Goal: Information Seeking & Learning: Learn about a topic

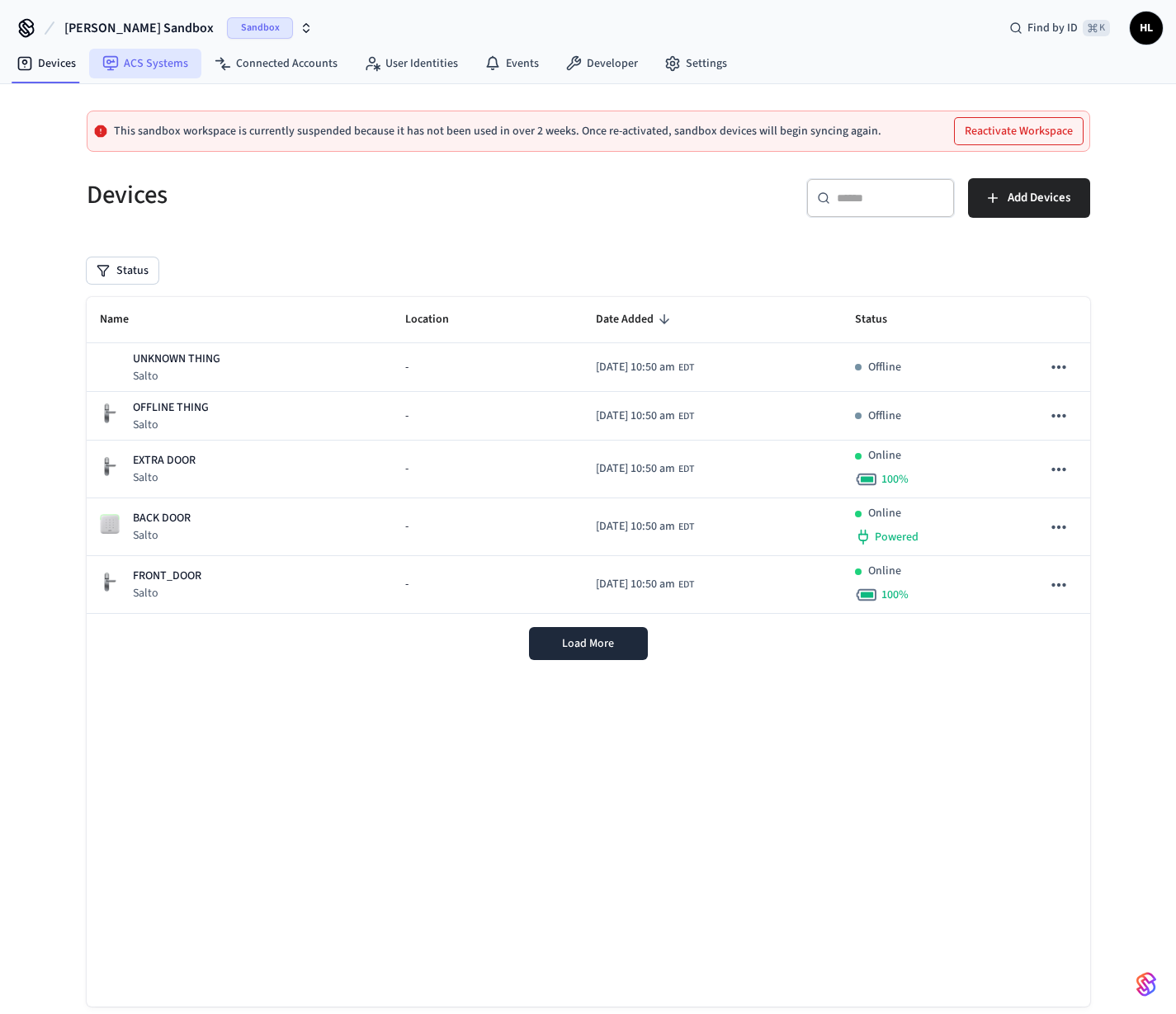
click at [165, 75] on link "ACS Systems" at bounding box center [144, 63] width 112 height 30
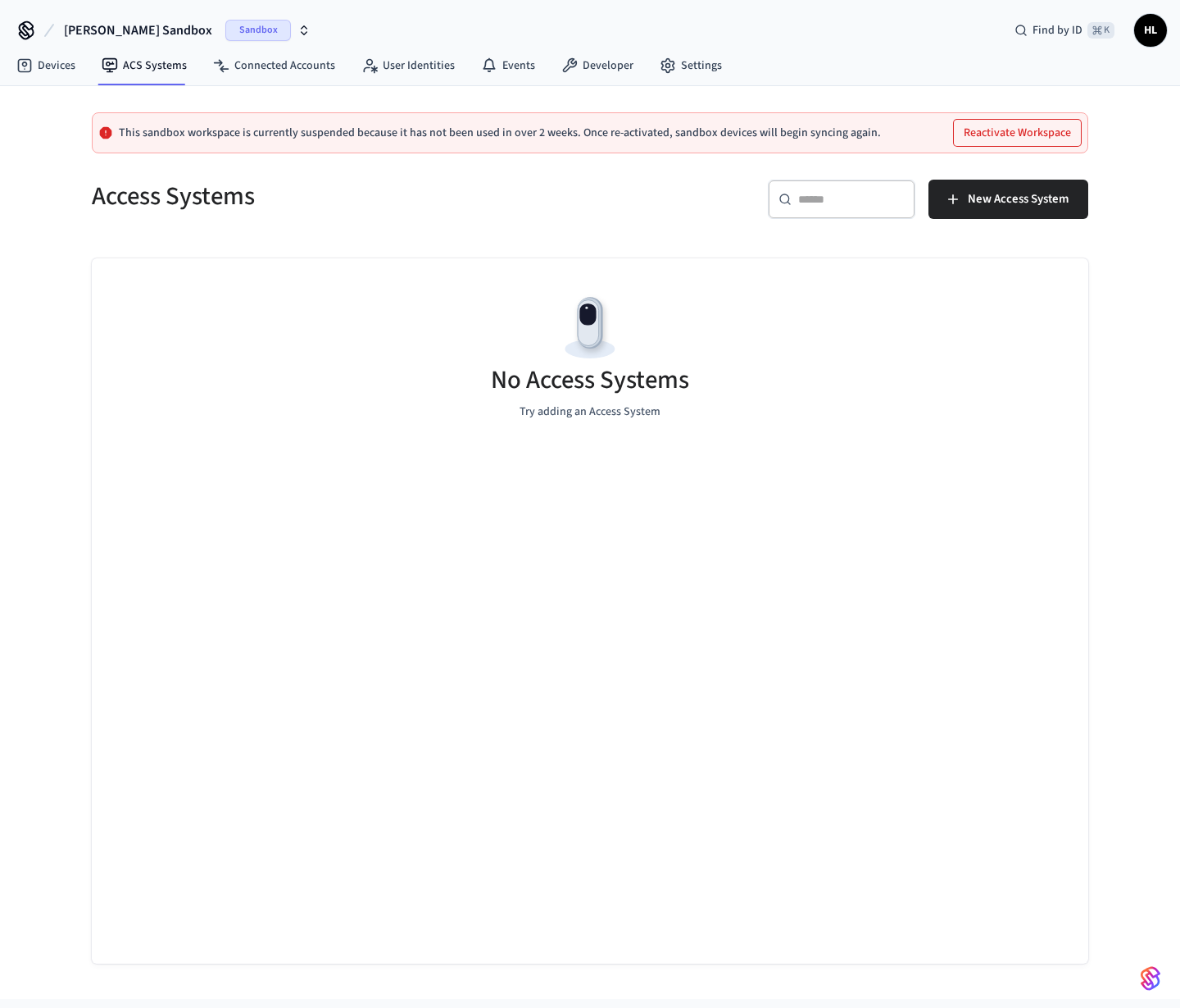
click at [179, 20] on button "Mathew's Sandbox Sandbox" at bounding box center [187, 30] width 257 height 34
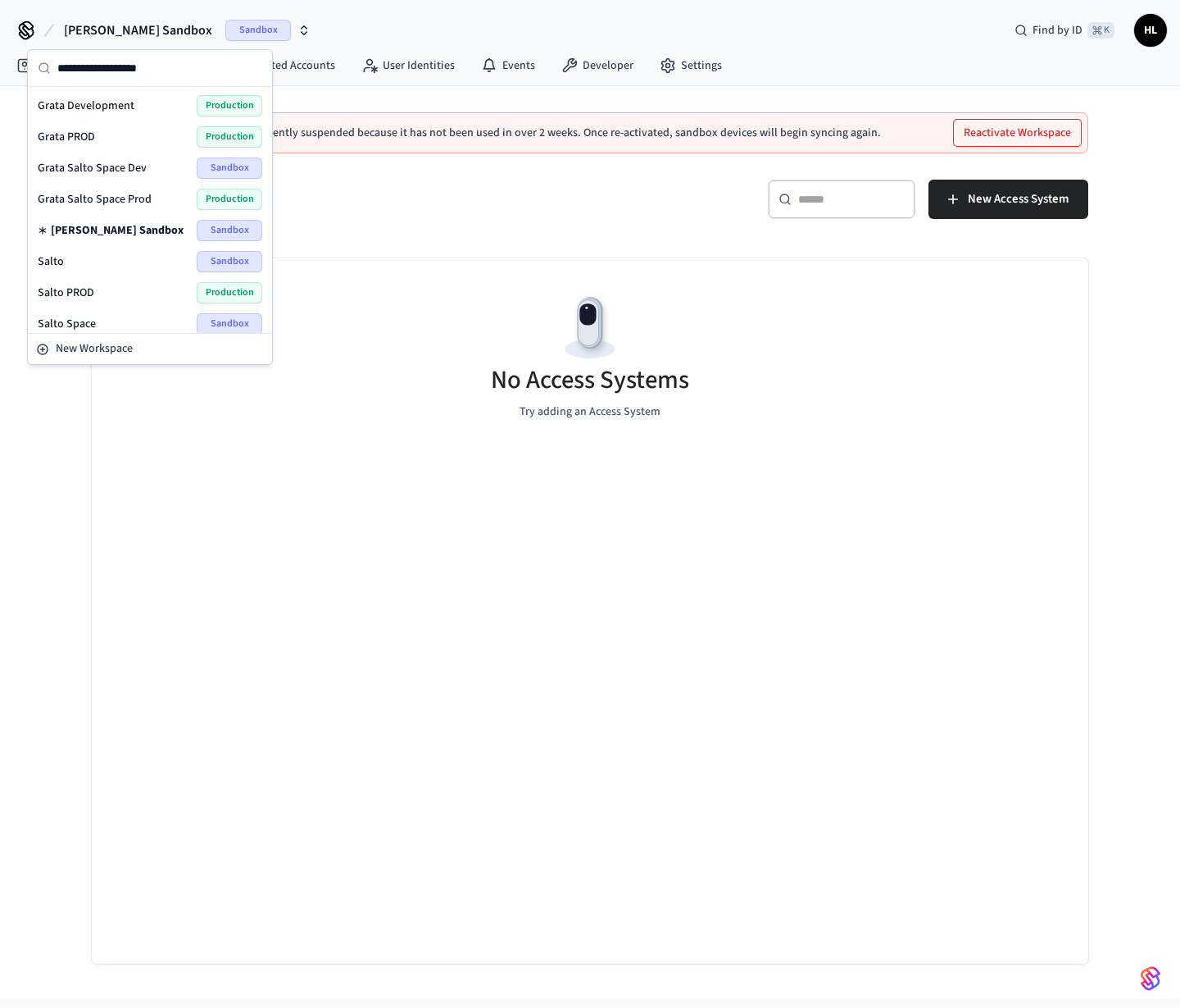
click at [127, 140] on div "Grata PROD Production" at bounding box center [150, 137] width 224 height 21
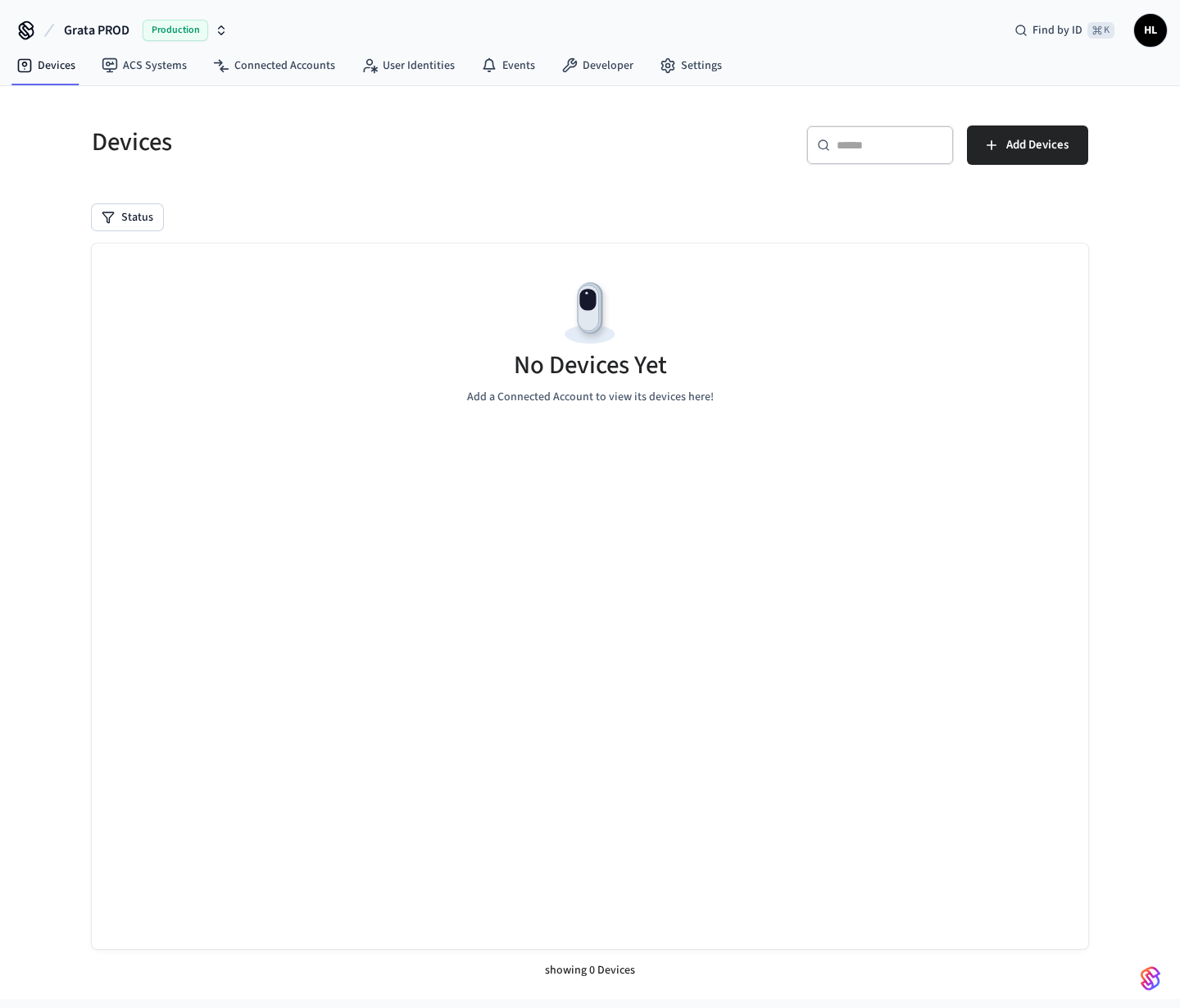
click at [133, 25] on button "Grata PROD Production" at bounding box center [145, 30] width 174 height 34
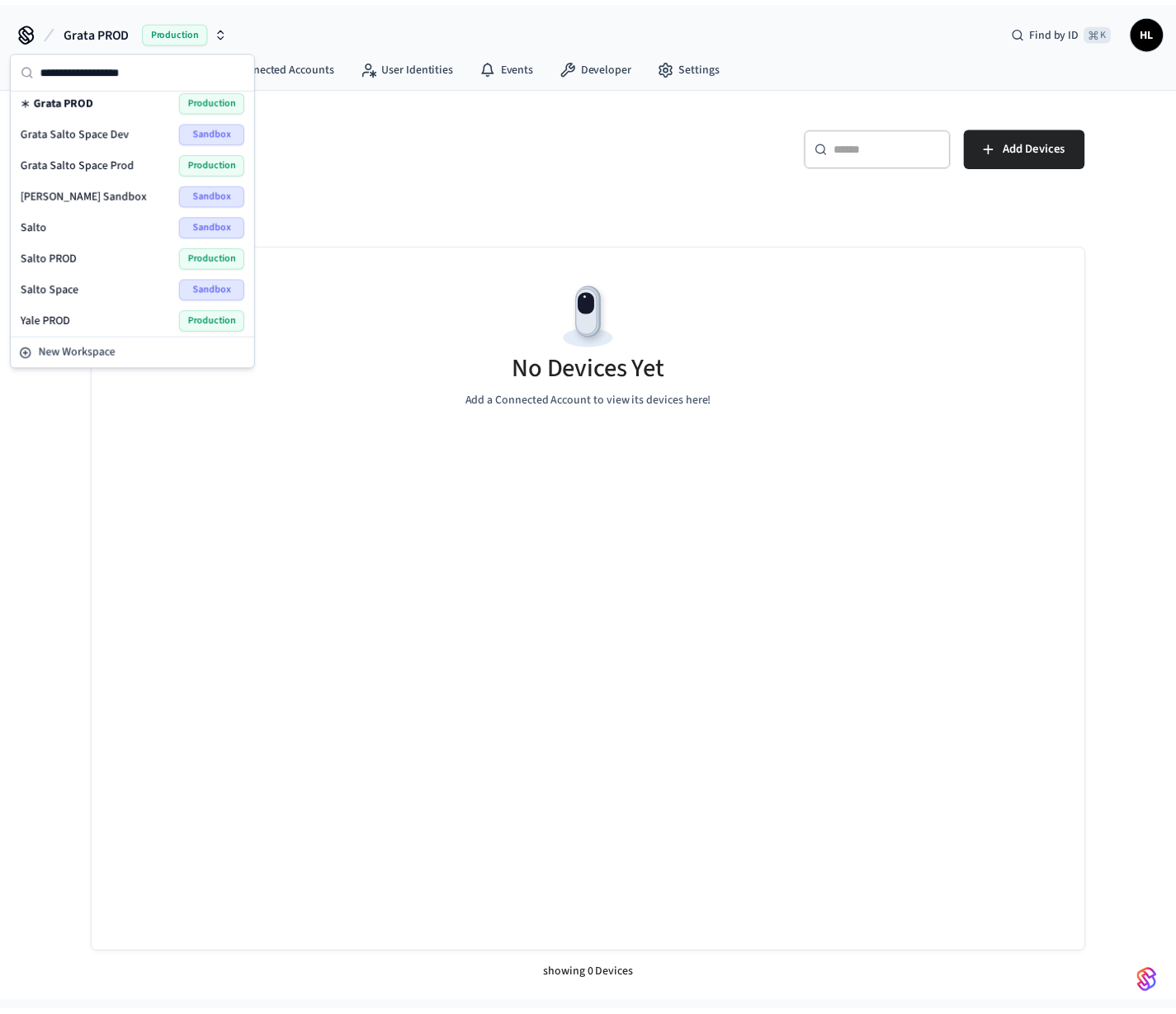
scroll to position [41, 0]
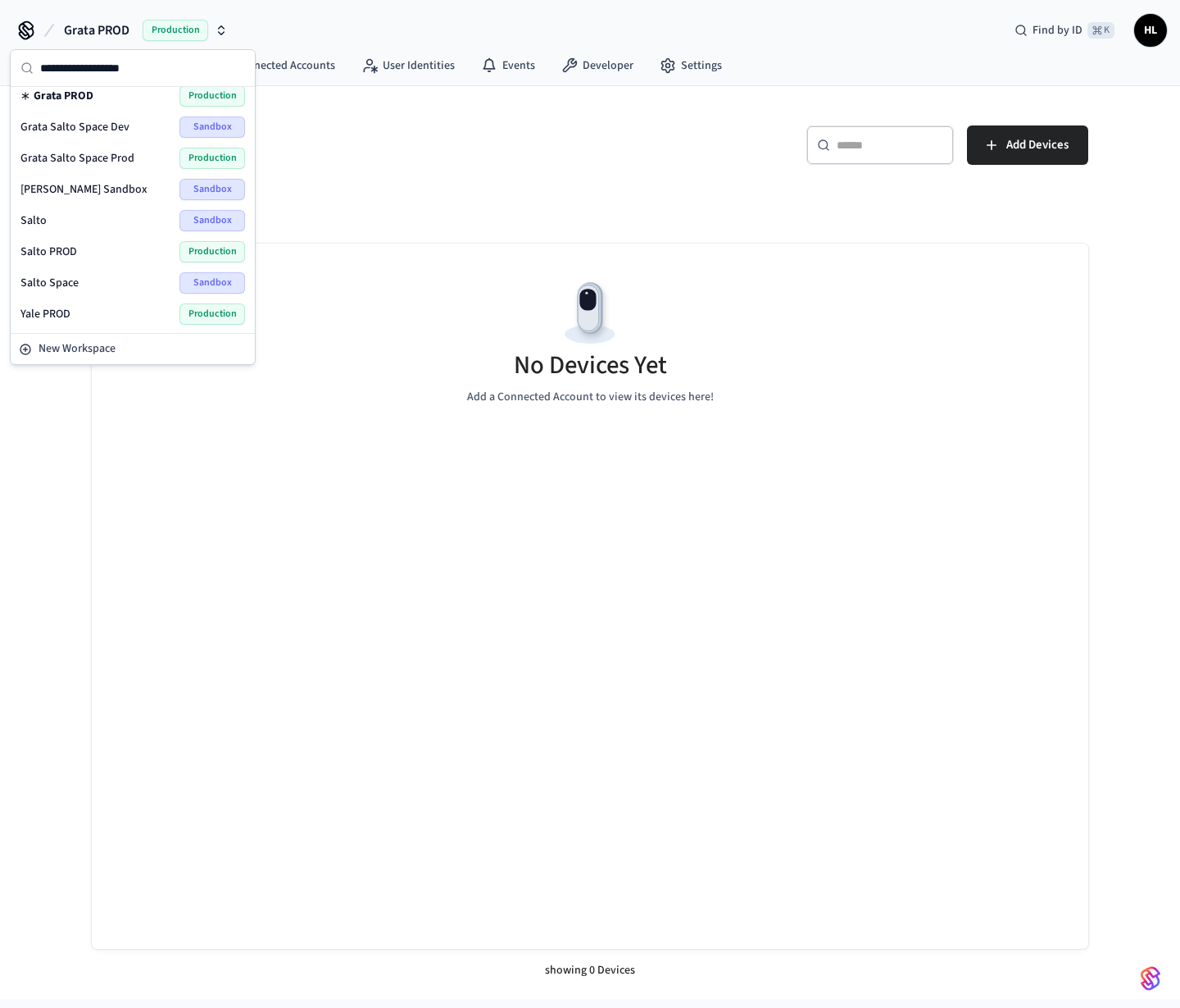
click at [376, 193] on div "Devices ​ ​ Add Devices Status No Devices Yet Add a Connected Account to view i…" at bounding box center [590, 549] width 1023 height 886
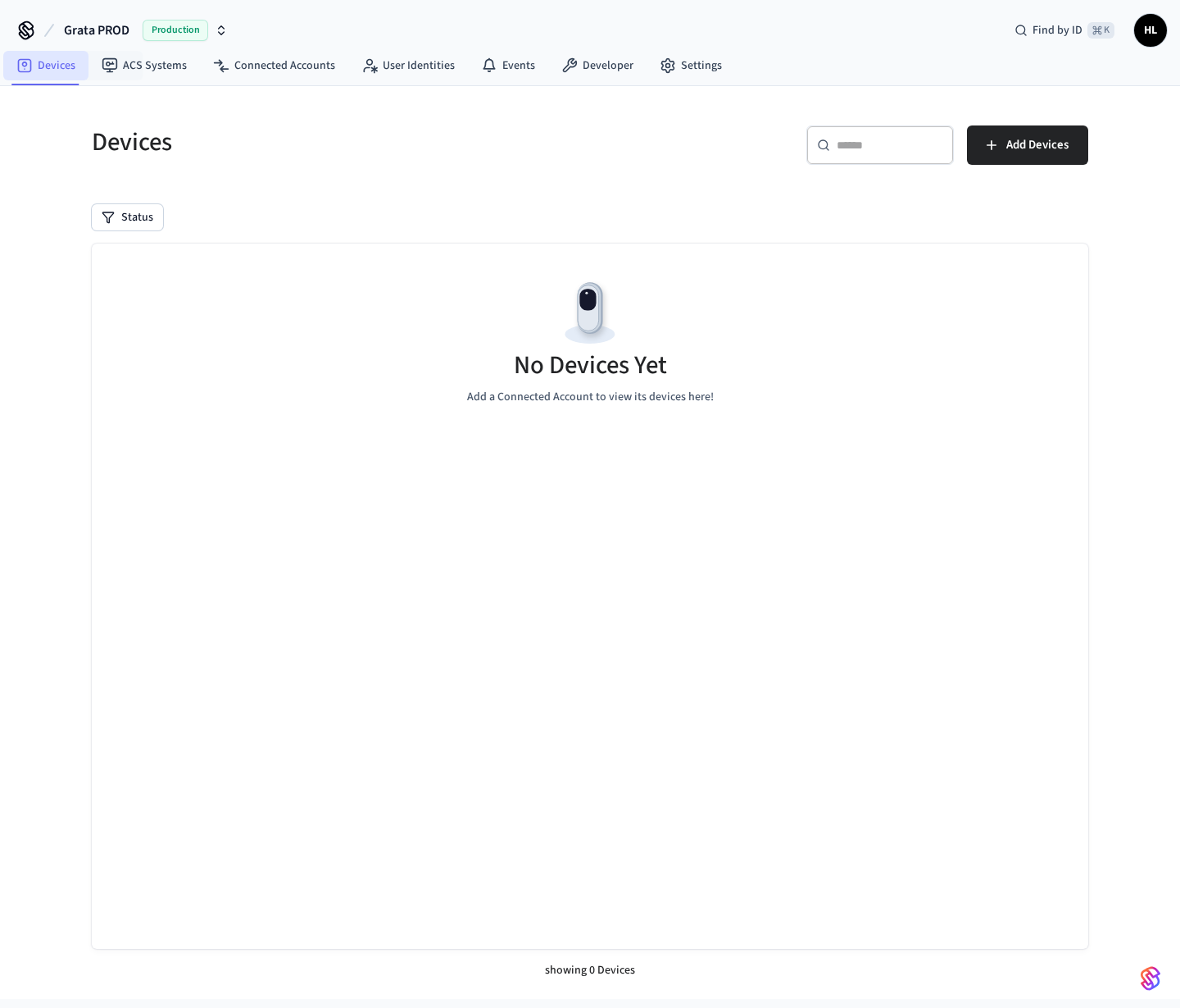
click at [54, 60] on link "Devices" at bounding box center [46, 65] width 86 height 29
click at [224, 69] on icon at bounding box center [221, 65] width 16 height 16
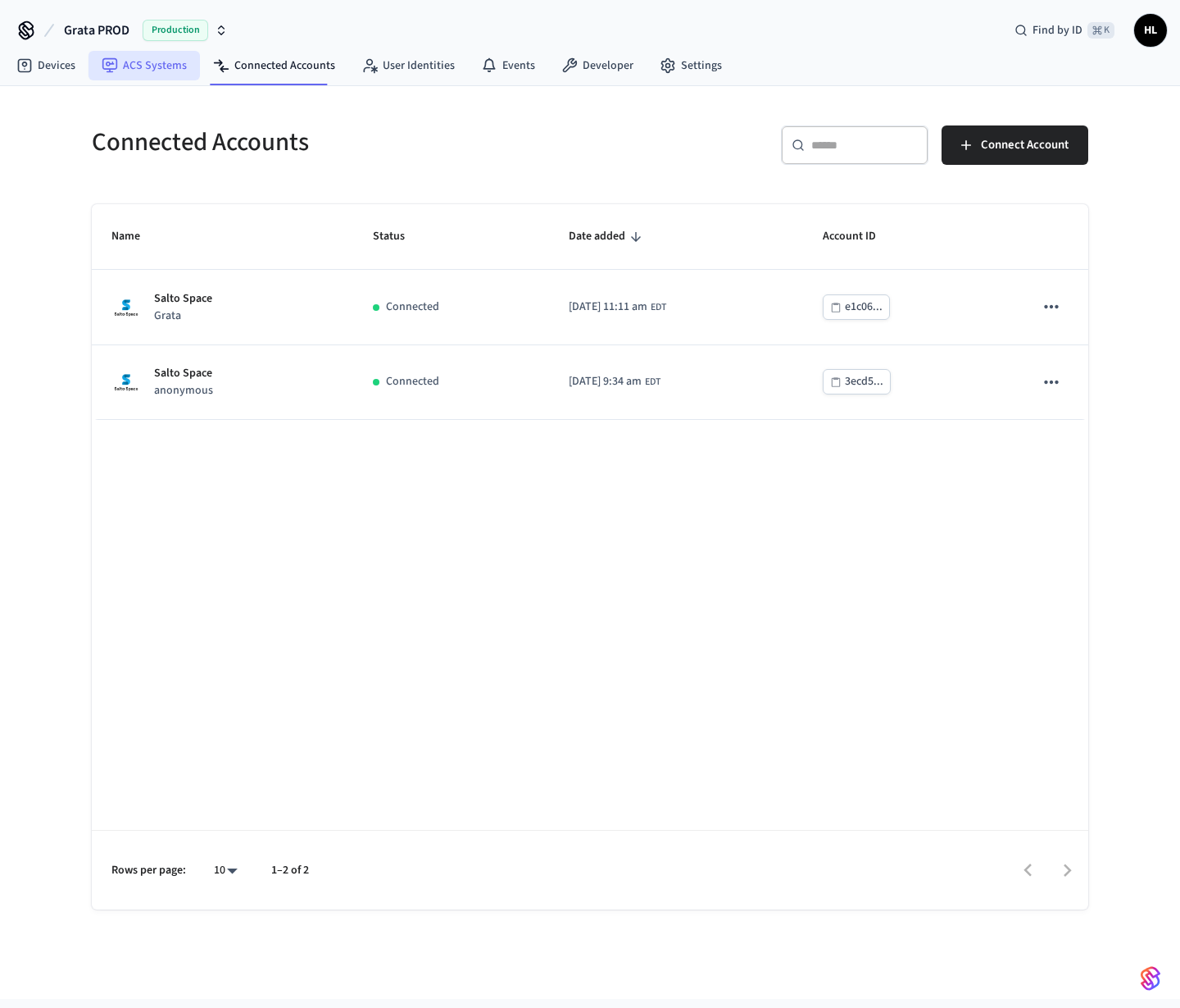
click at [142, 75] on link "ACS Systems" at bounding box center [144, 65] width 111 height 29
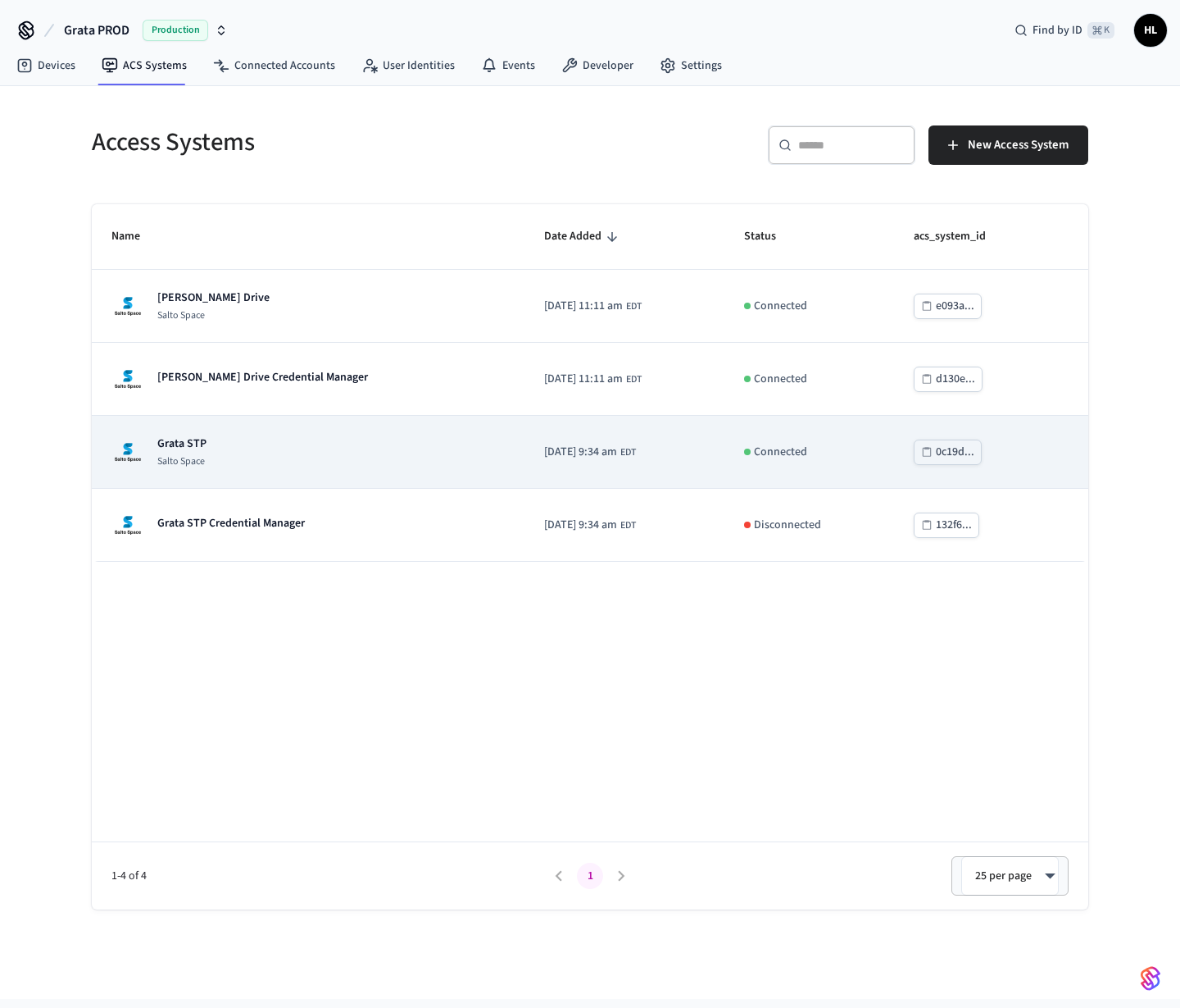
click at [222, 437] on div "Grata STP Salto Space" at bounding box center [308, 452] width 394 height 32
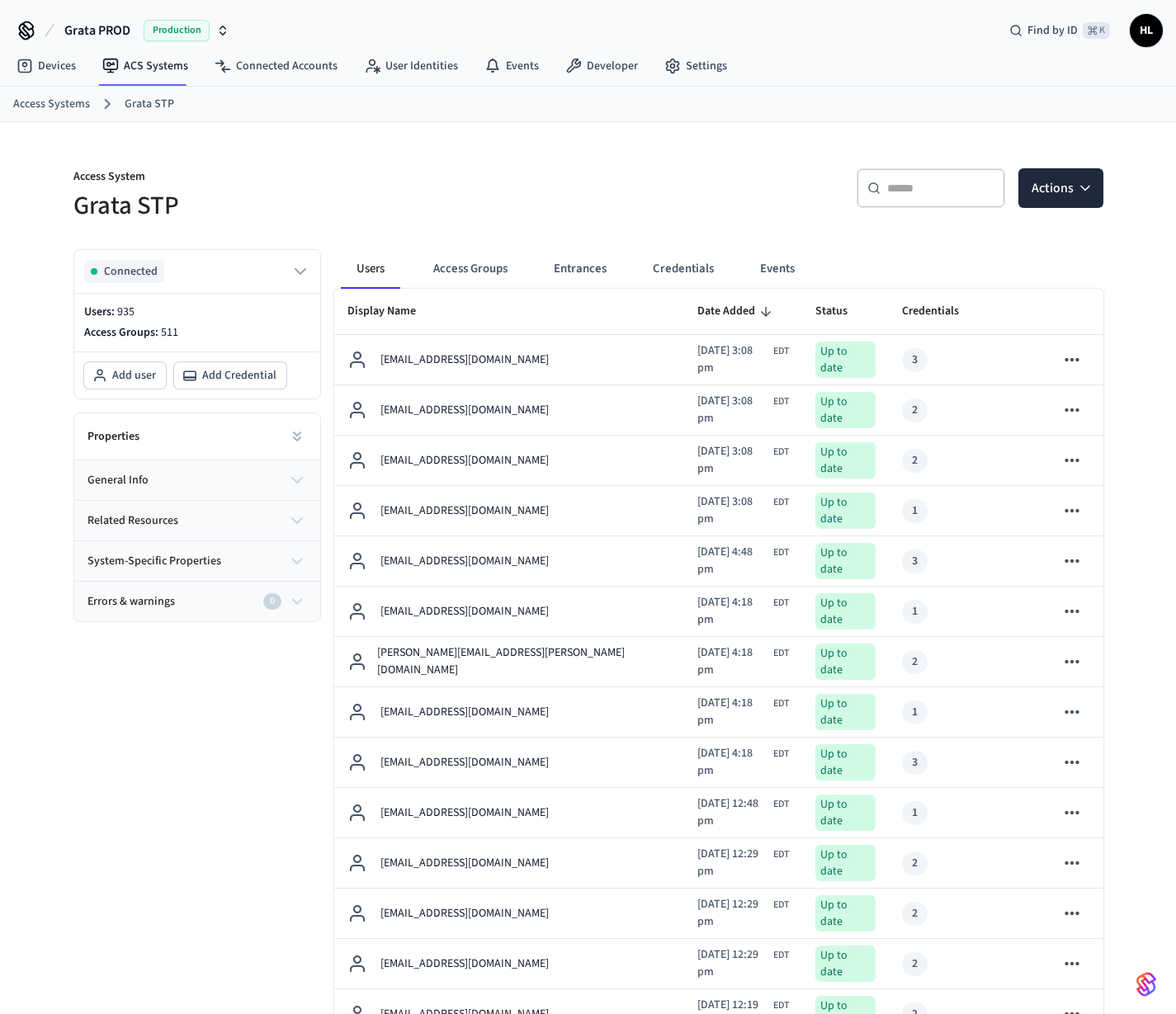
click at [924, 190] on input "text" at bounding box center [941, 187] width 107 height 16
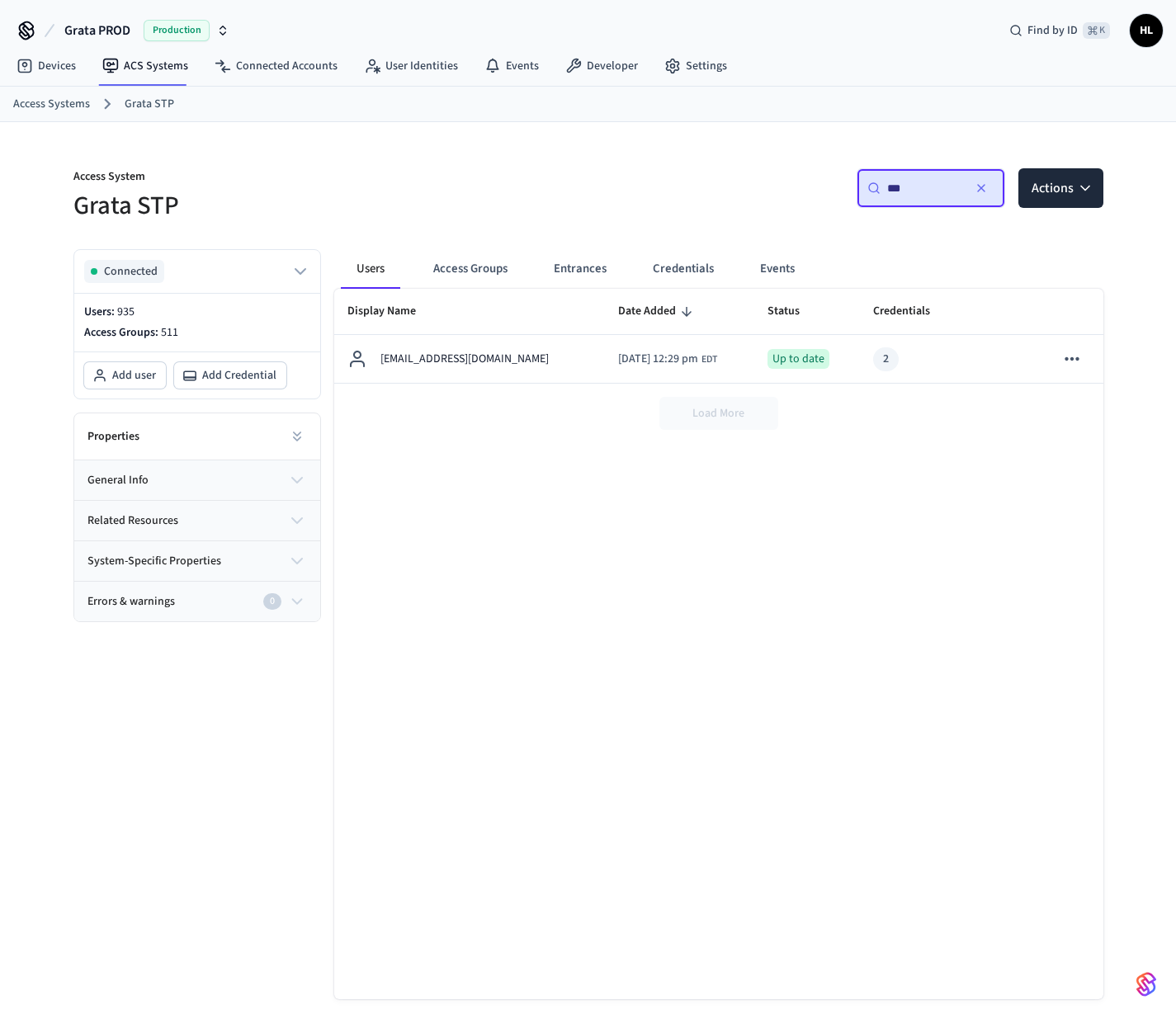
click at [948, 183] on input "***" at bounding box center [924, 187] width 75 height 16
type input "*"
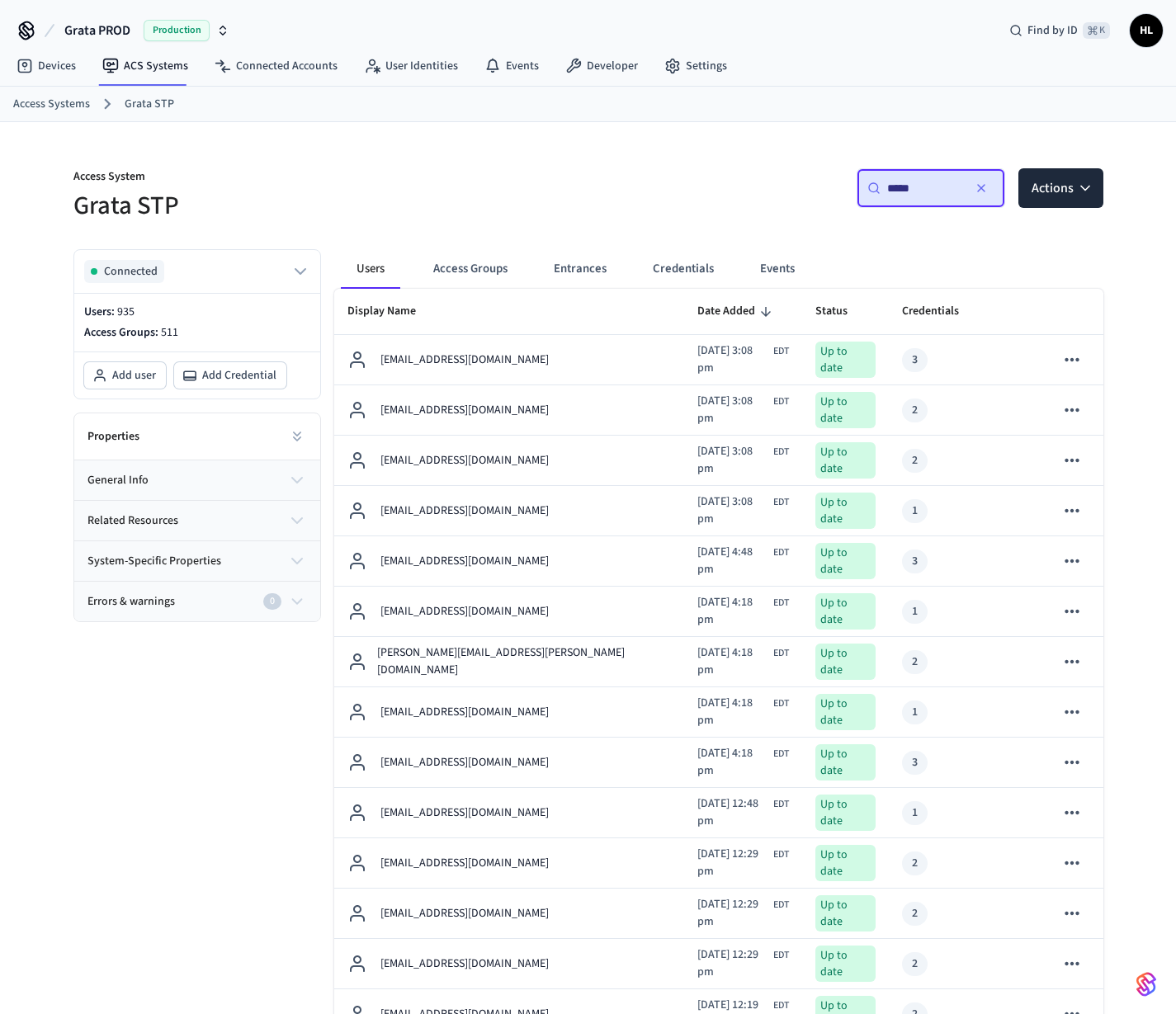
type input "*****"
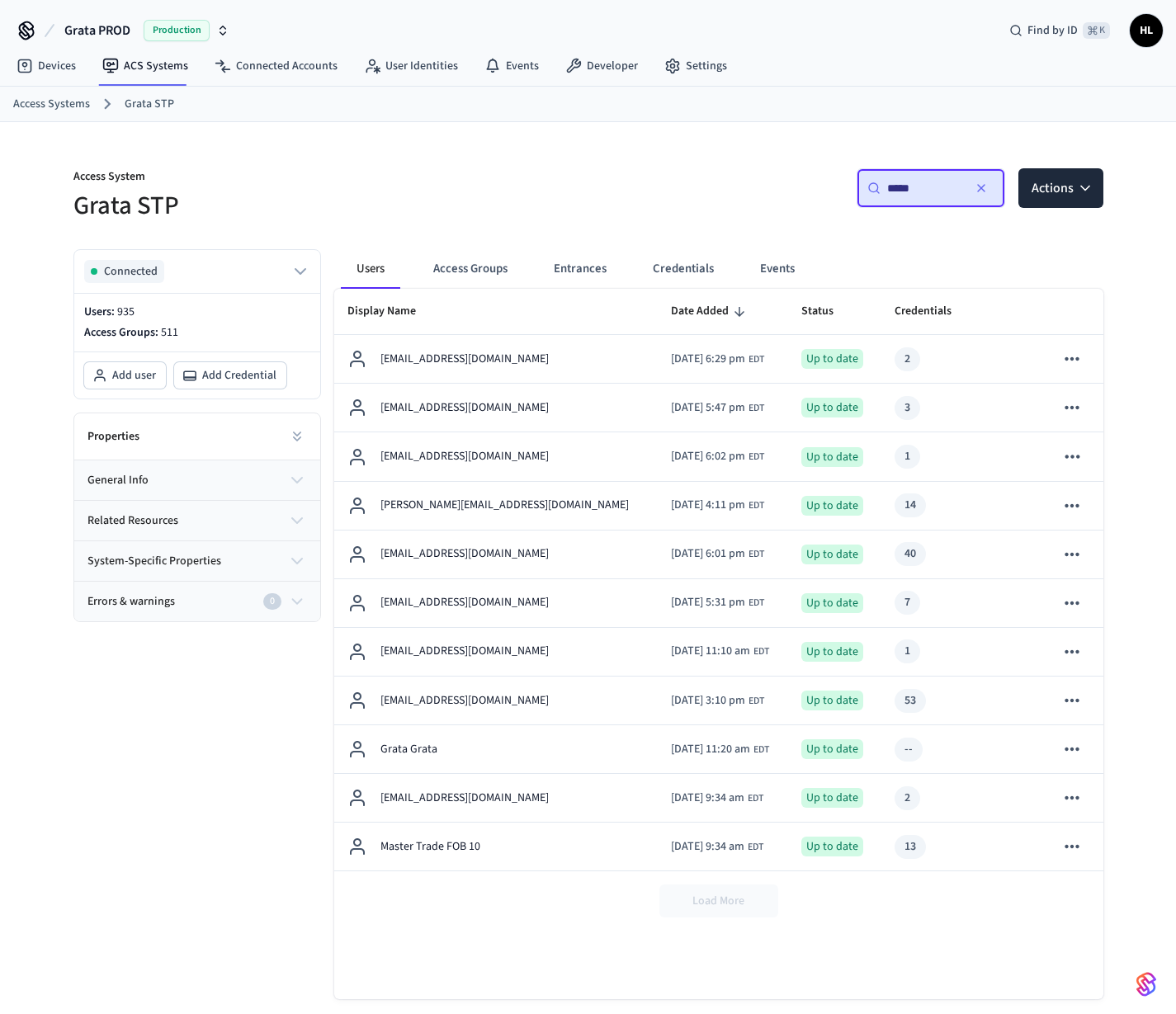
click at [671, 305] on span "Date Added" at bounding box center [710, 311] width 79 height 26
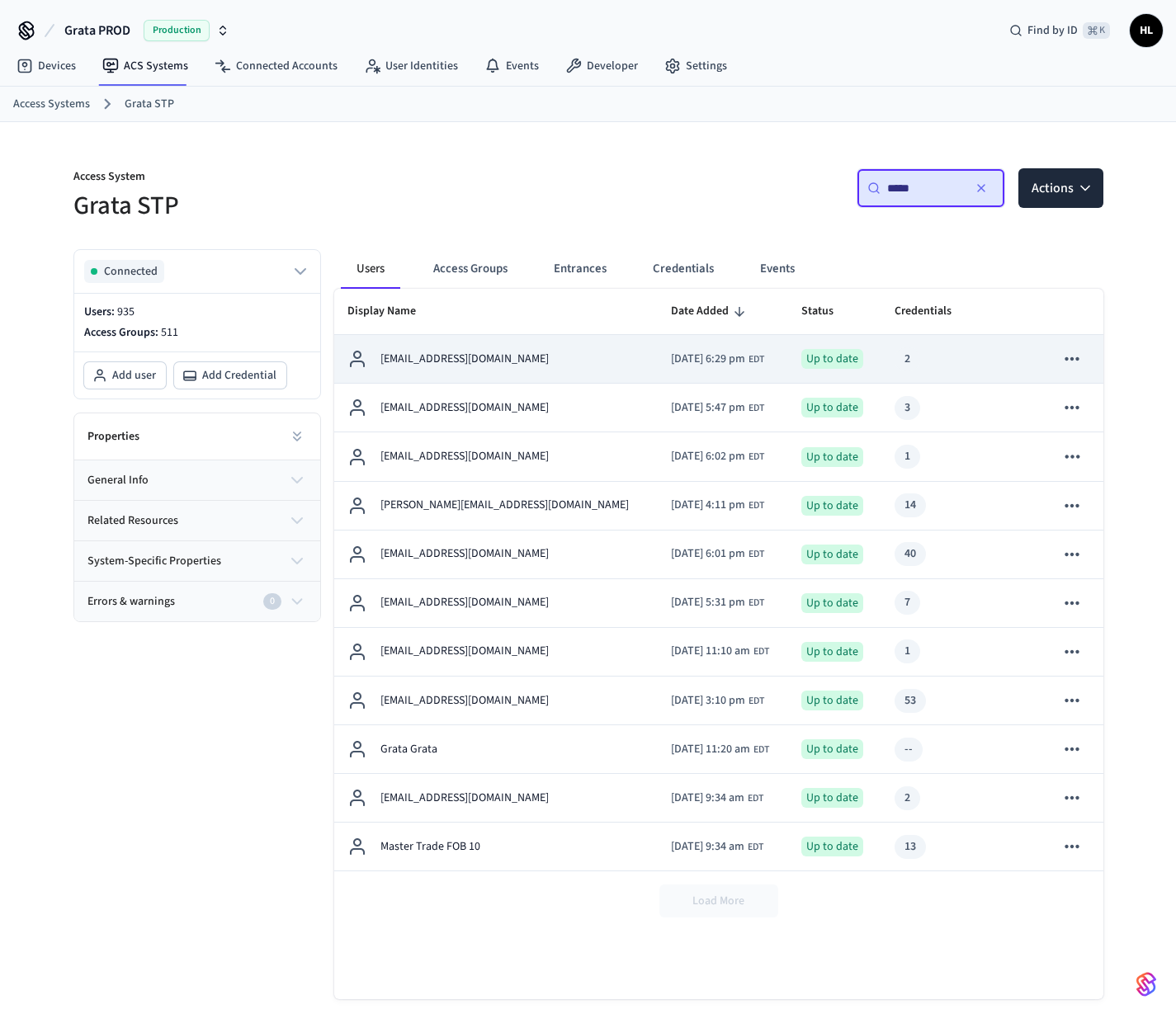
click at [514, 355] on p "sbounadja+ckg.test01@grata.life" at bounding box center [464, 359] width 168 height 17
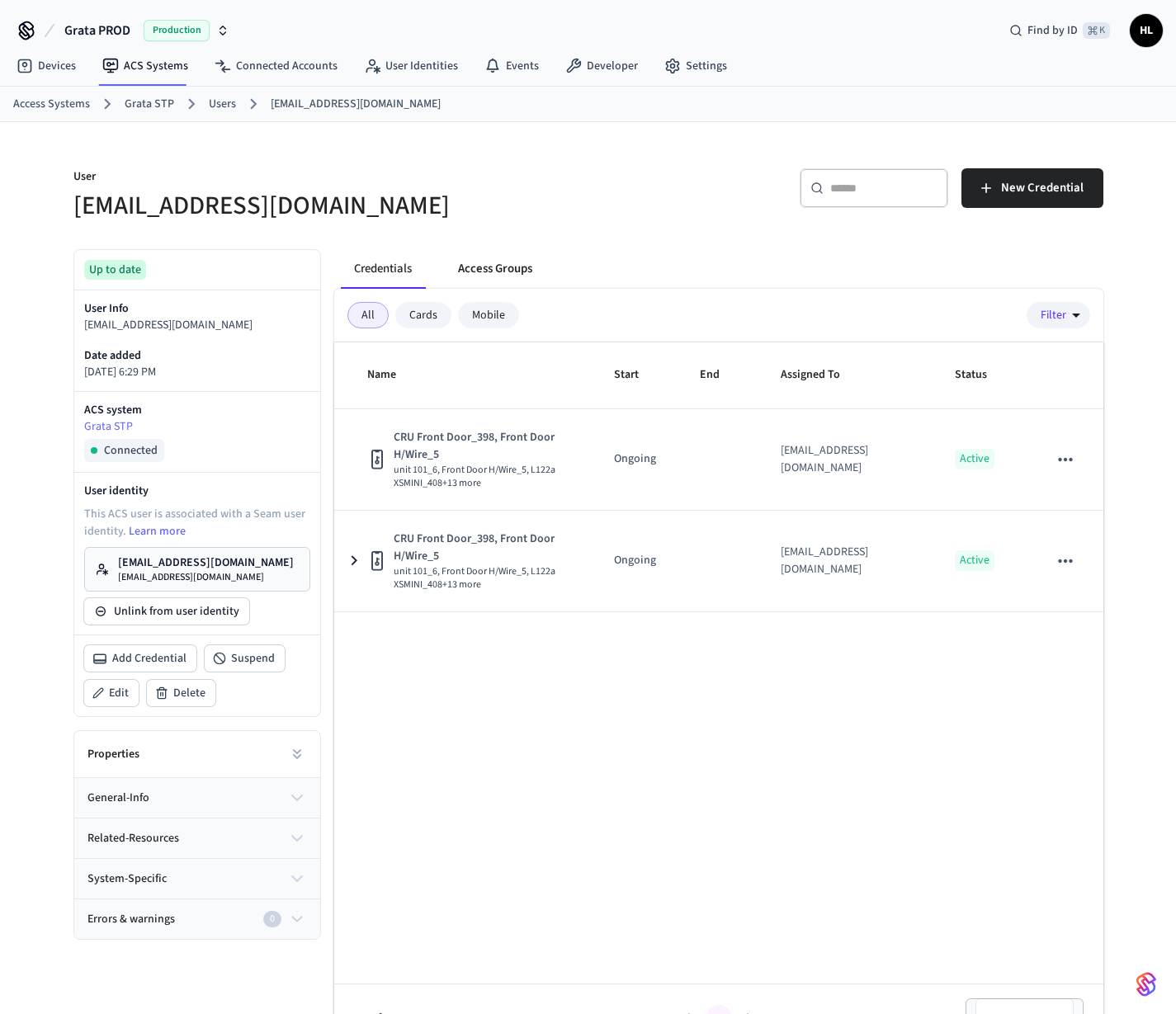
click at [499, 266] on button "Access Groups" at bounding box center [495, 268] width 100 height 39
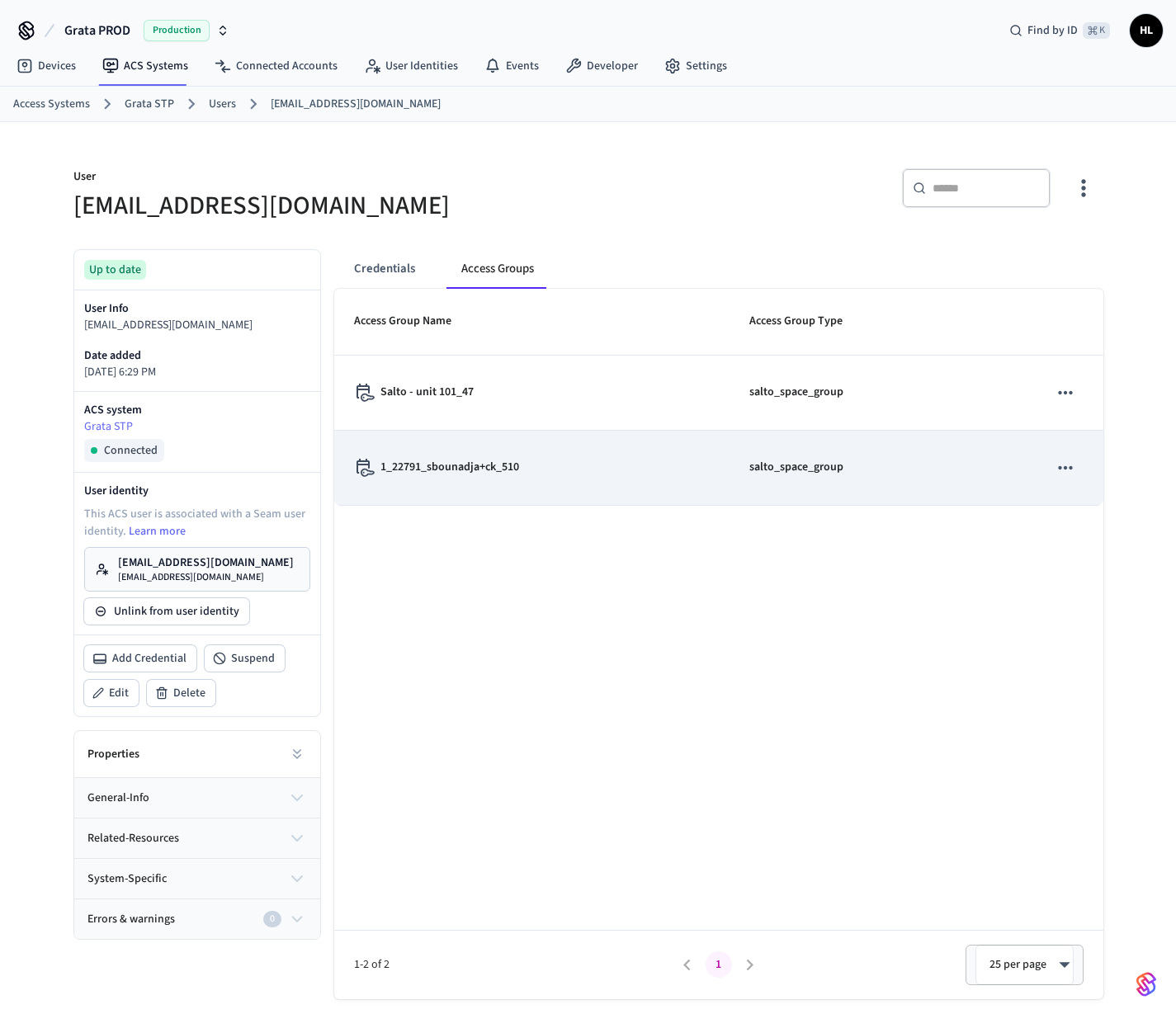
click at [470, 486] on td "1_22791_sbounadja+ck_510" at bounding box center [532, 468] width 396 height 75
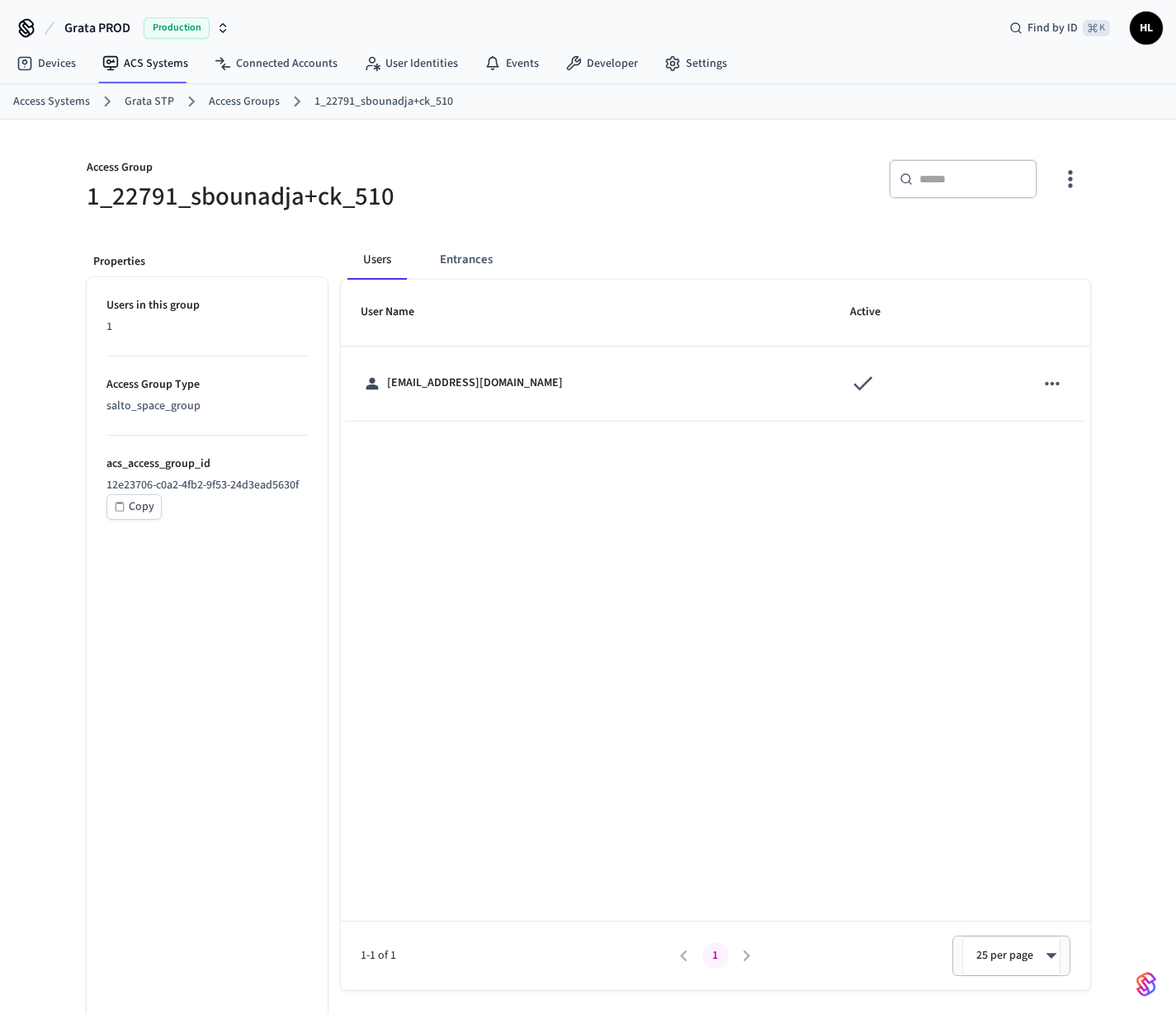
scroll to position [3, 0]
click at [461, 265] on button "Entrances" at bounding box center [466, 258] width 79 height 39
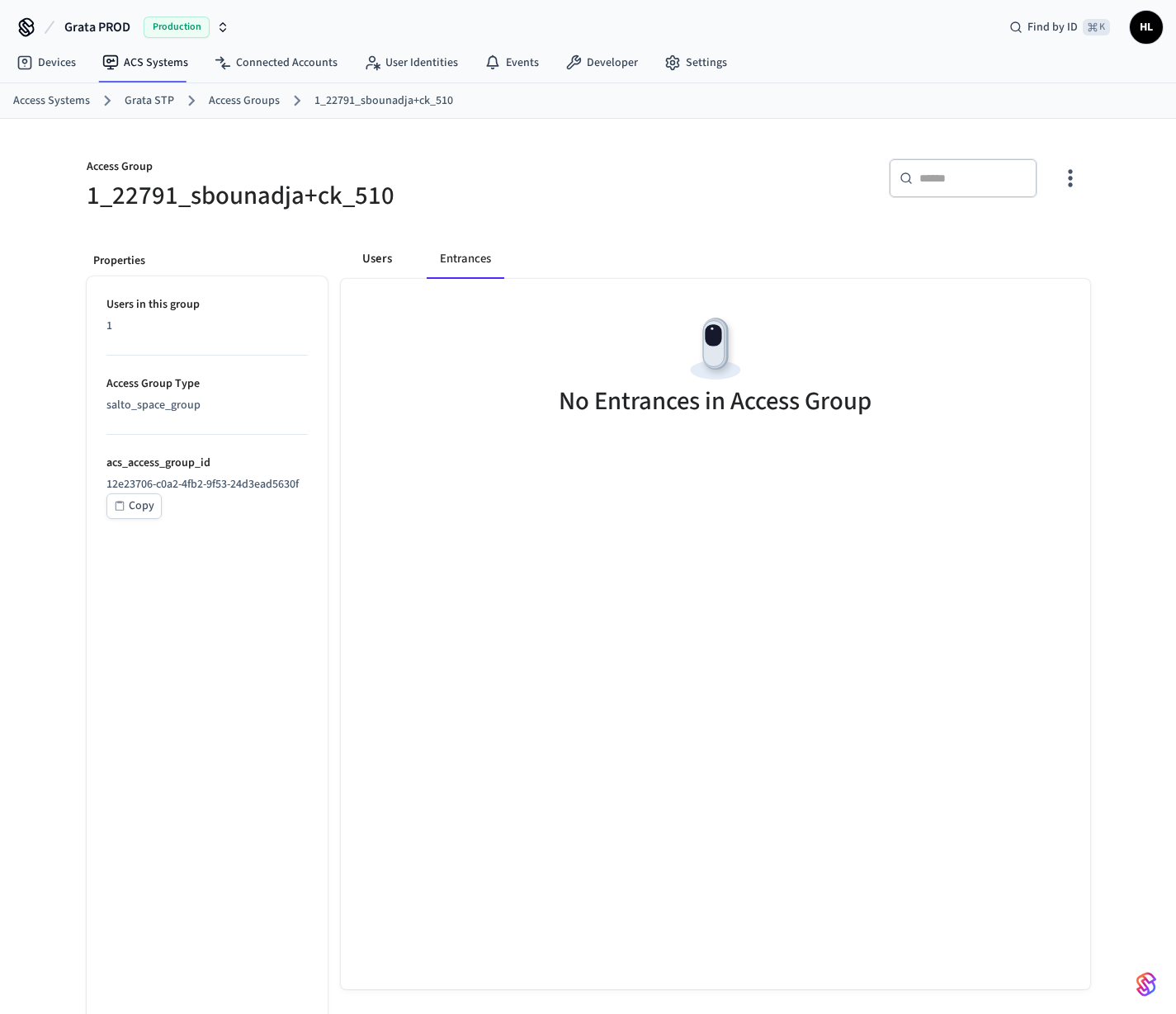
click at [380, 264] on button "Users" at bounding box center [377, 258] width 59 height 39
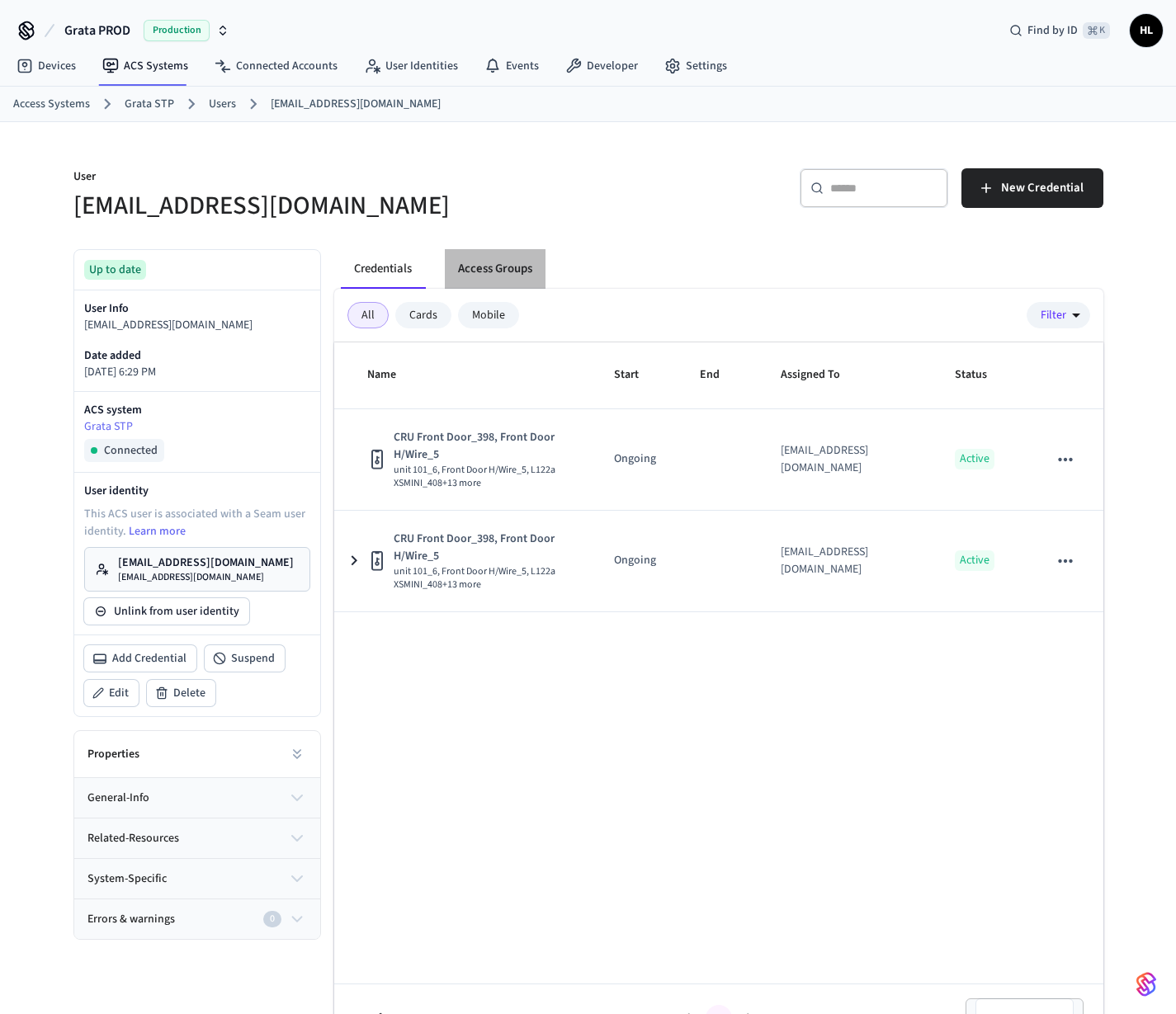
click at [472, 279] on button "Access Groups" at bounding box center [495, 268] width 100 height 39
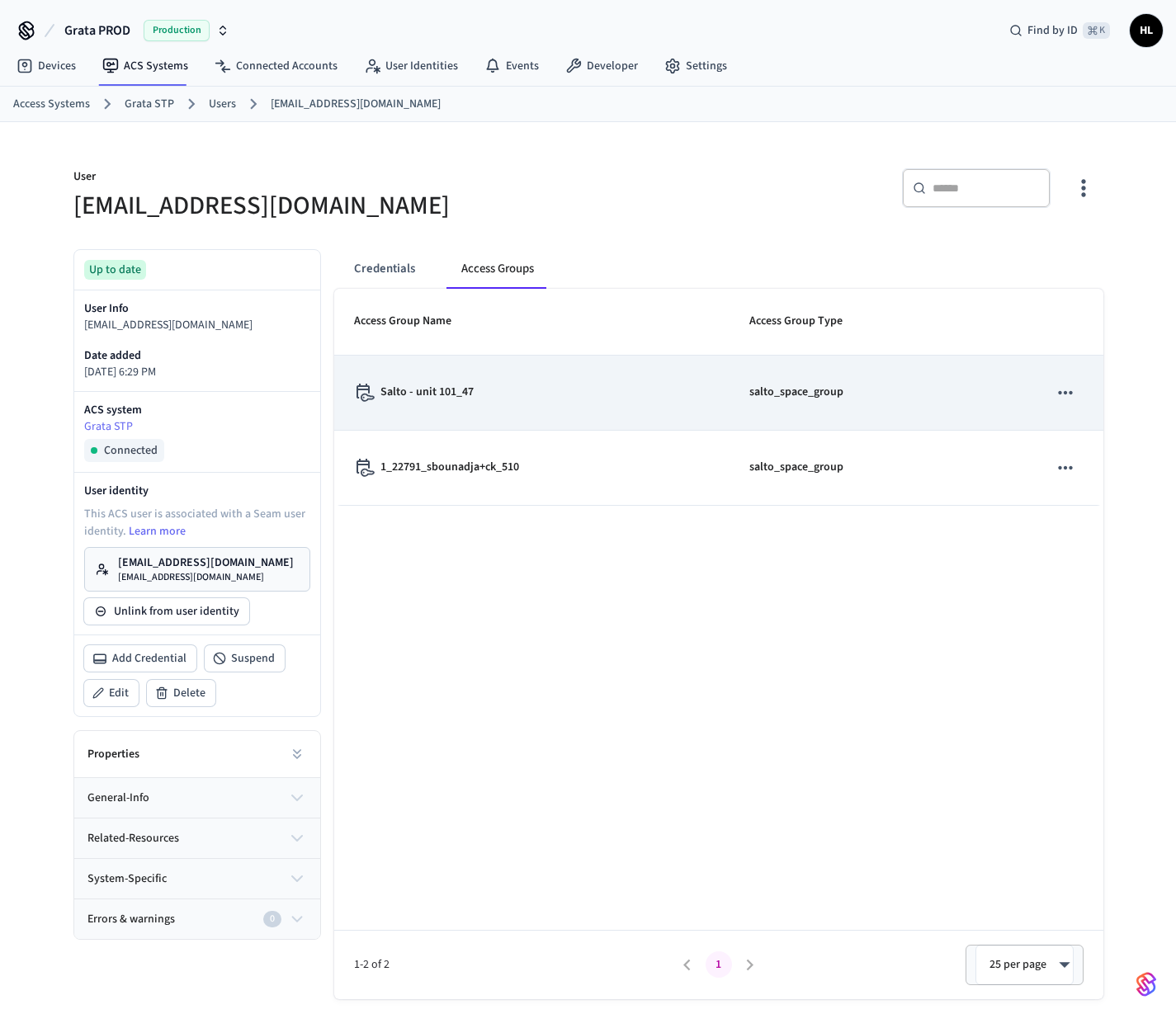
click at [464, 389] on p "Salto - unit 101_47" at bounding box center [426, 392] width 93 height 17
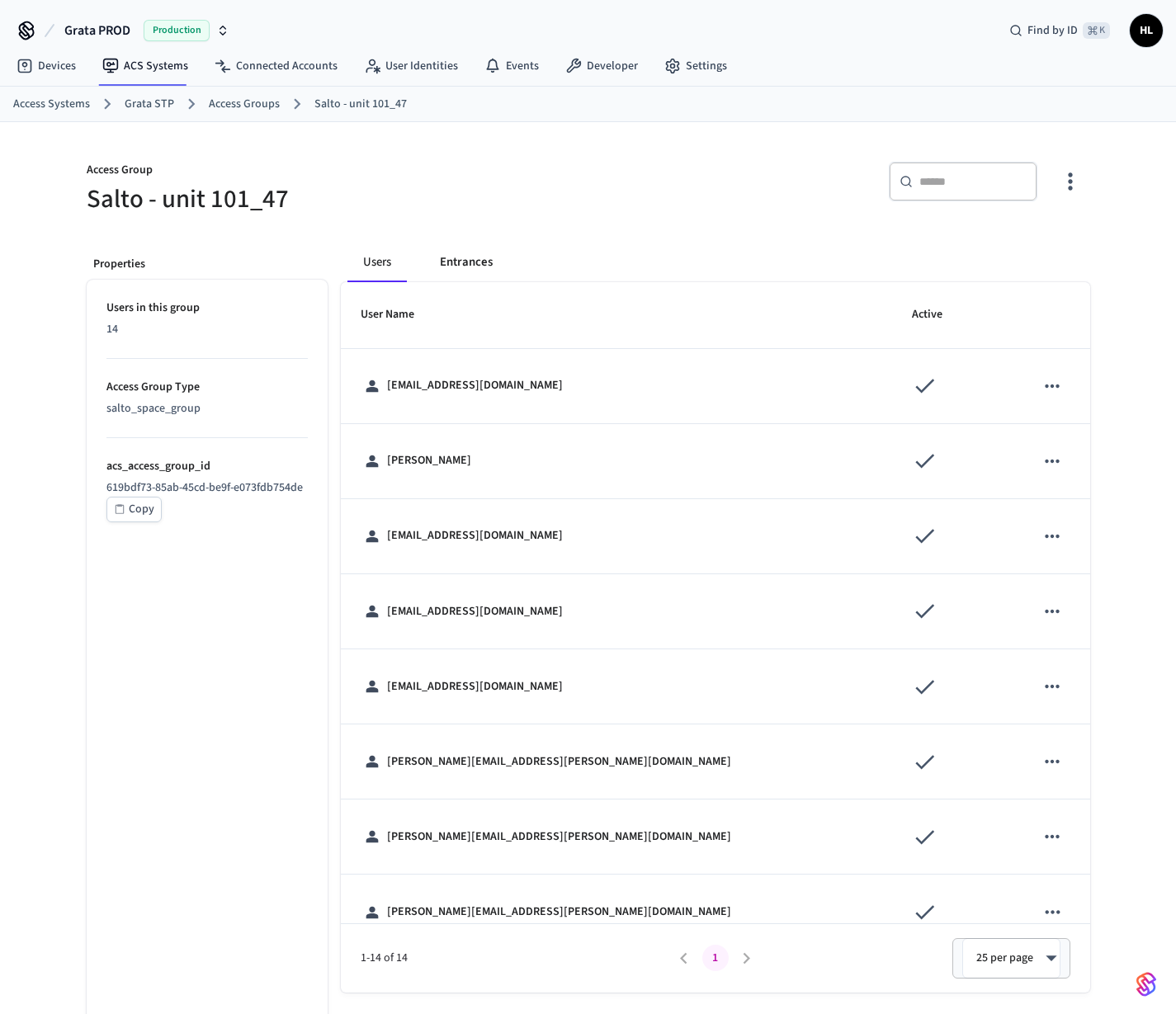
click at [471, 264] on button "Entrances" at bounding box center [466, 261] width 79 height 39
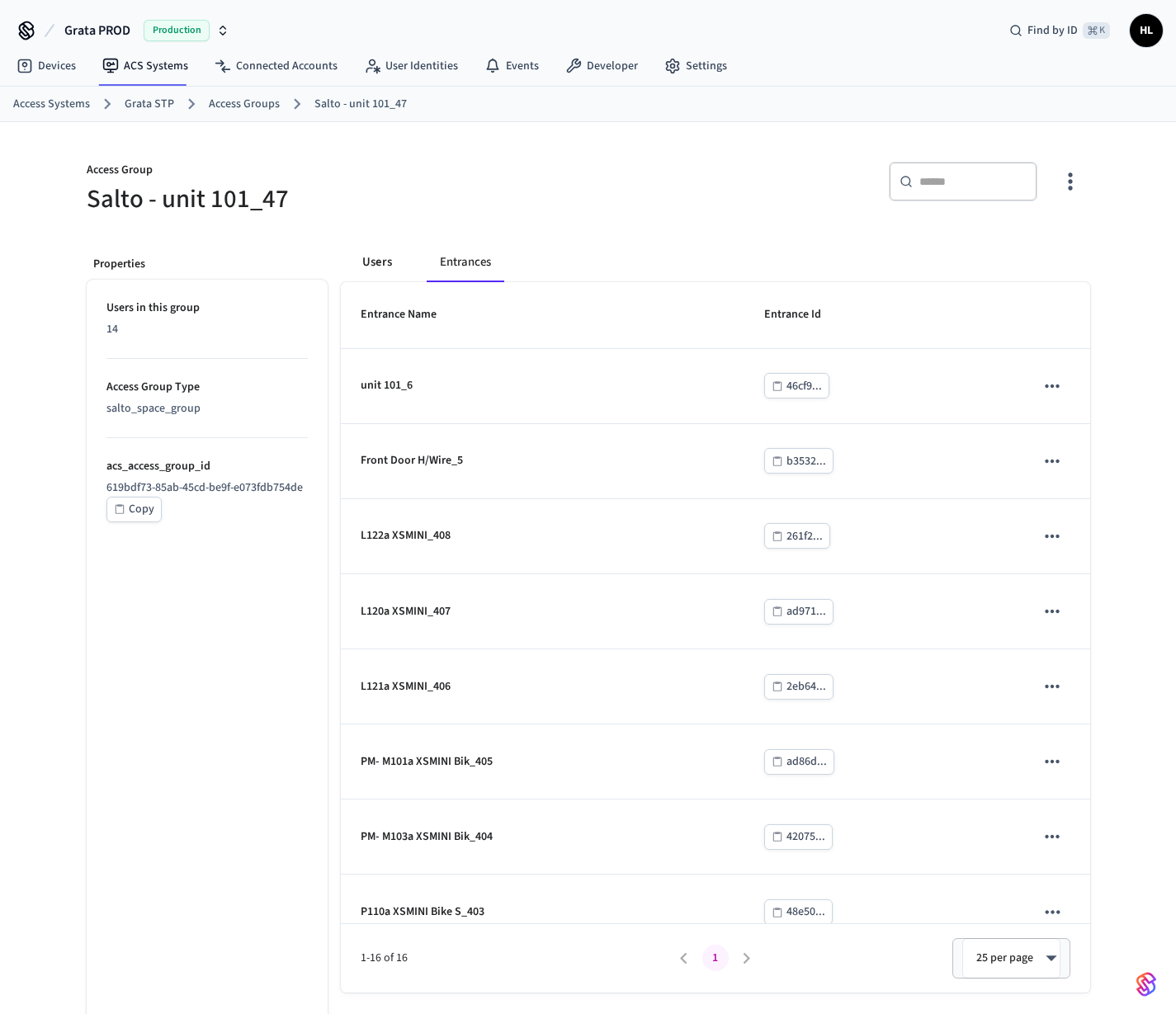
click at [367, 263] on button "Users" at bounding box center [377, 261] width 59 height 39
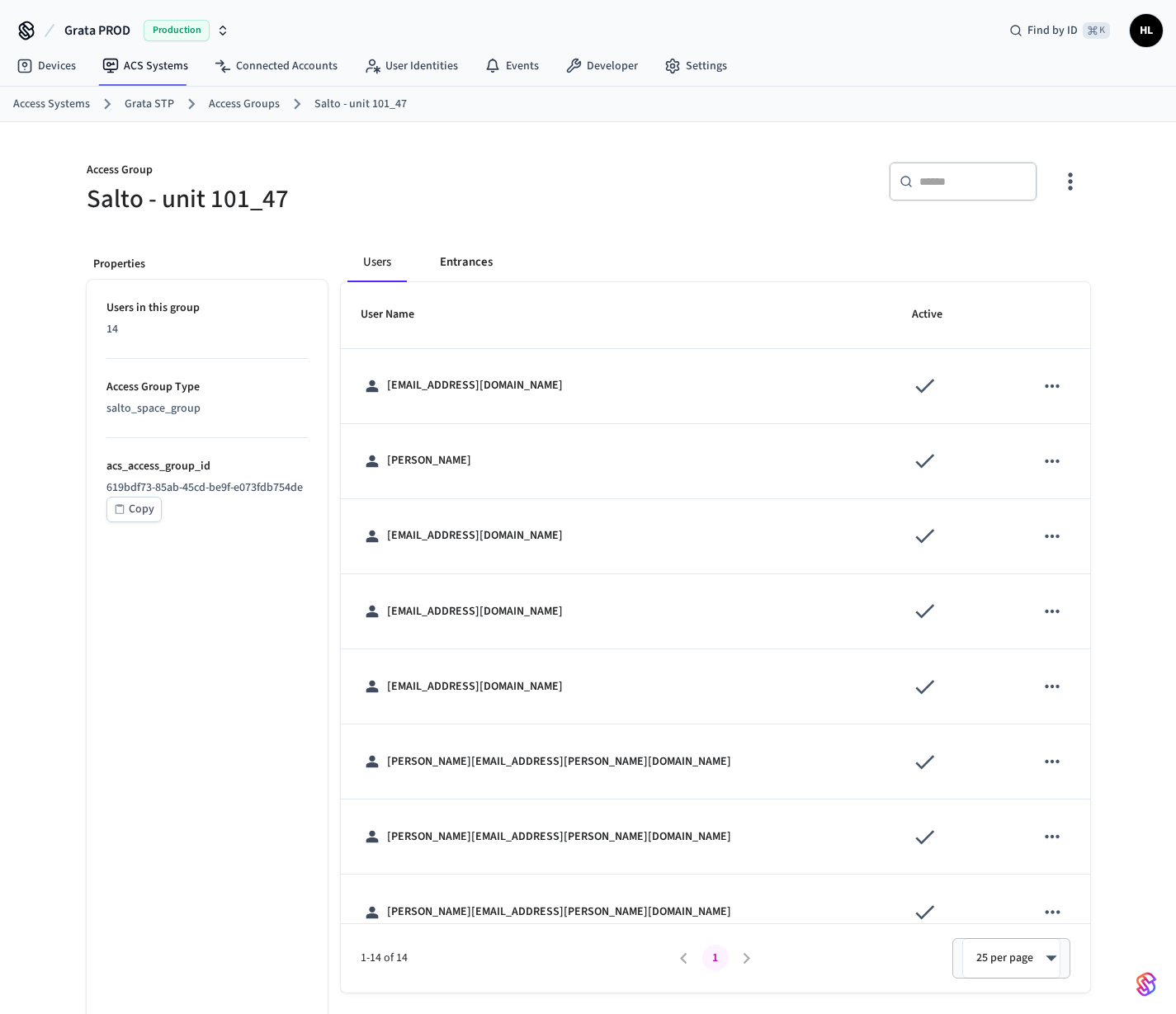
click at [444, 267] on button "Entrances" at bounding box center [466, 261] width 79 height 39
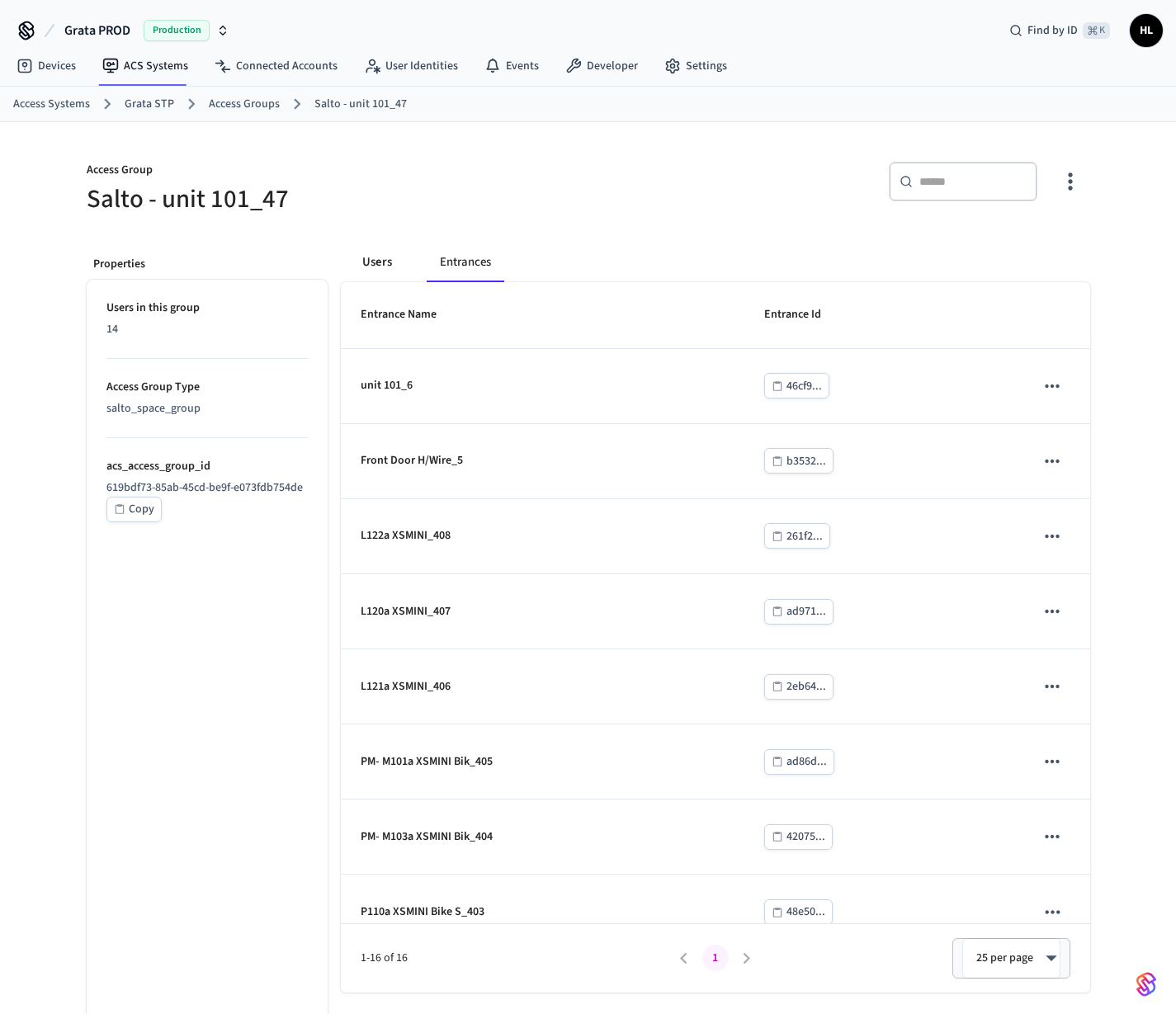
click at [388, 261] on button "Users" at bounding box center [377, 261] width 59 height 39
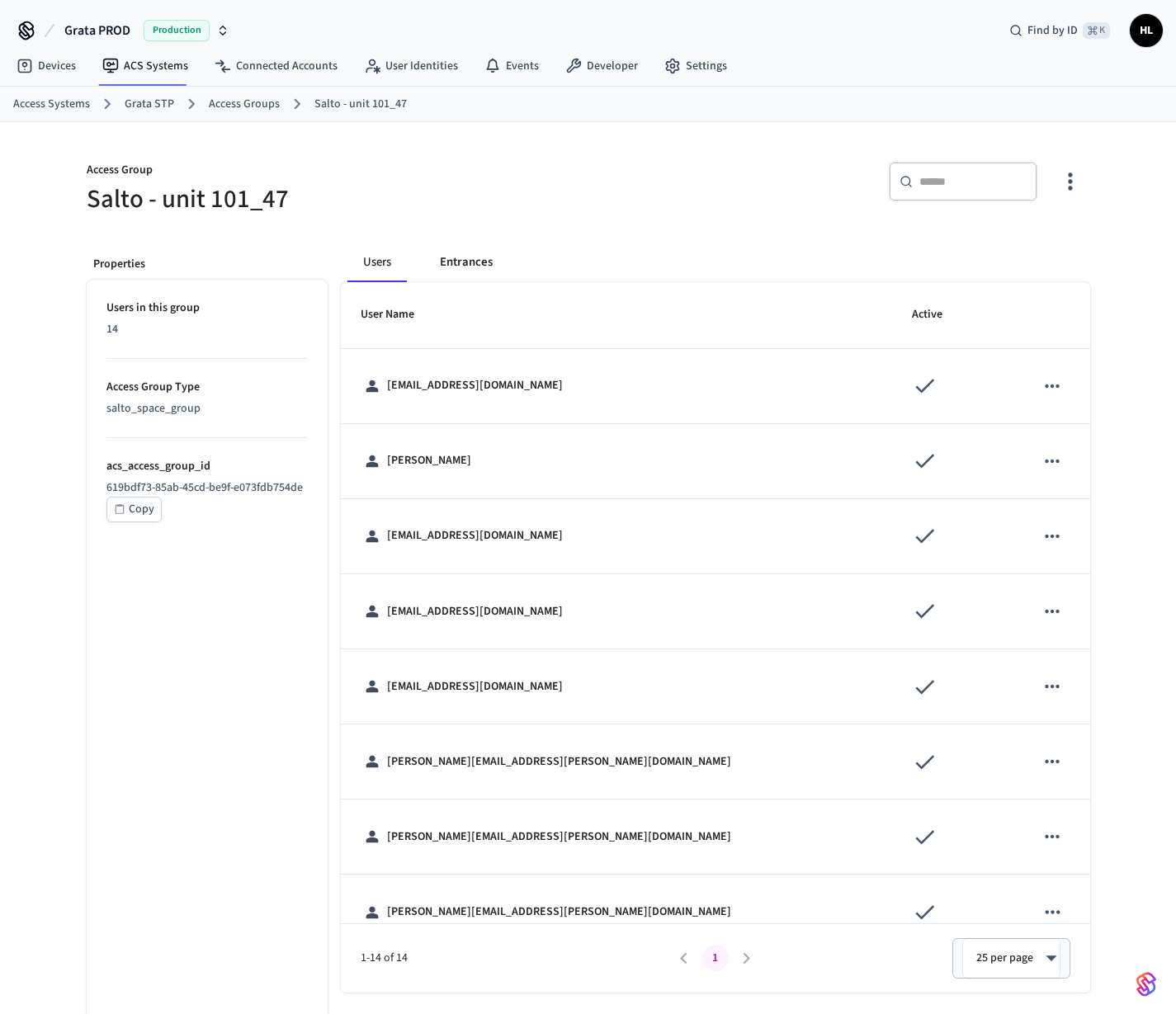
click at [470, 254] on button "Entrances" at bounding box center [466, 261] width 79 height 39
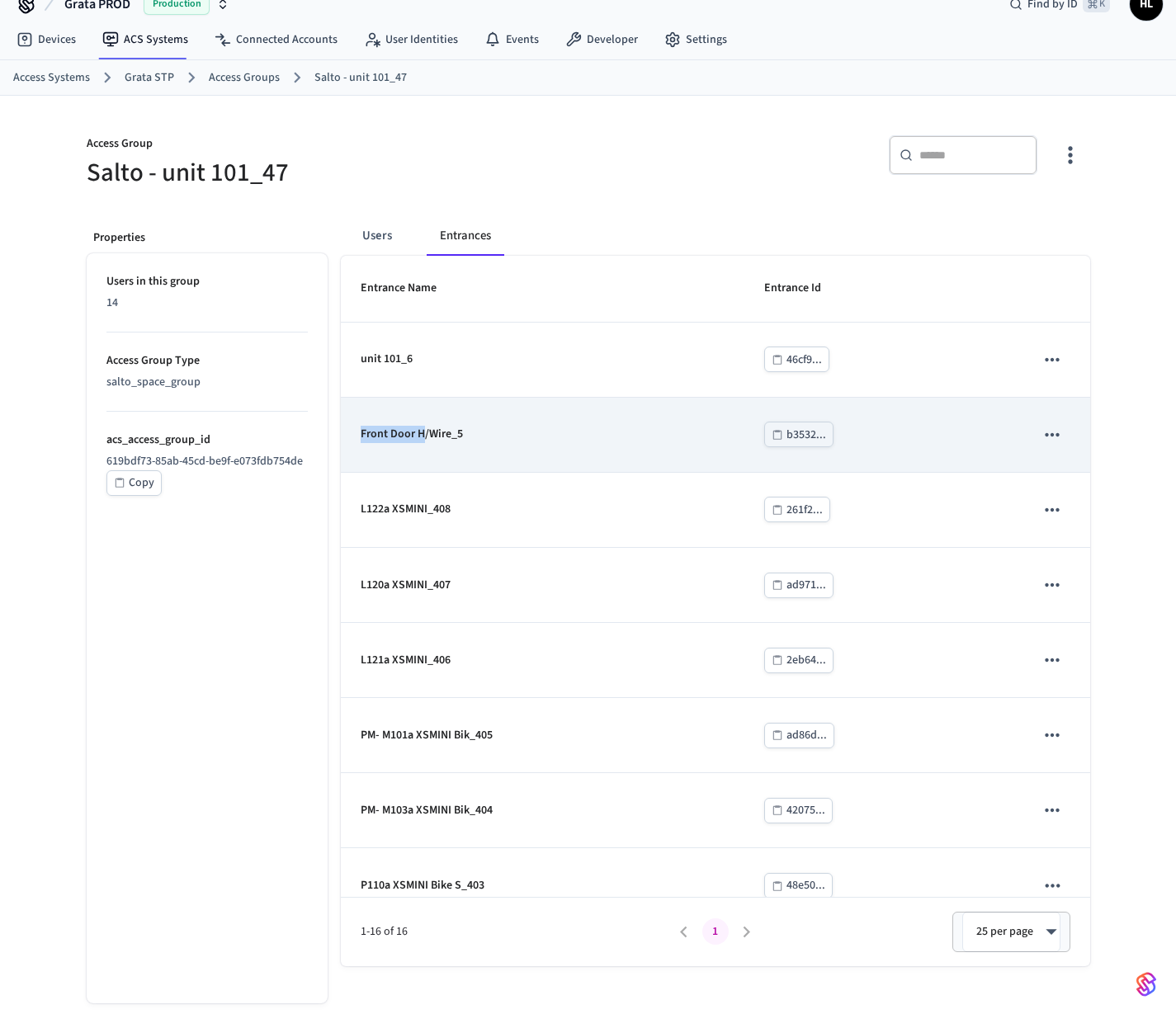
drag, startPoint x: 350, startPoint y: 434, endPoint x: 422, endPoint y: 433, distance: 72.0
click at [422, 433] on td "Front Door H/Wire_5" at bounding box center [543, 435] width 404 height 75
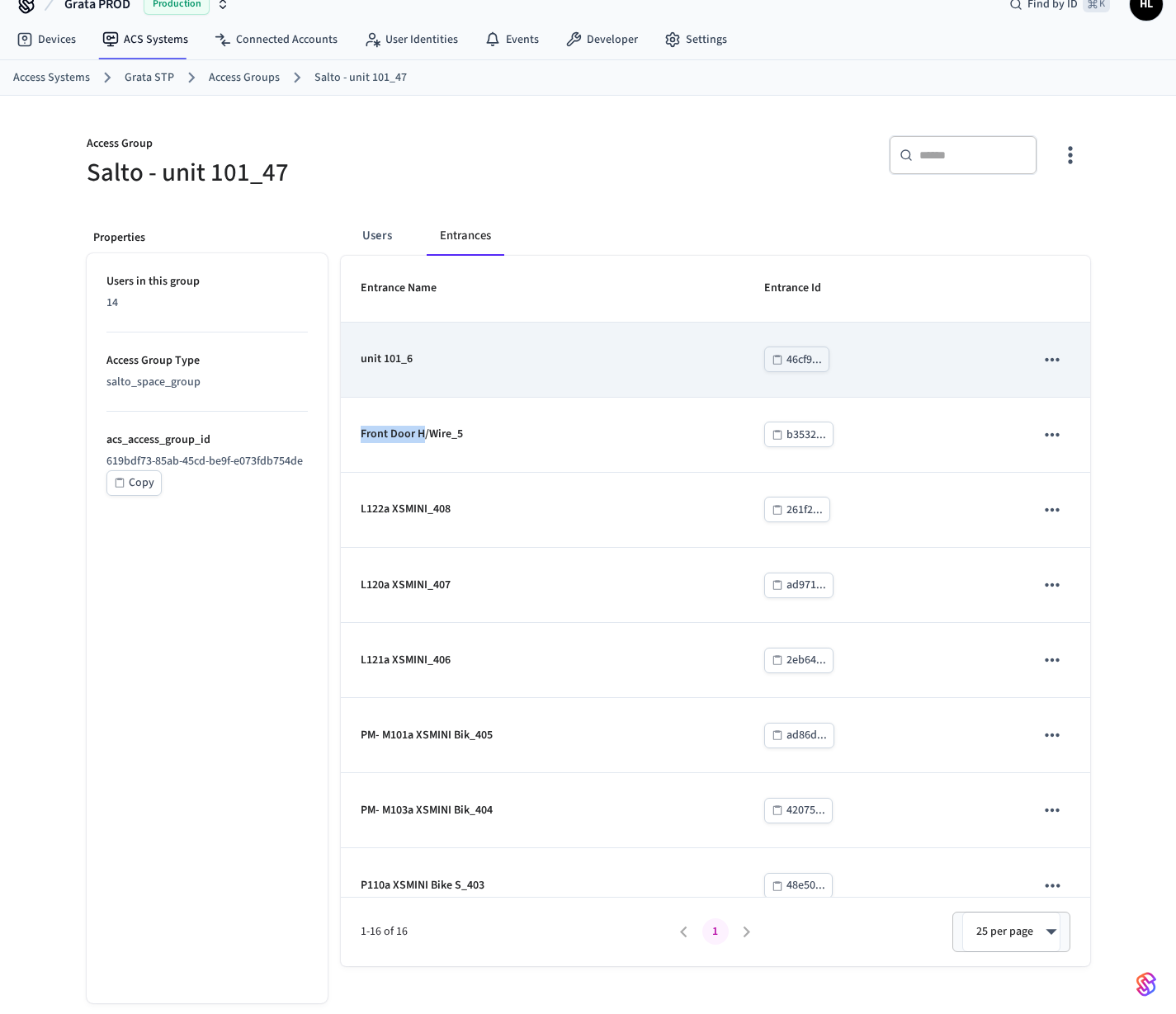
copy p "Front Door H"
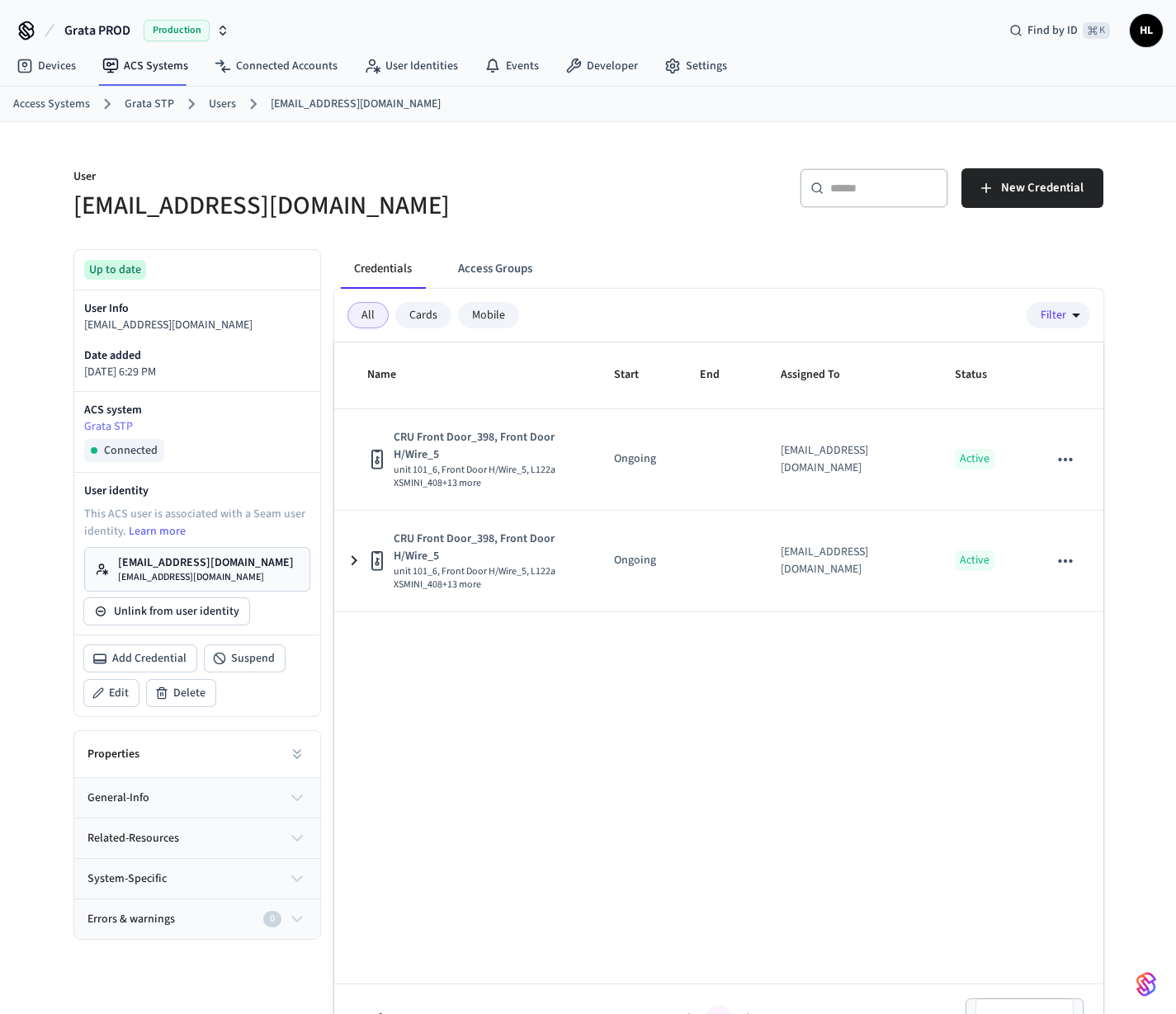
drag, startPoint x: 254, startPoint y: 325, endPoint x: 84, endPoint y: 329, distance: 170.0
click at [84, 329] on p "sbounadja+ckg.test01@grata.life" at bounding box center [197, 325] width 226 height 17
copy p "sbounadja+ckg.test01@grata.life"
click at [111, 320] on p "sbounadja+ckg.test01@grata.life" at bounding box center [197, 325] width 226 height 17
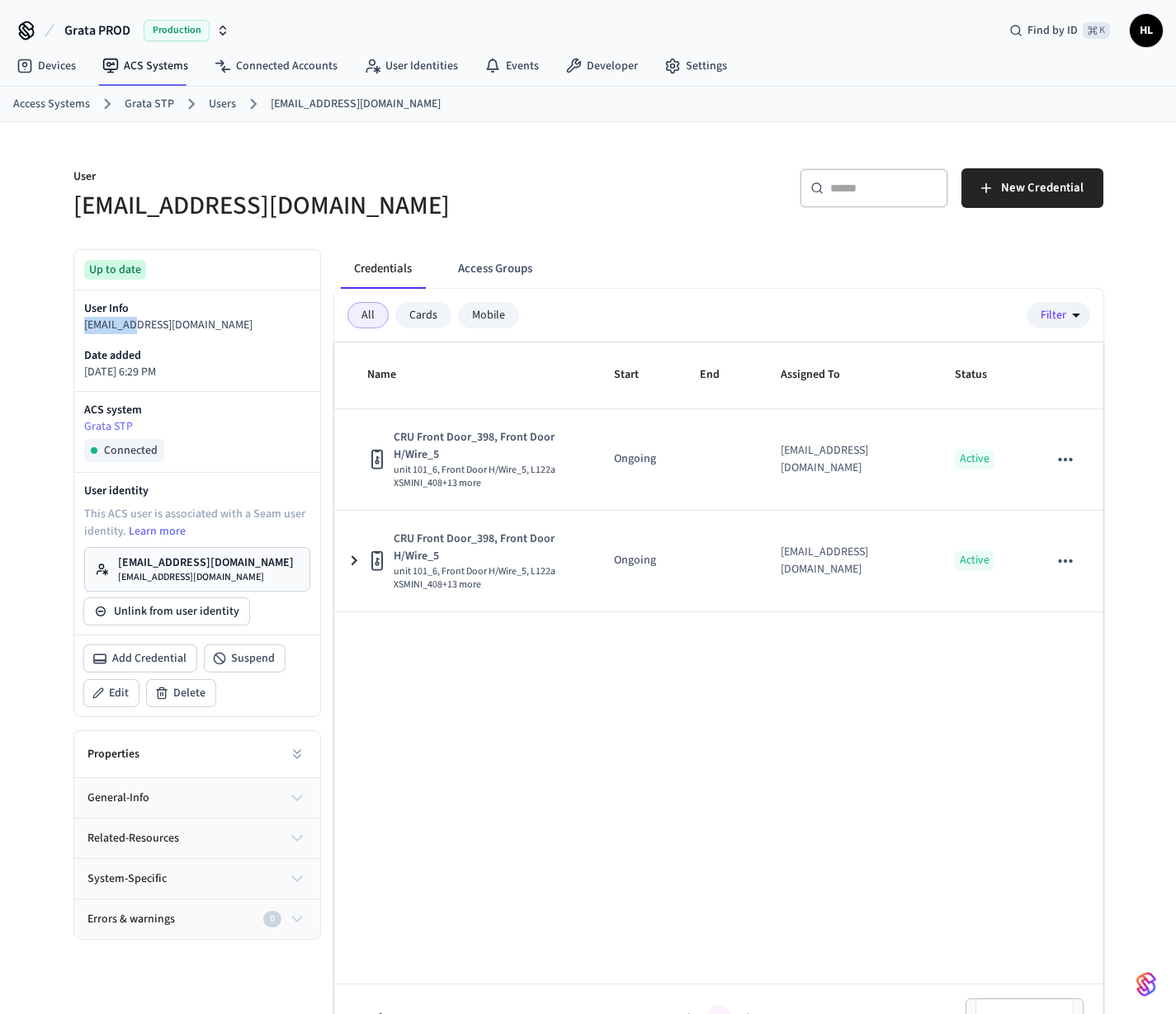
click at [111, 320] on p "sbounadja+ckg.test01@grata.life" at bounding box center [197, 325] width 226 height 17
copy div "sbounadja+ckg.test01@grata.life"
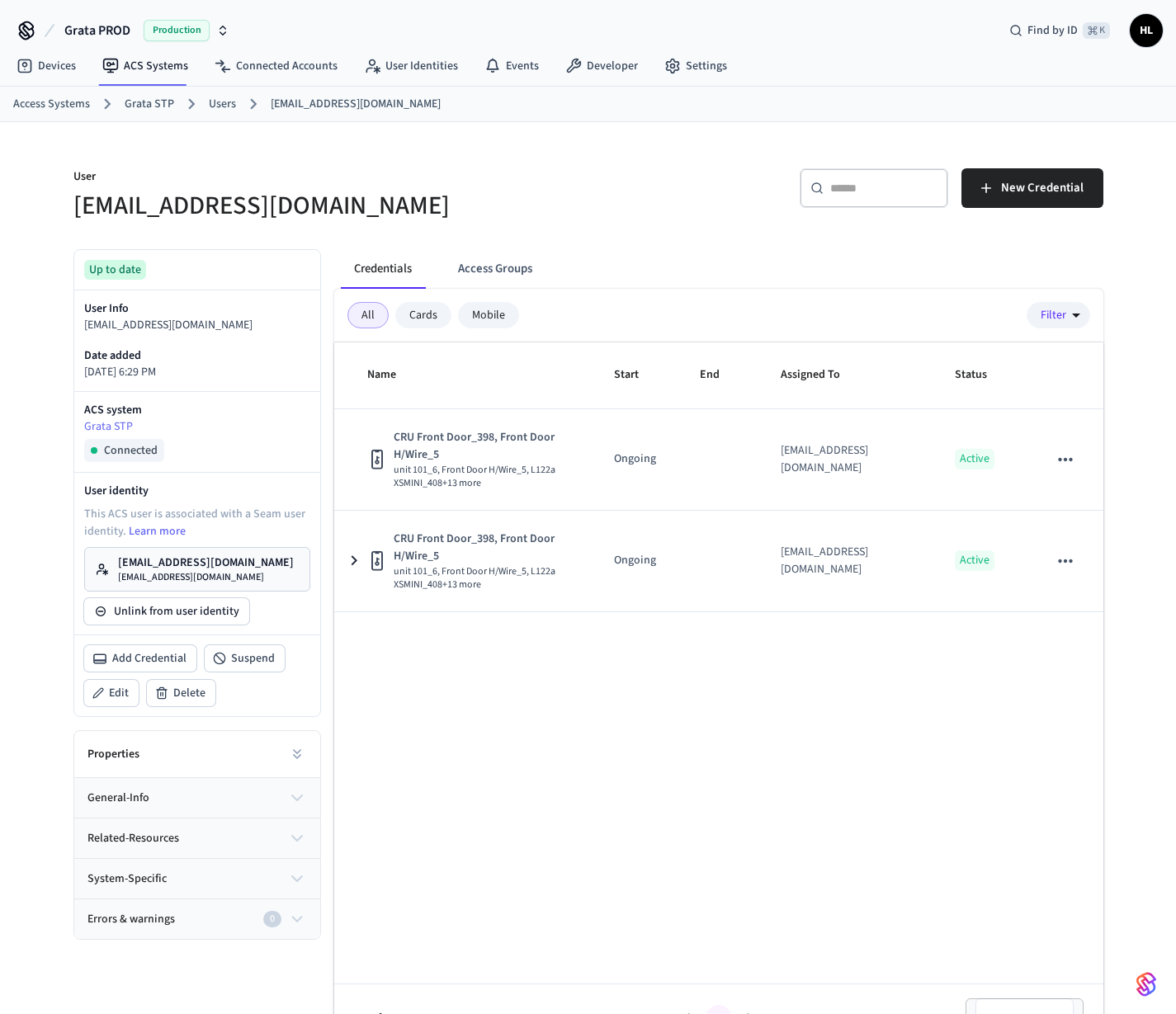
click at [220, 210] on h5 "sbounadja+ckg.test01@grata.life" at bounding box center [326, 205] width 505 height 33
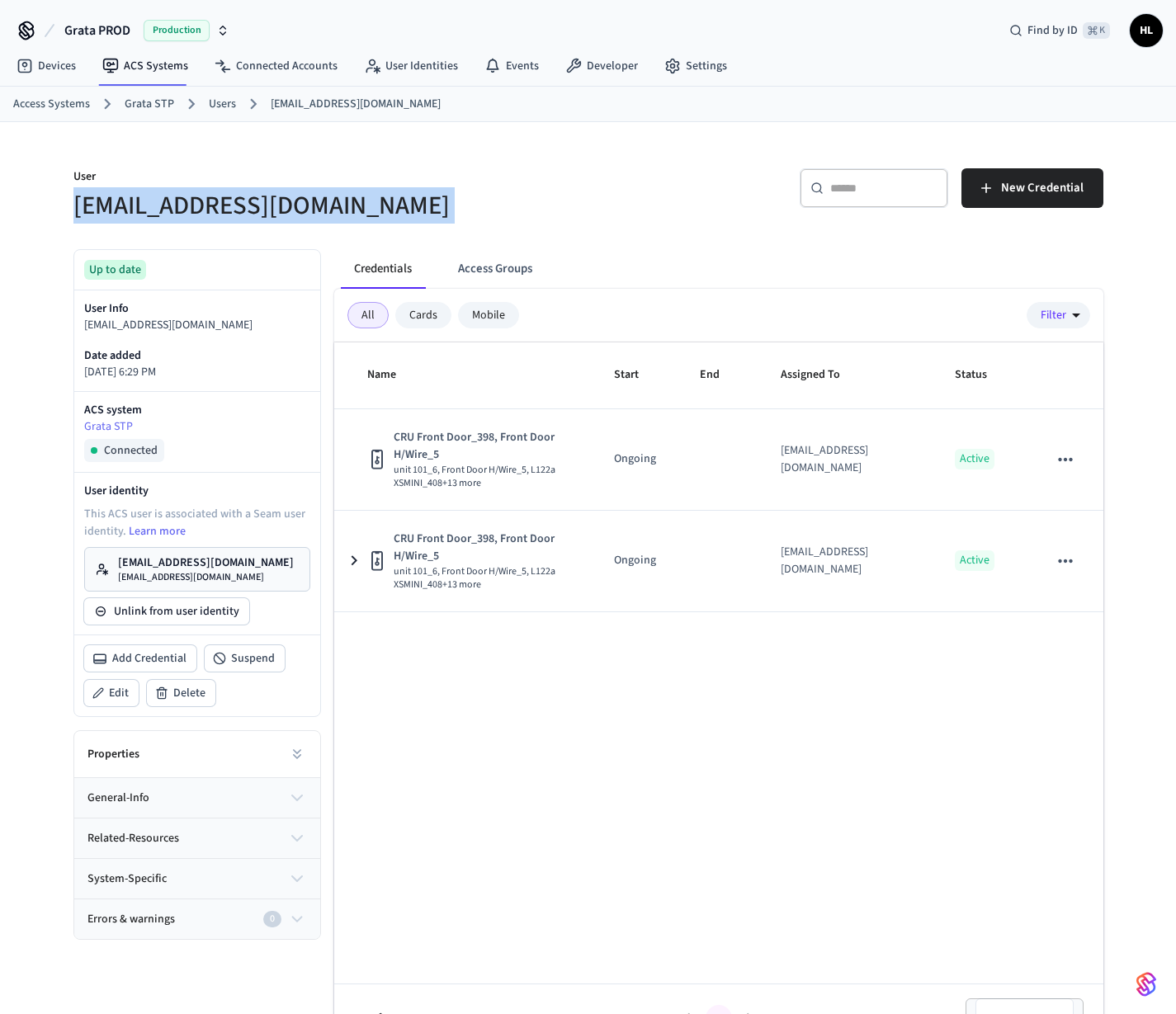
click at [220, 210] on h5 "sbounadja+ckg.test01@grata.life" at bounding box center [326, 205] width 505 height 33
copy div "sbounadja+ckg.test01@grata.life"
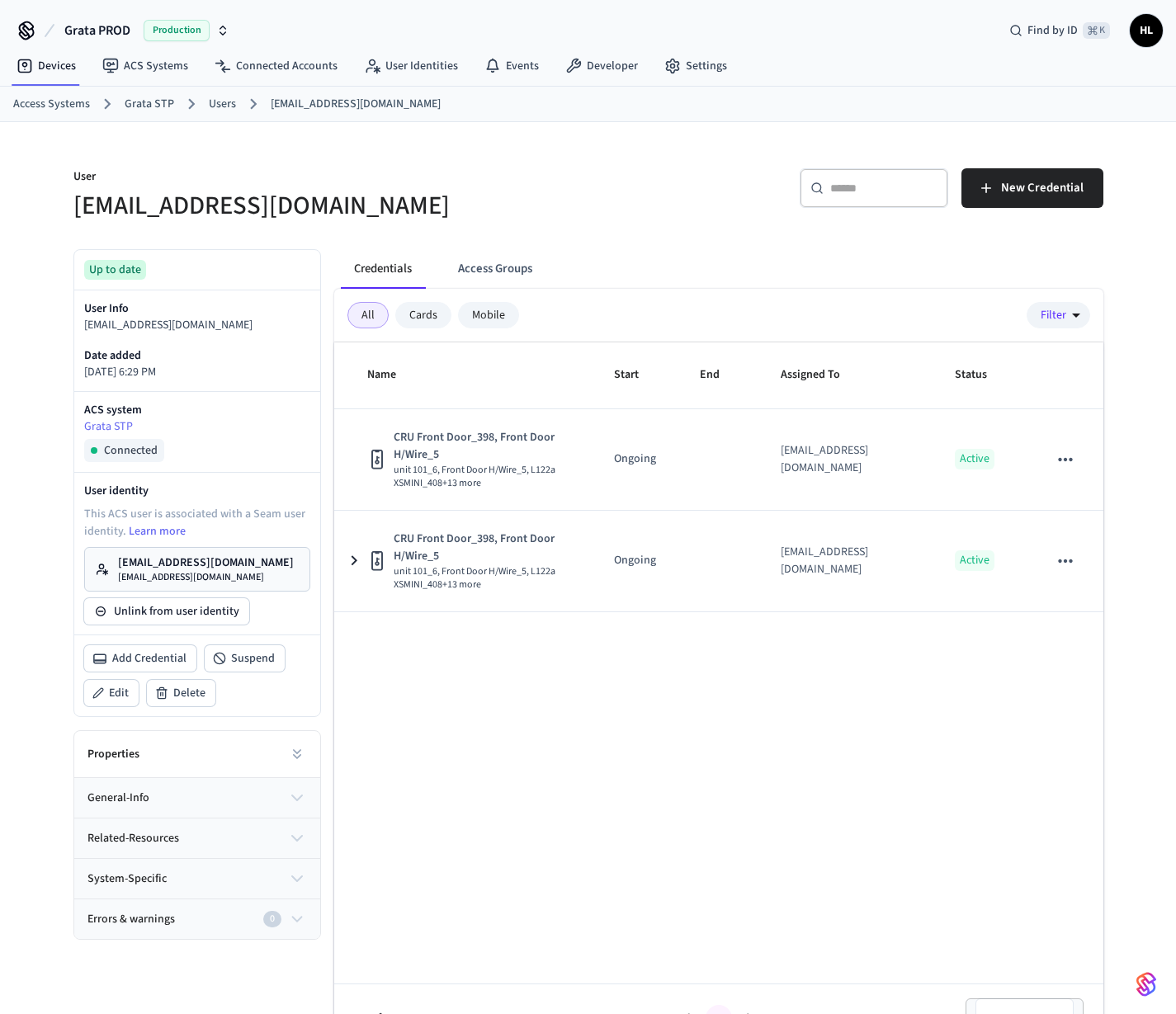
click at [221, 107] on link "Users" at bounding box center [222, 104] width 27 height 17
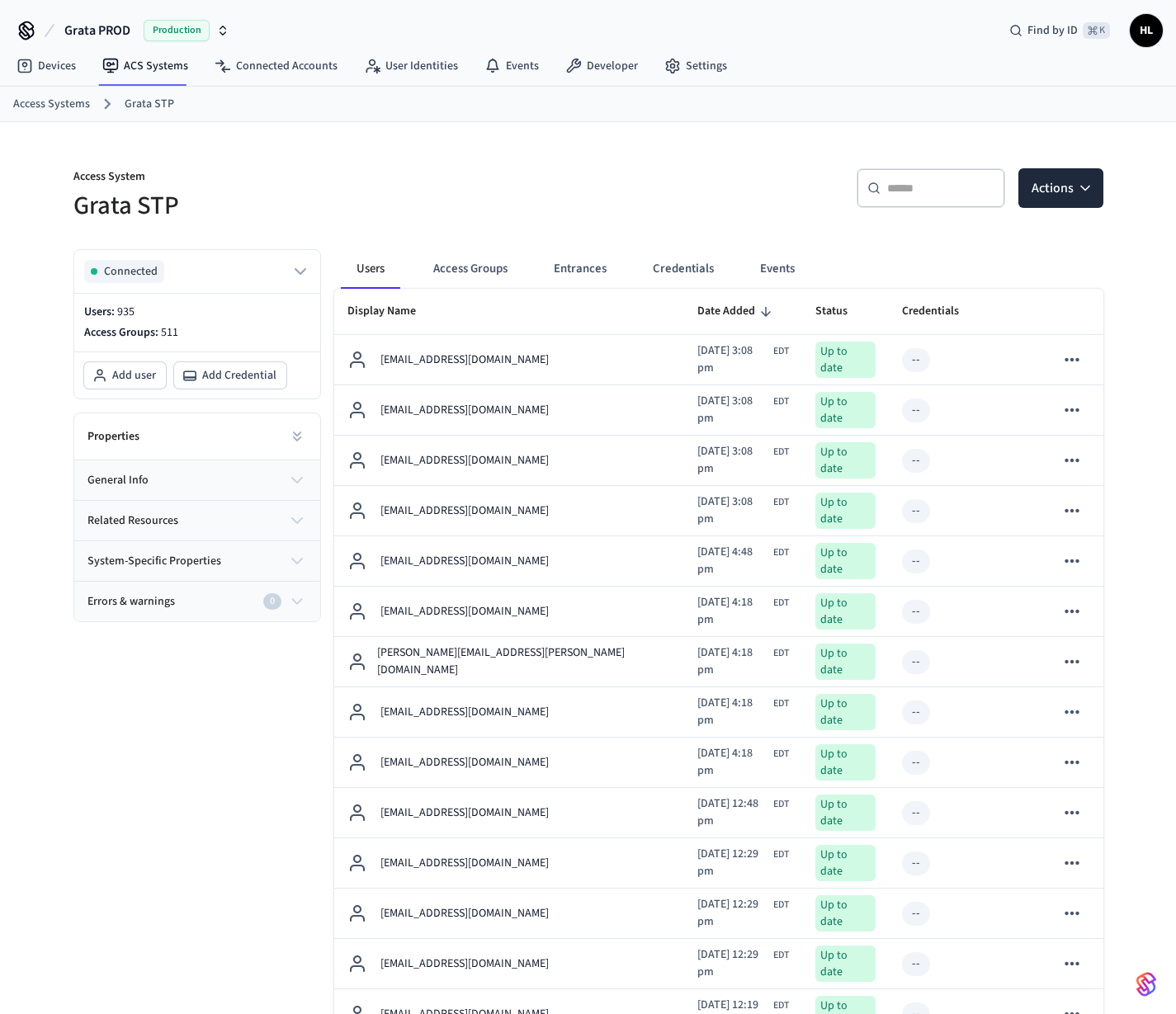
click at [900, 200] on div "​ ​" at bounding box center [930, 187] width 148 height 39
paste input "**********"
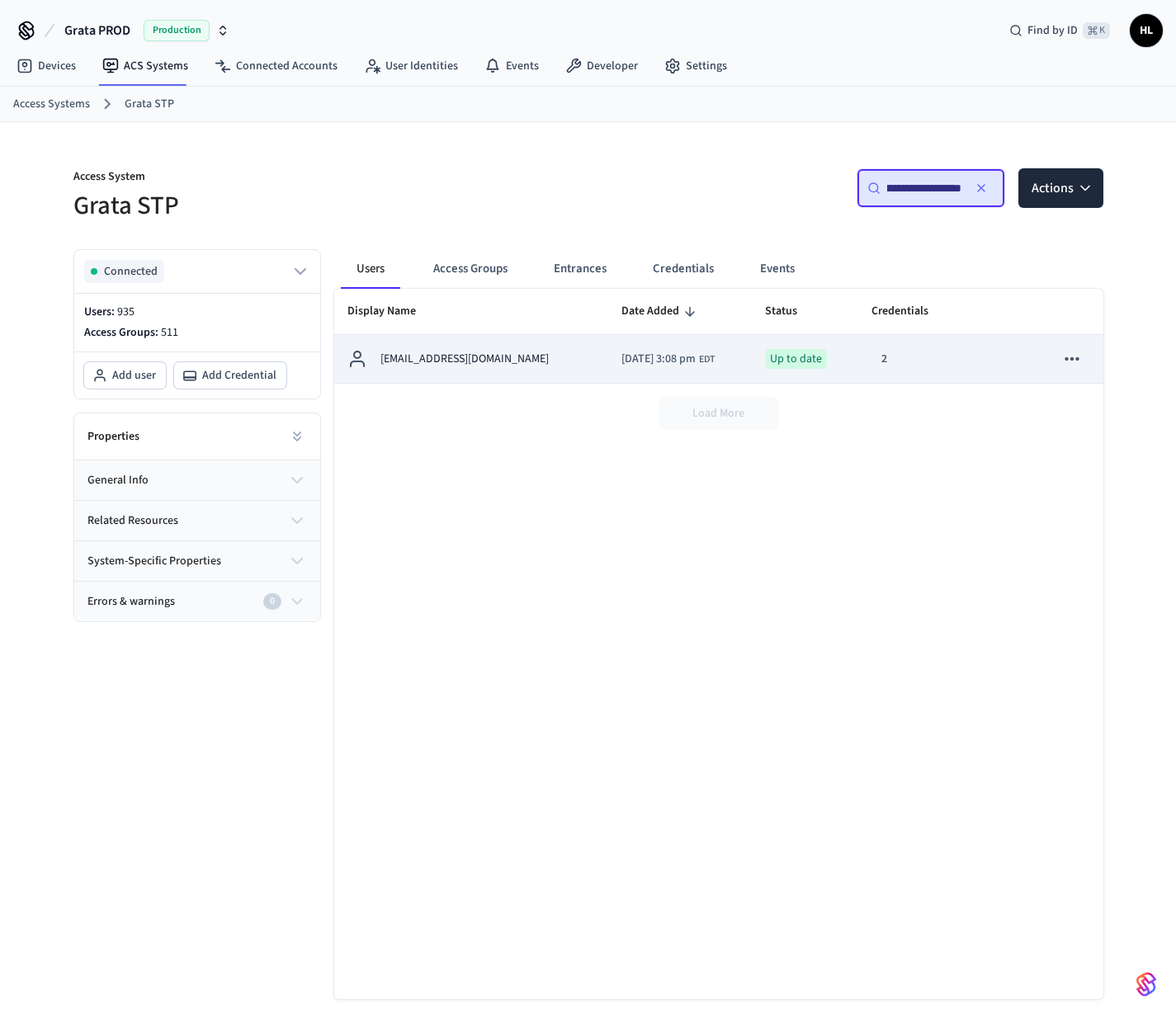
type input "**********"
click at [484, 358] on p "[EMAIL_ADDRESS][DOMAIN_NAME]" at bounding box center [464, 359] width 168 height 17
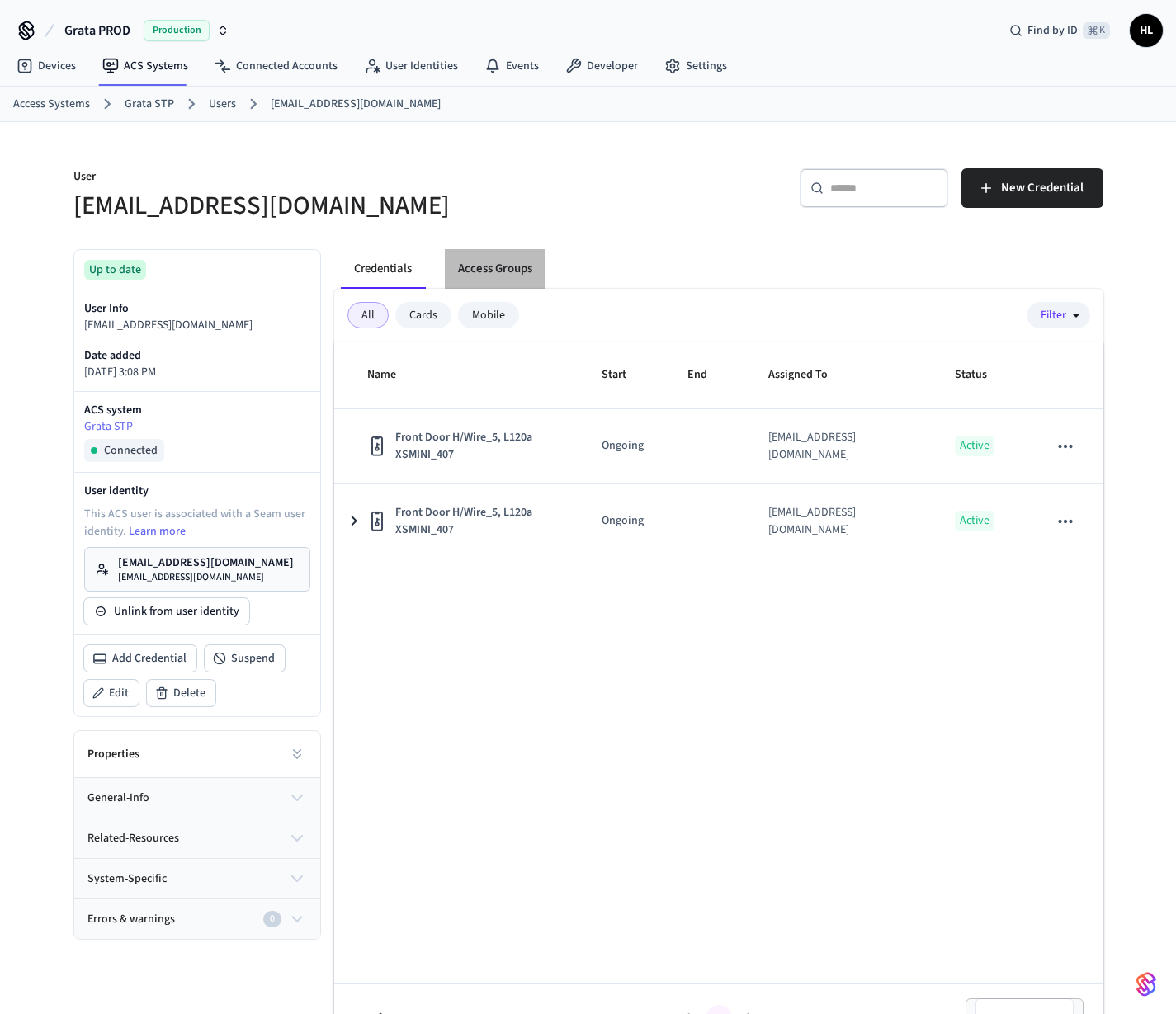
click at [496, 279] on button "Access Groups" at bounding box center [495, 268] width 100 height 39
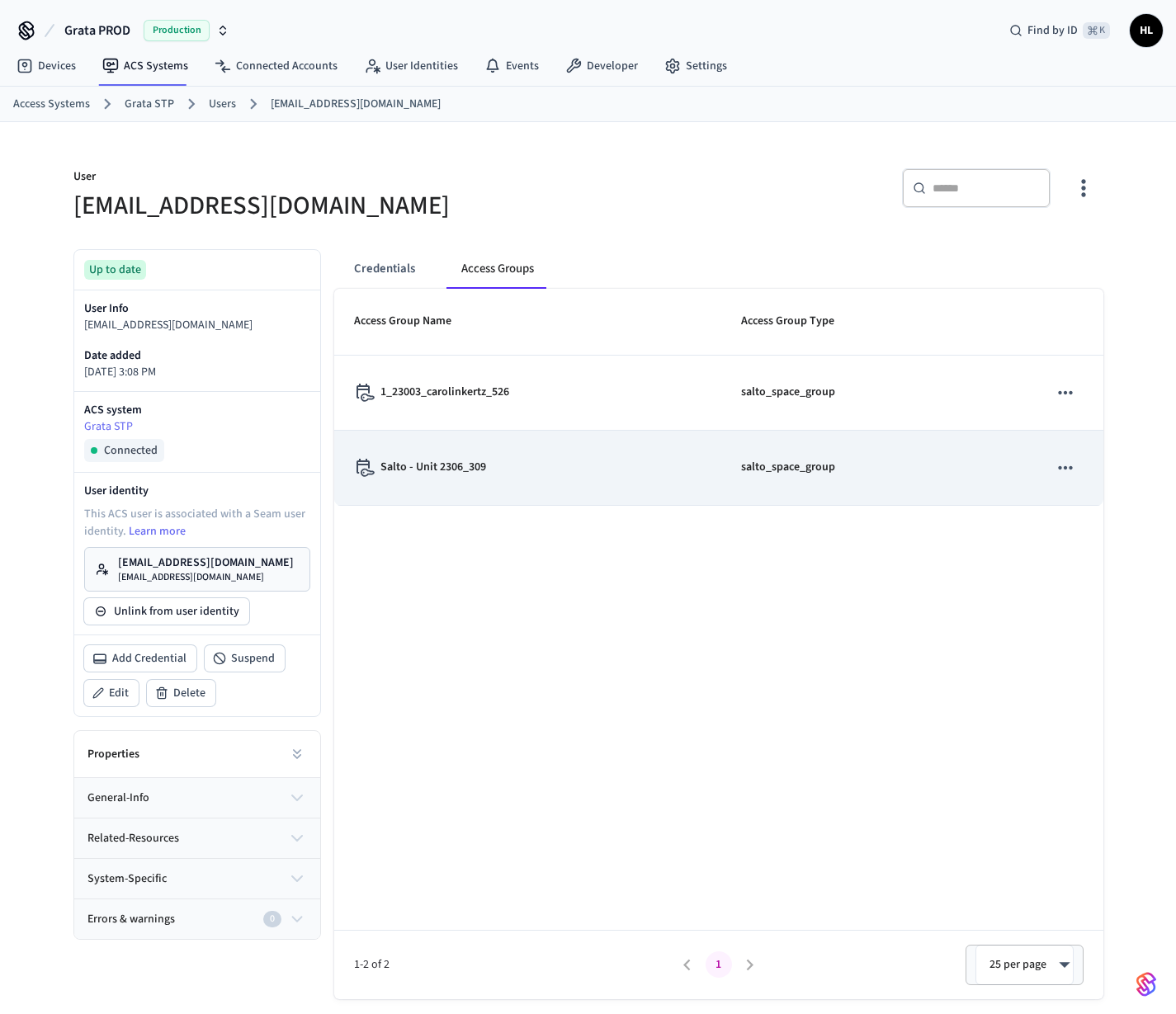
click at [450, 474] on p "Salto - Unit 2306_309" at bounding box center [433, 467] width 105 height 17
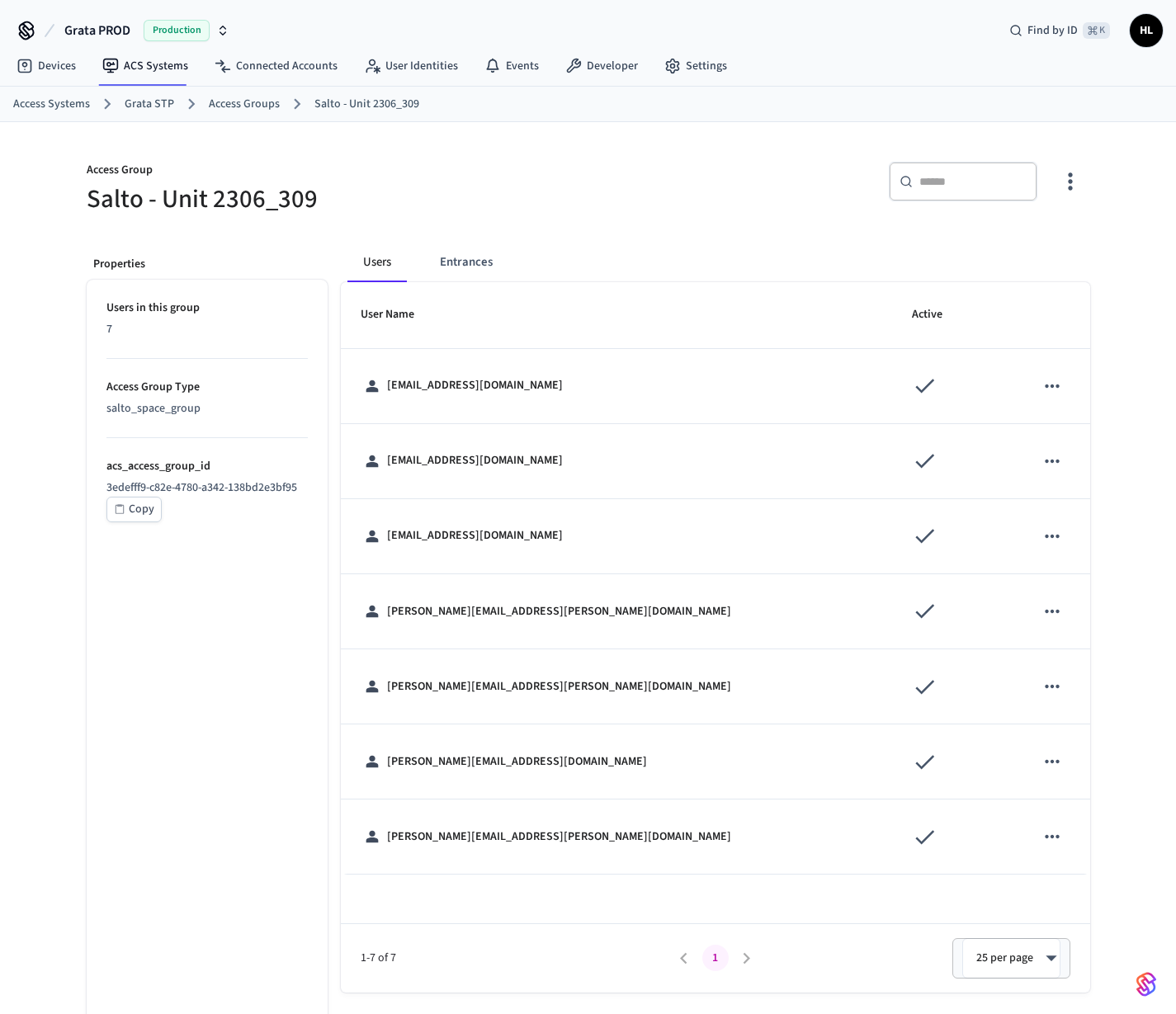
click at [475, 271] on button "Entrances" at bounding box center [466, 261] width 79 height 39
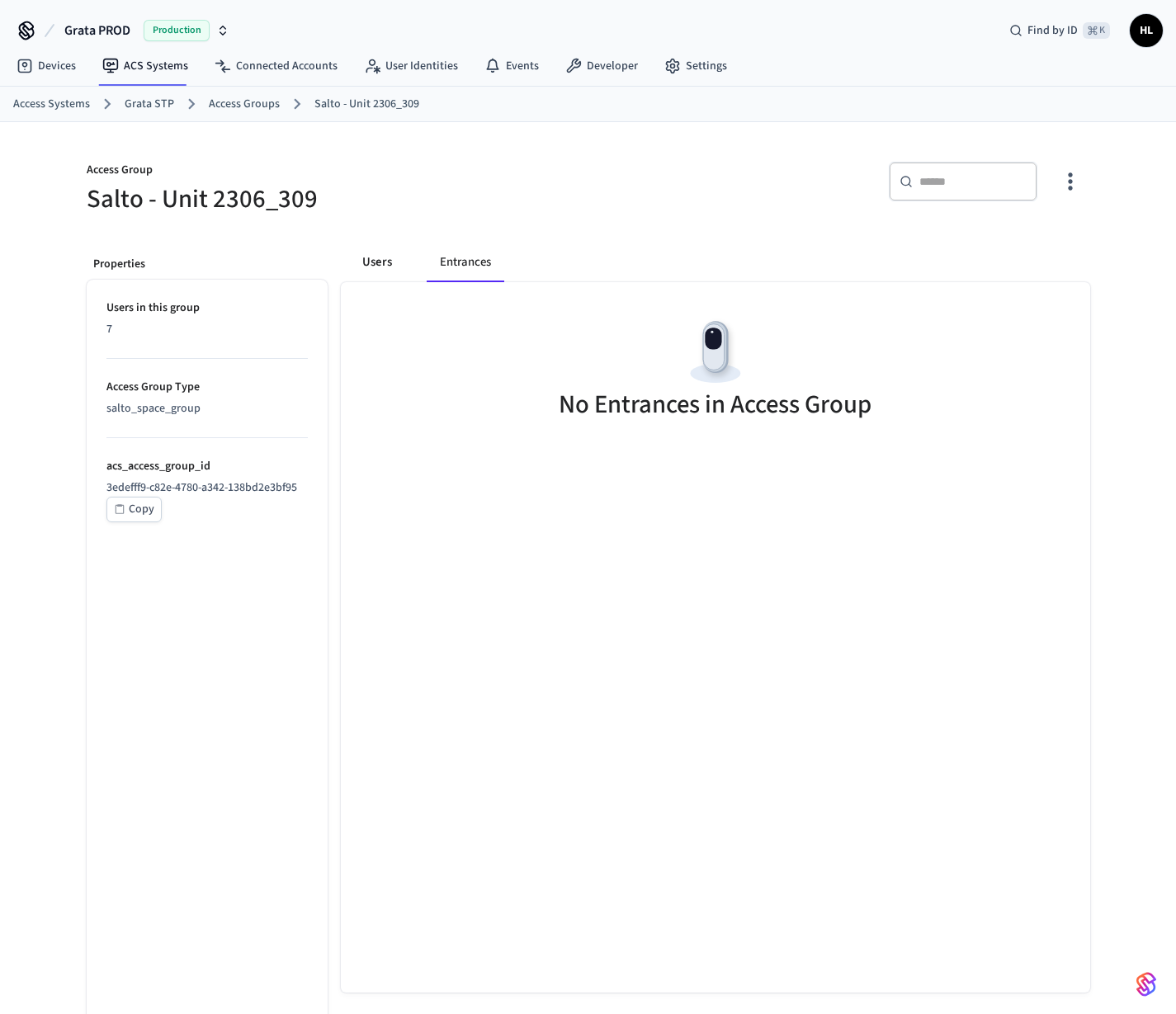
click at [362, 263] on button "Users" at bounding box center [377, 261] width 59 height 39
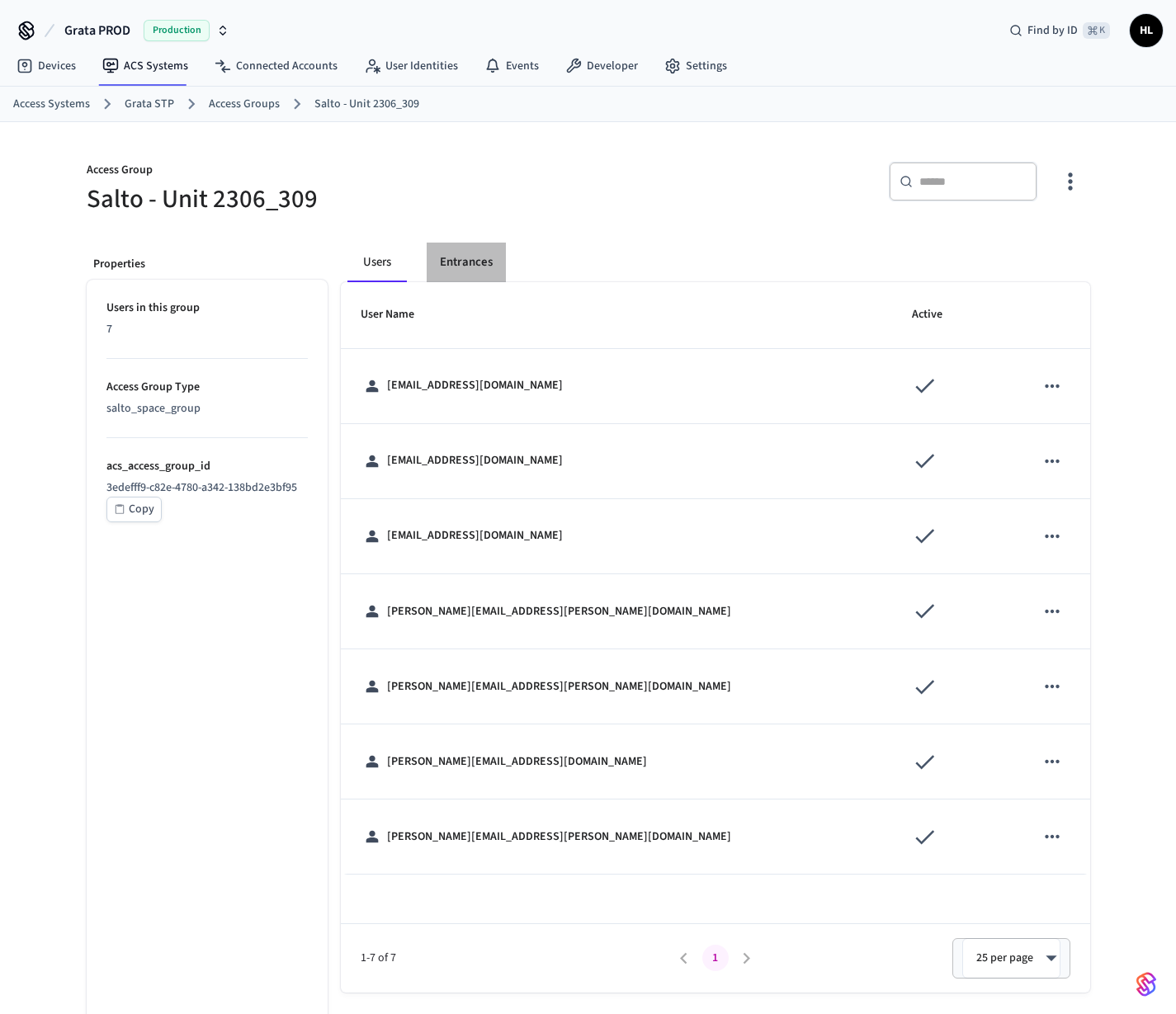
click at [488, 253] on button "Entrances" at bounding box center [466, 261] width 79 height 39
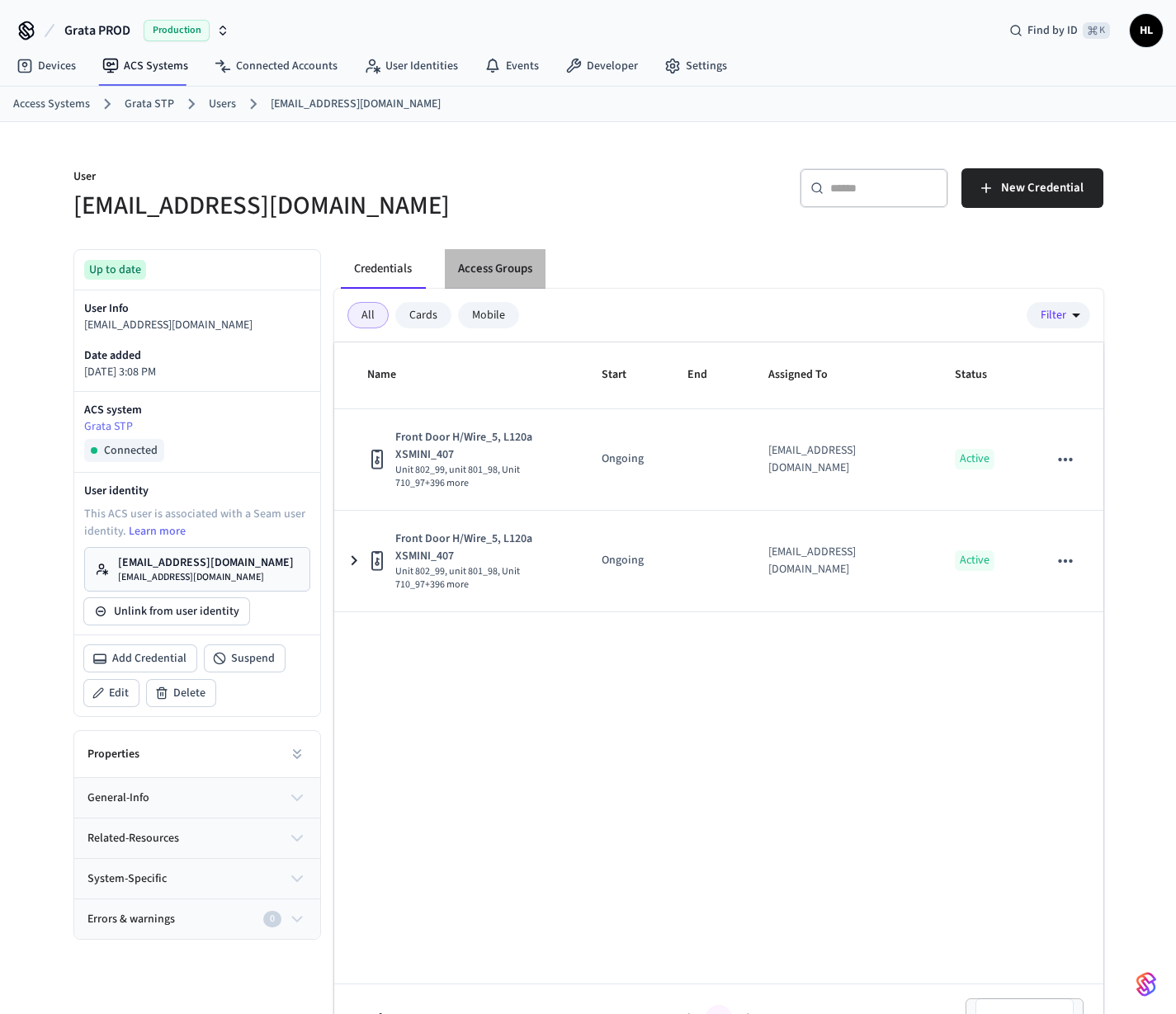
click at [514, 256] on button "Access Groups" at bounding box center [495, 268] width 100 height 39
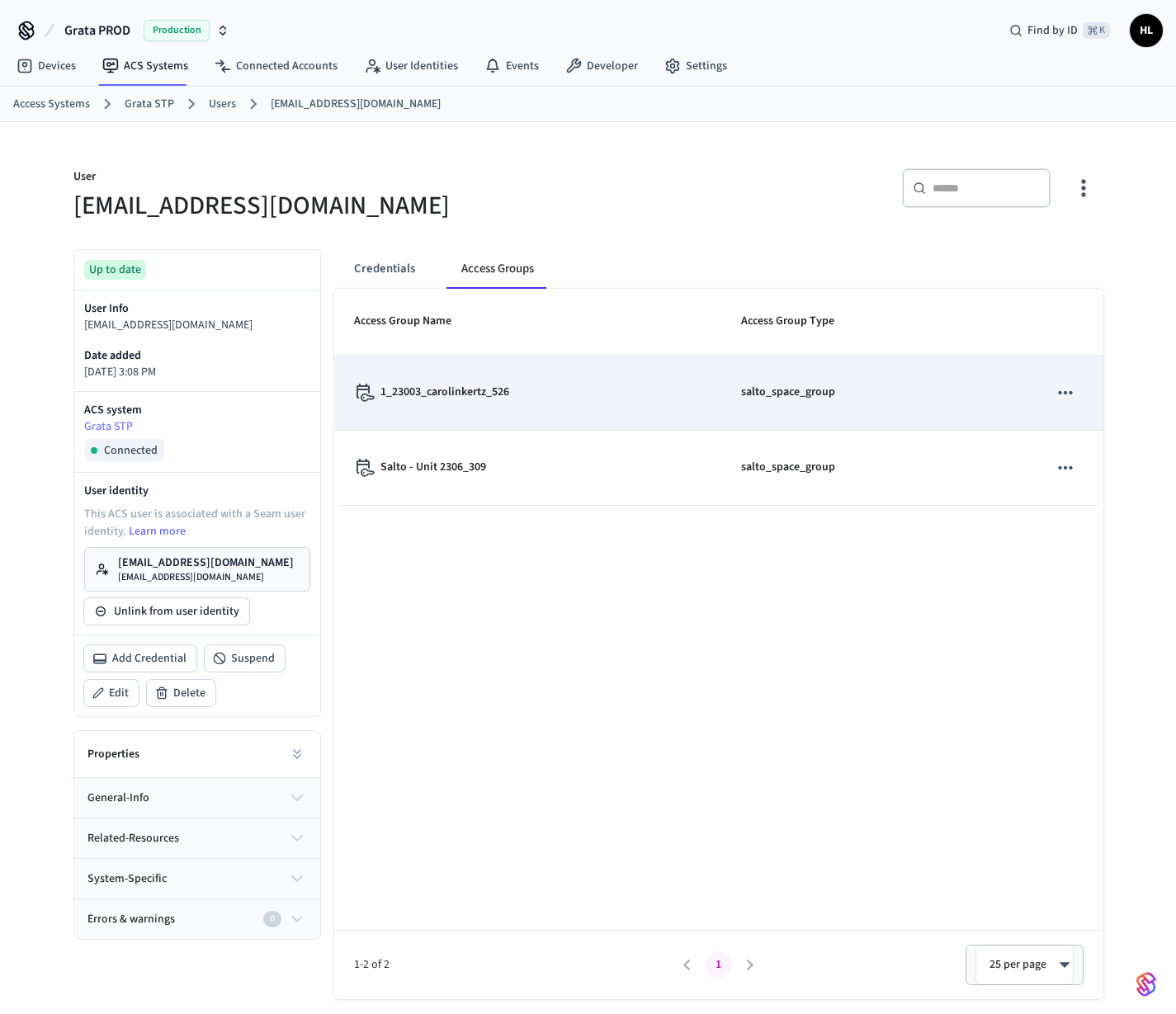
click at [476, 399] on p "1_23003_carolinkertz_526" at bounding box center [444, 392] width 128 height 17
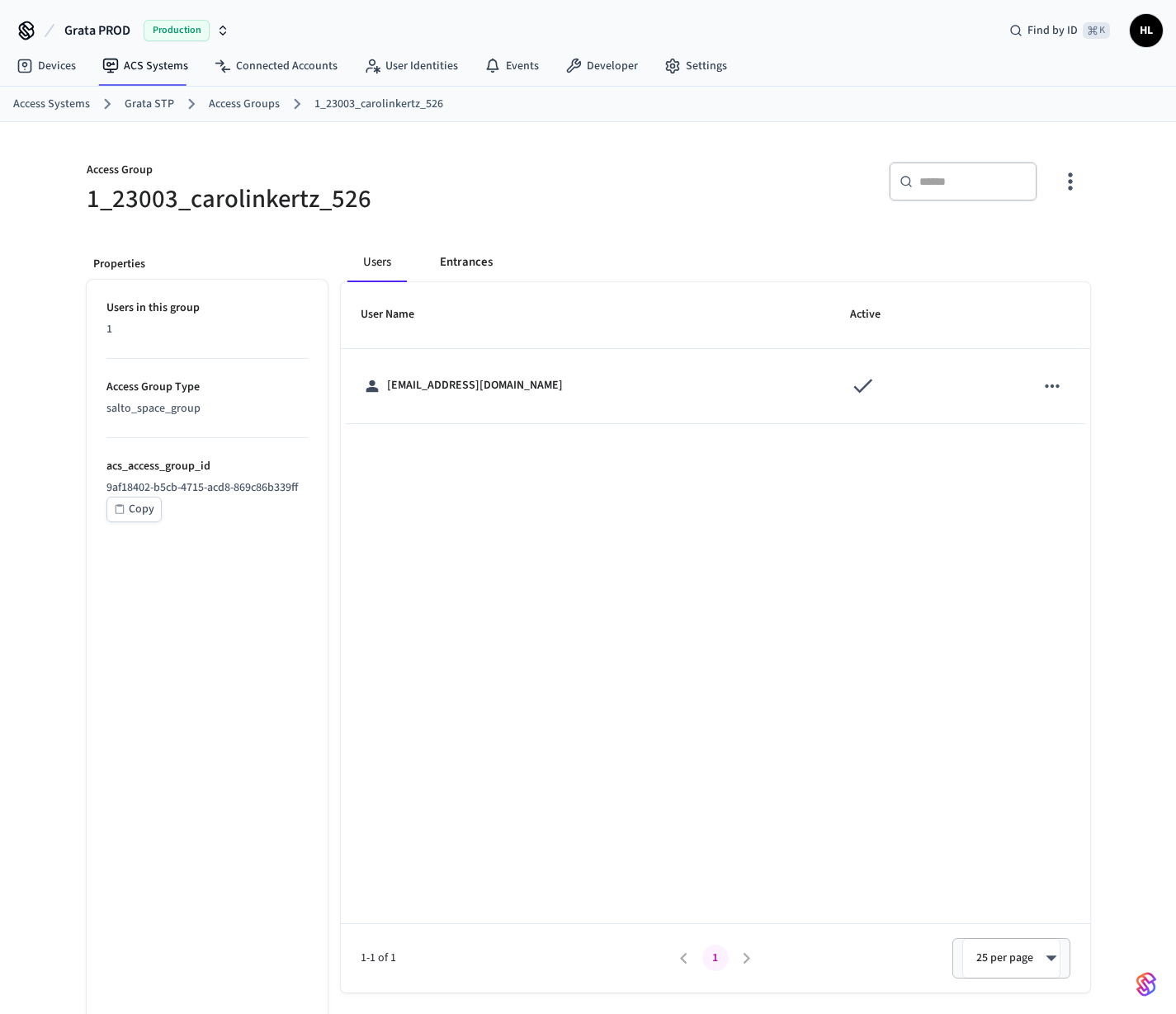
click at [486, 266] on button "Entrances" at bounding box center [466, 261] width 79 height 39
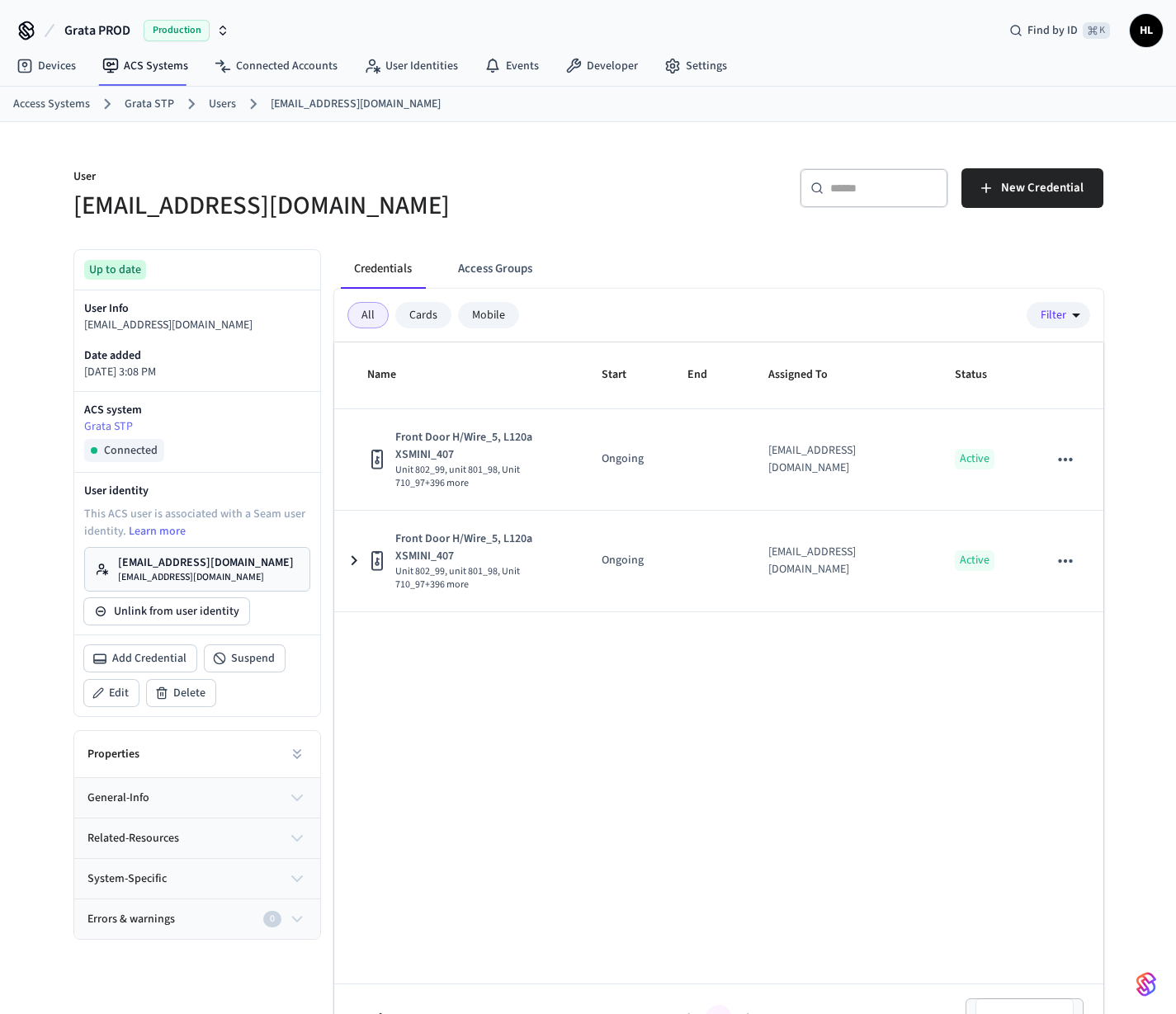
click at [503, 271] on button "Access Groups" at bounding box center [495, 268] width 100 height 39
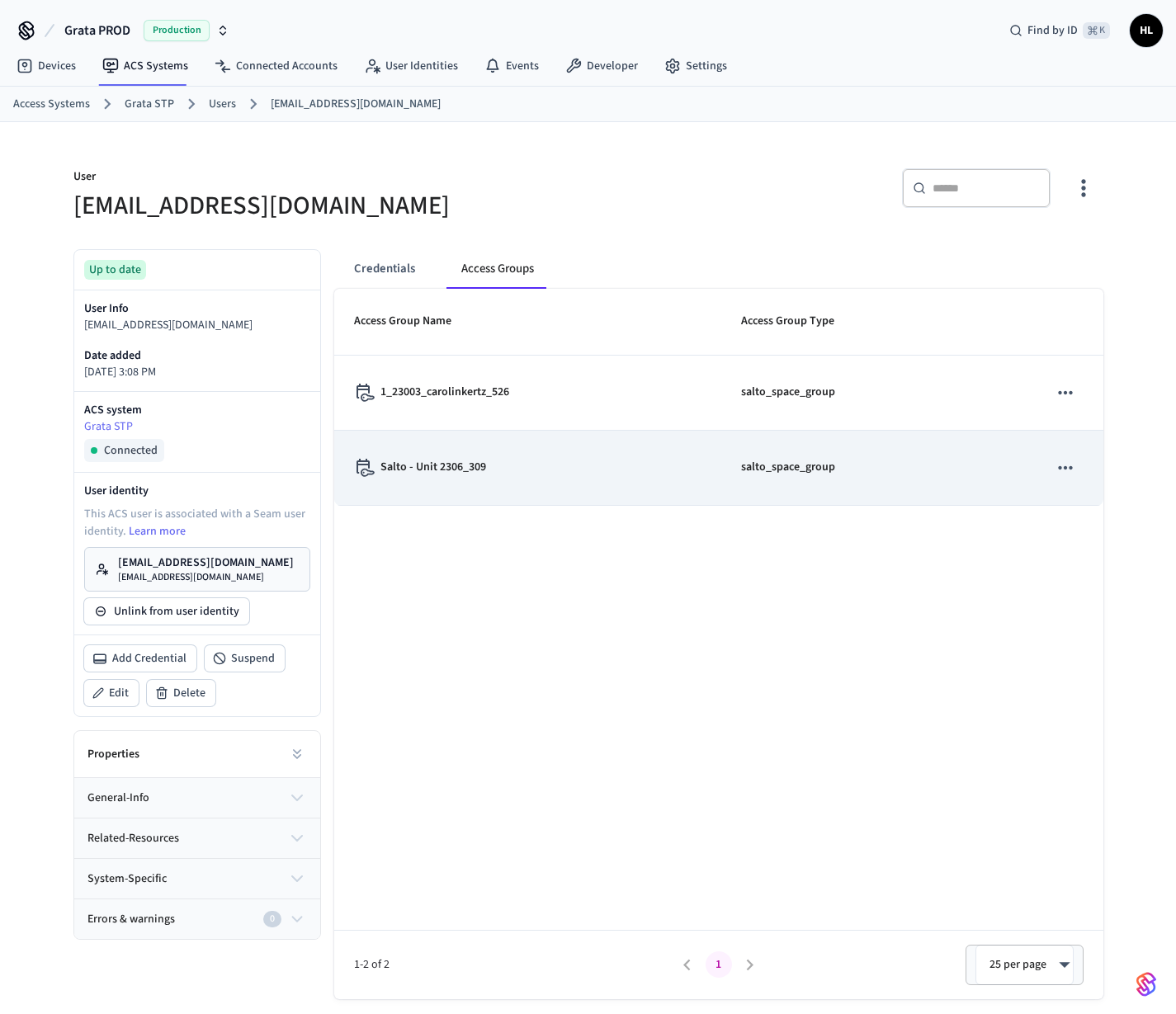
click at [477, 472] on p "Salto - Unit 2306_309" at bounding box center [433, 467] width 105 height 17
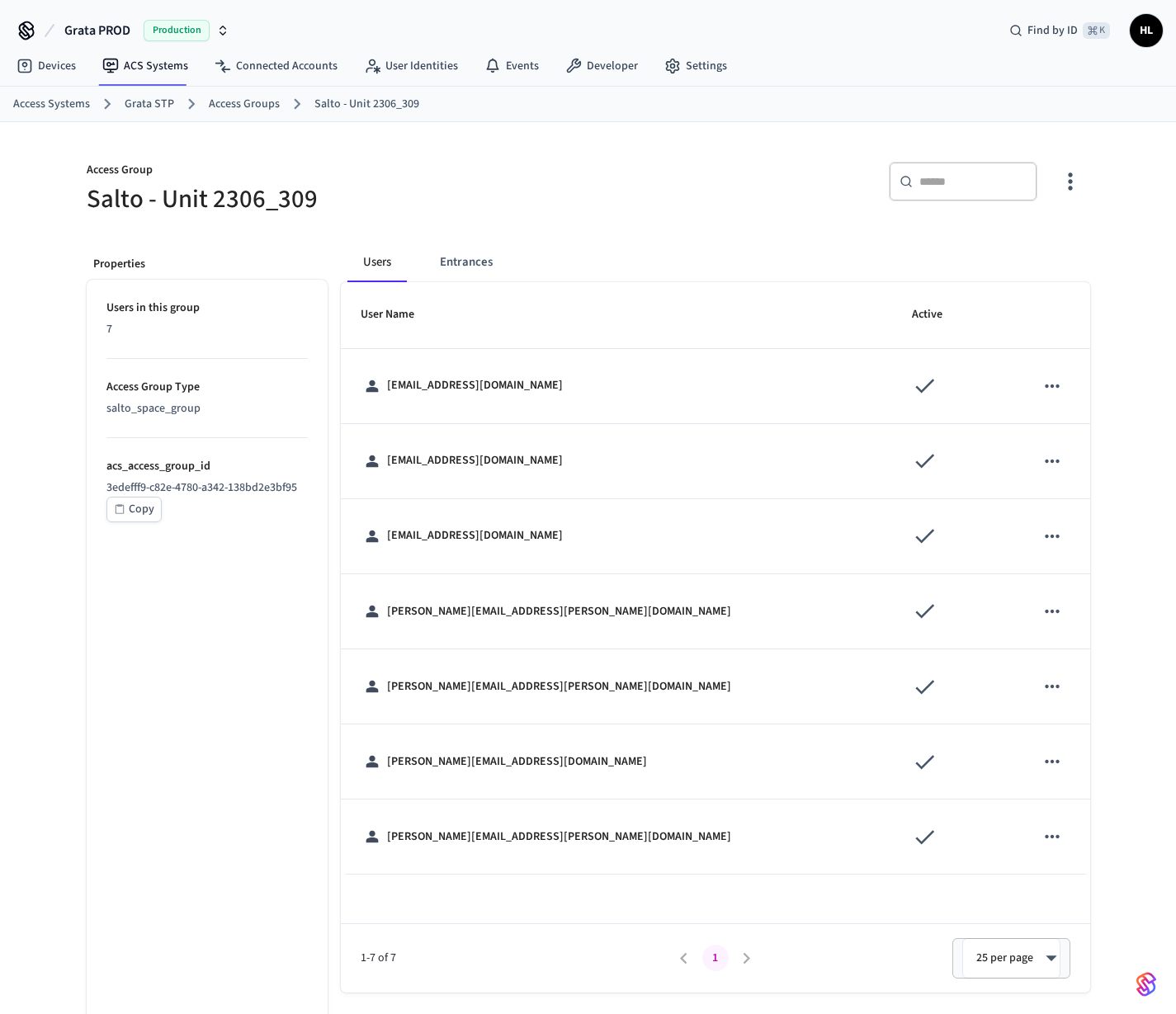
click at [475, 256] on button "Entrances" at bounding box center [466, 261] width 79 height 39
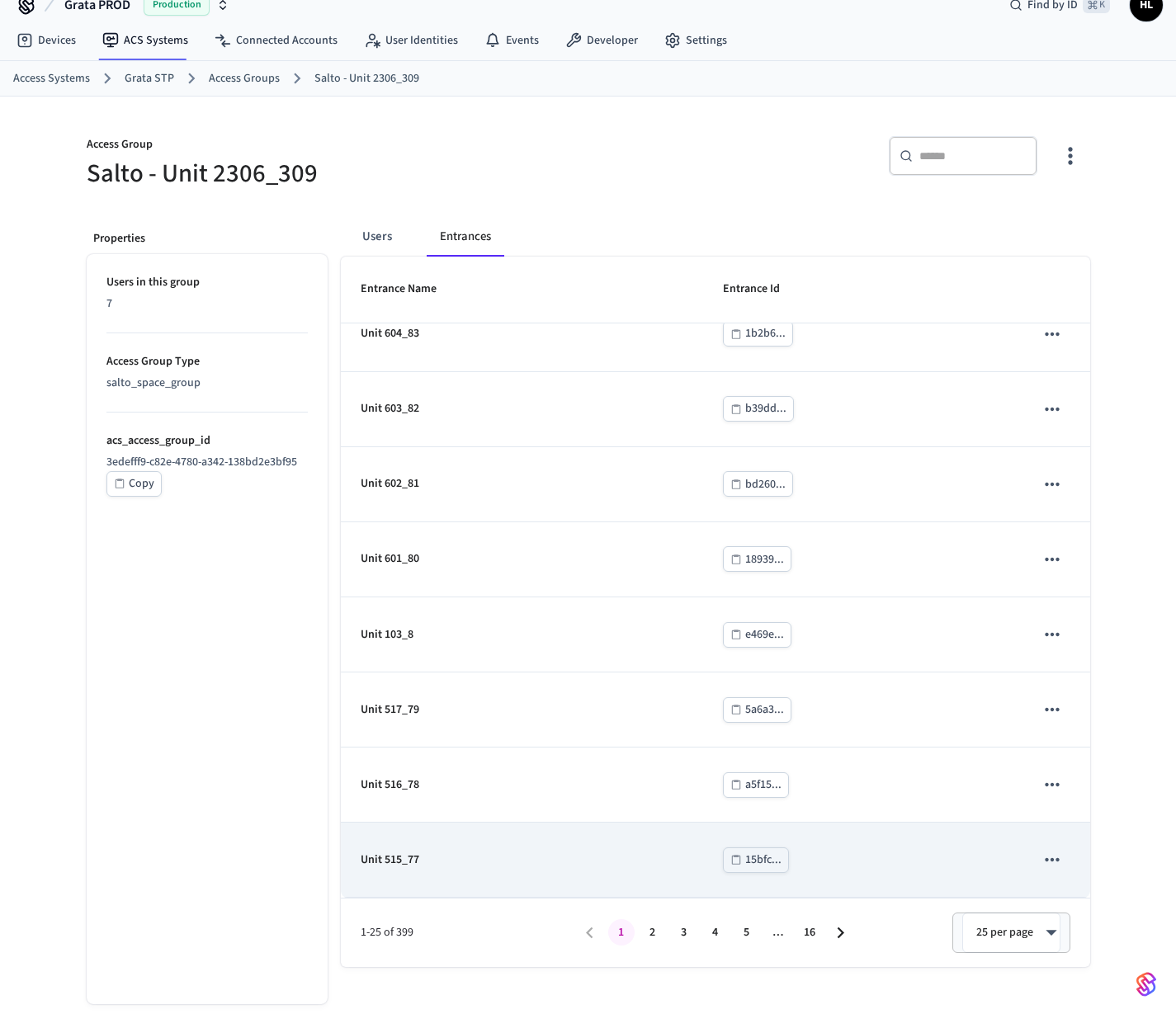
scroll to position [27, 0]
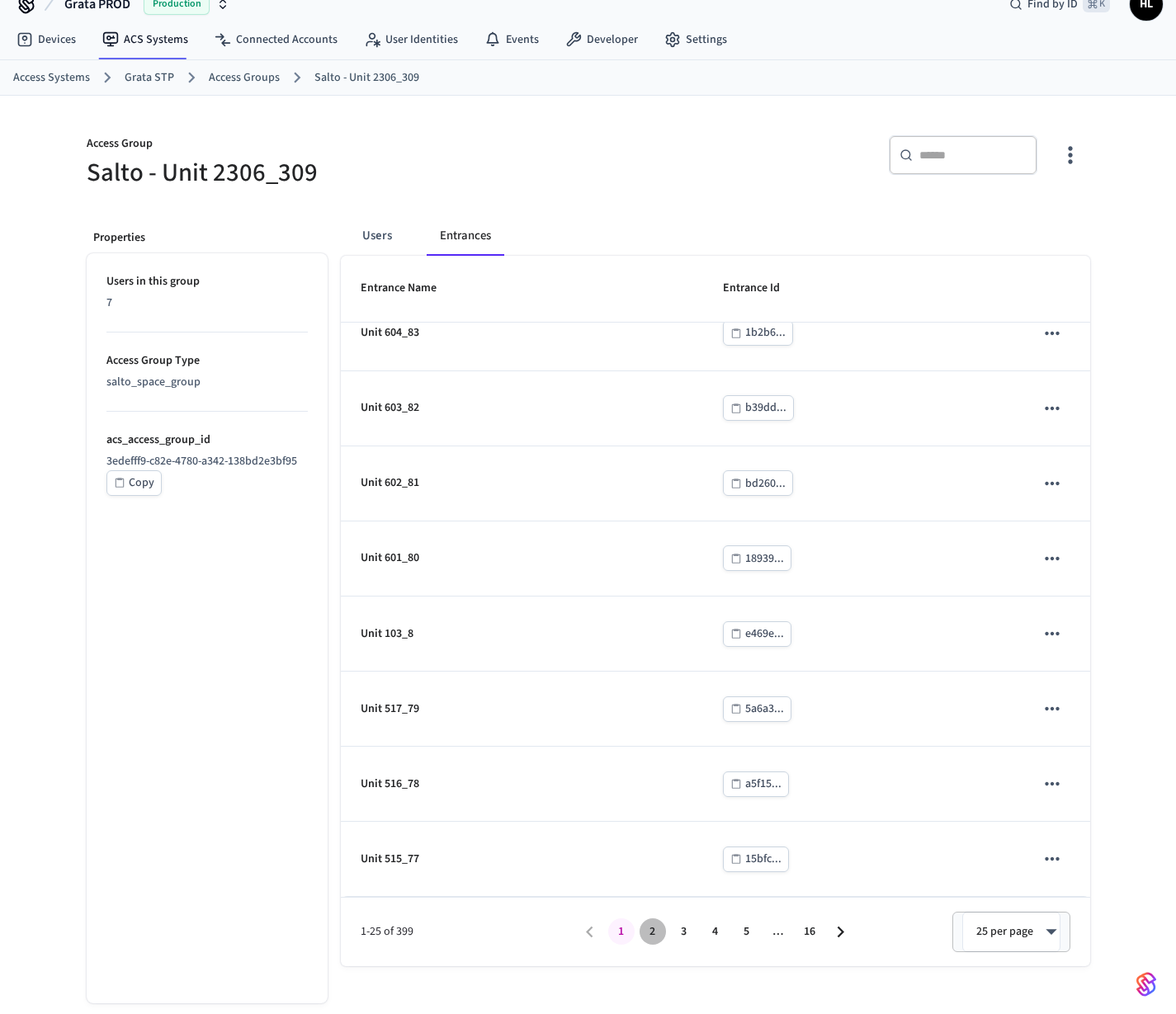
click at [649, 943] on button "2" at bounding box center [653, 932] width 27 height 27
click at [680, 936] on button "3" at bounding box center [684, 932] width 27 height 27
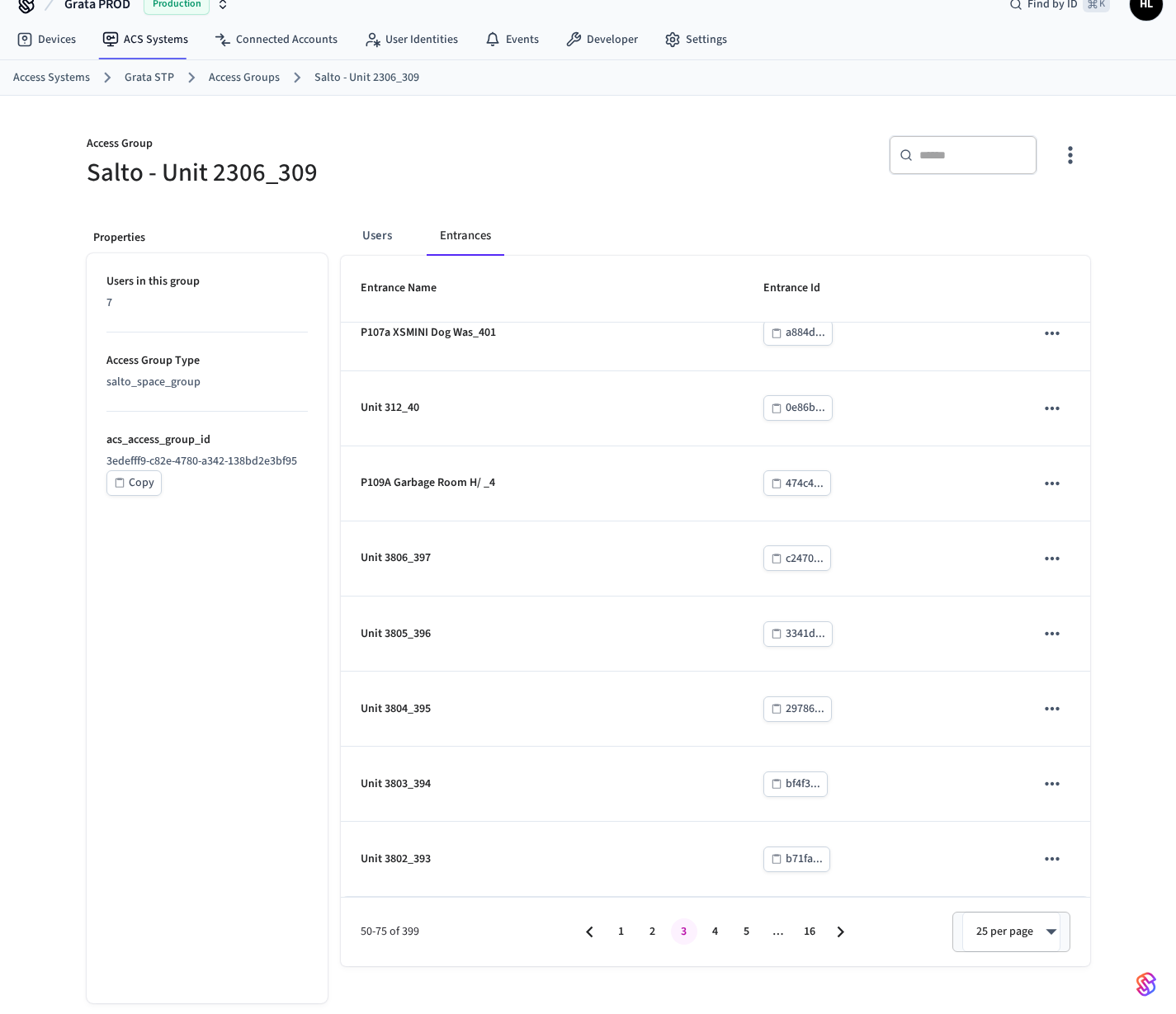
click at [731, 942] on li "5" at bounding box center [746, 932] width 32 height 27
click at [720, 941] on button "4" at bounding box center [716, 932] width 27 height 27
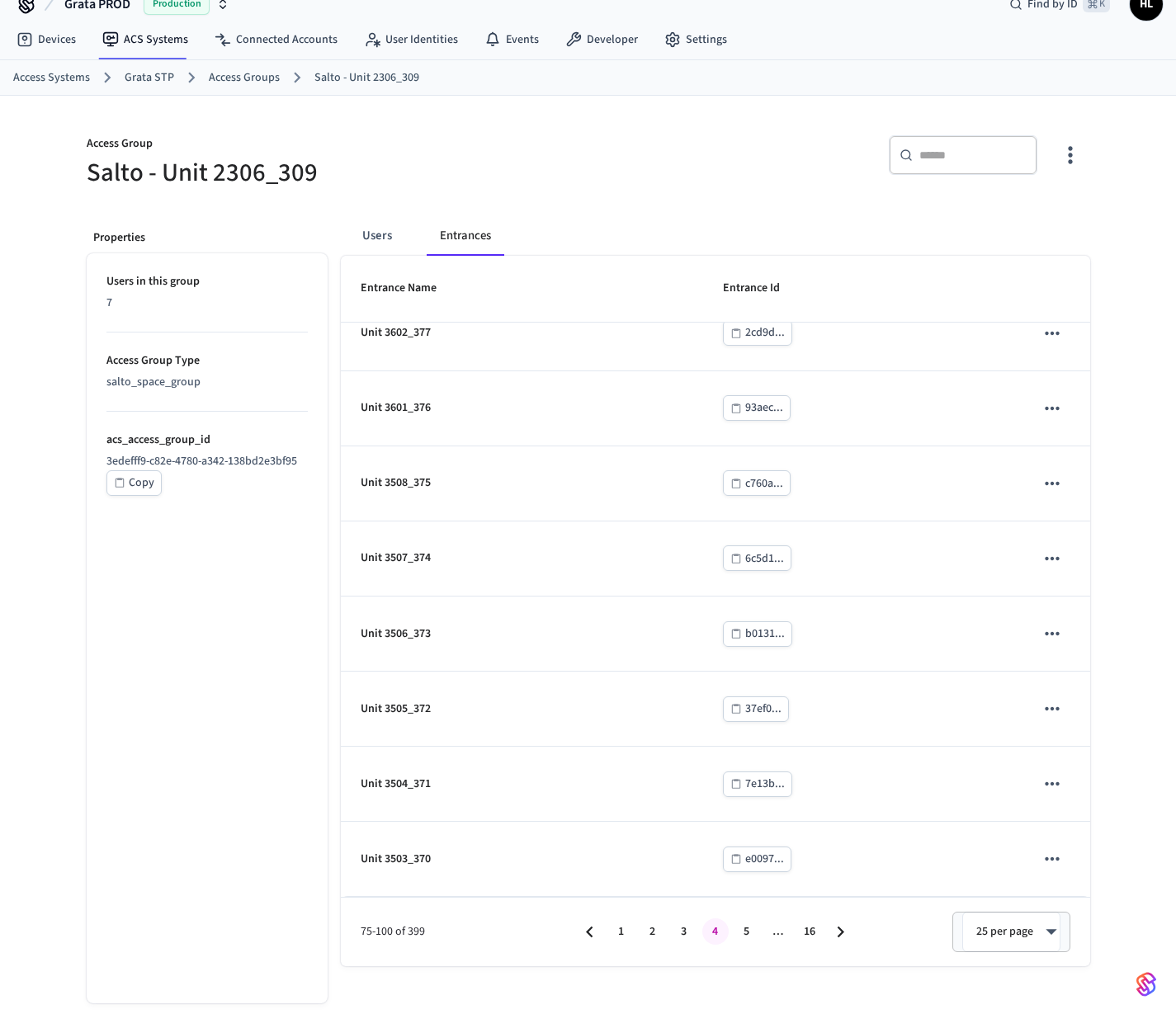
click at [1011, 921] on body "Grata PROD Production Find by ID ⌘ K HL Devices ACS Systems Connected Accounts …" at bounding box center [588, 493] width 1176 height 1040
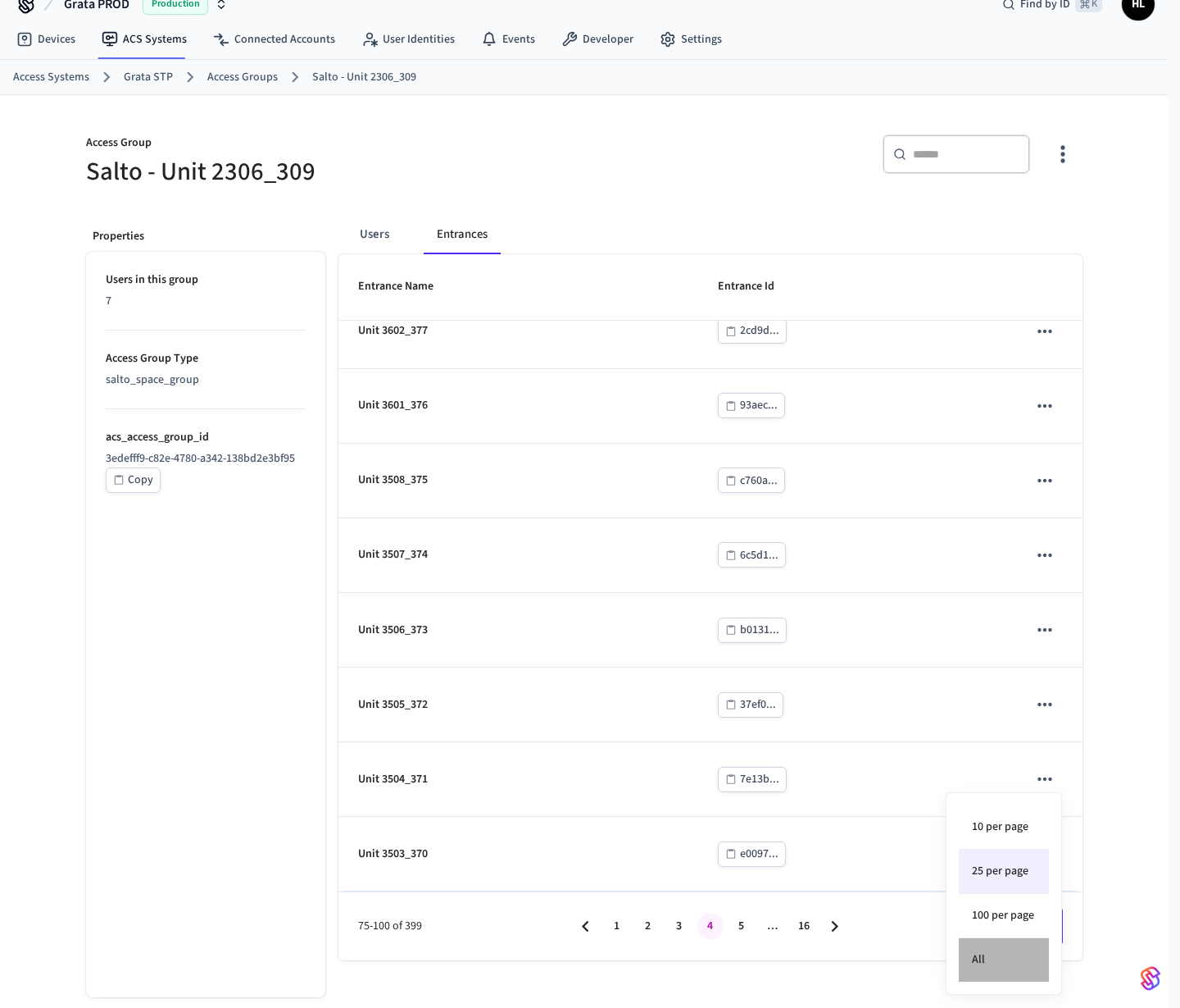
click at [1025, 950] on li "All" at bounding box center [1004, 960] width 90 height 44
type input "**"
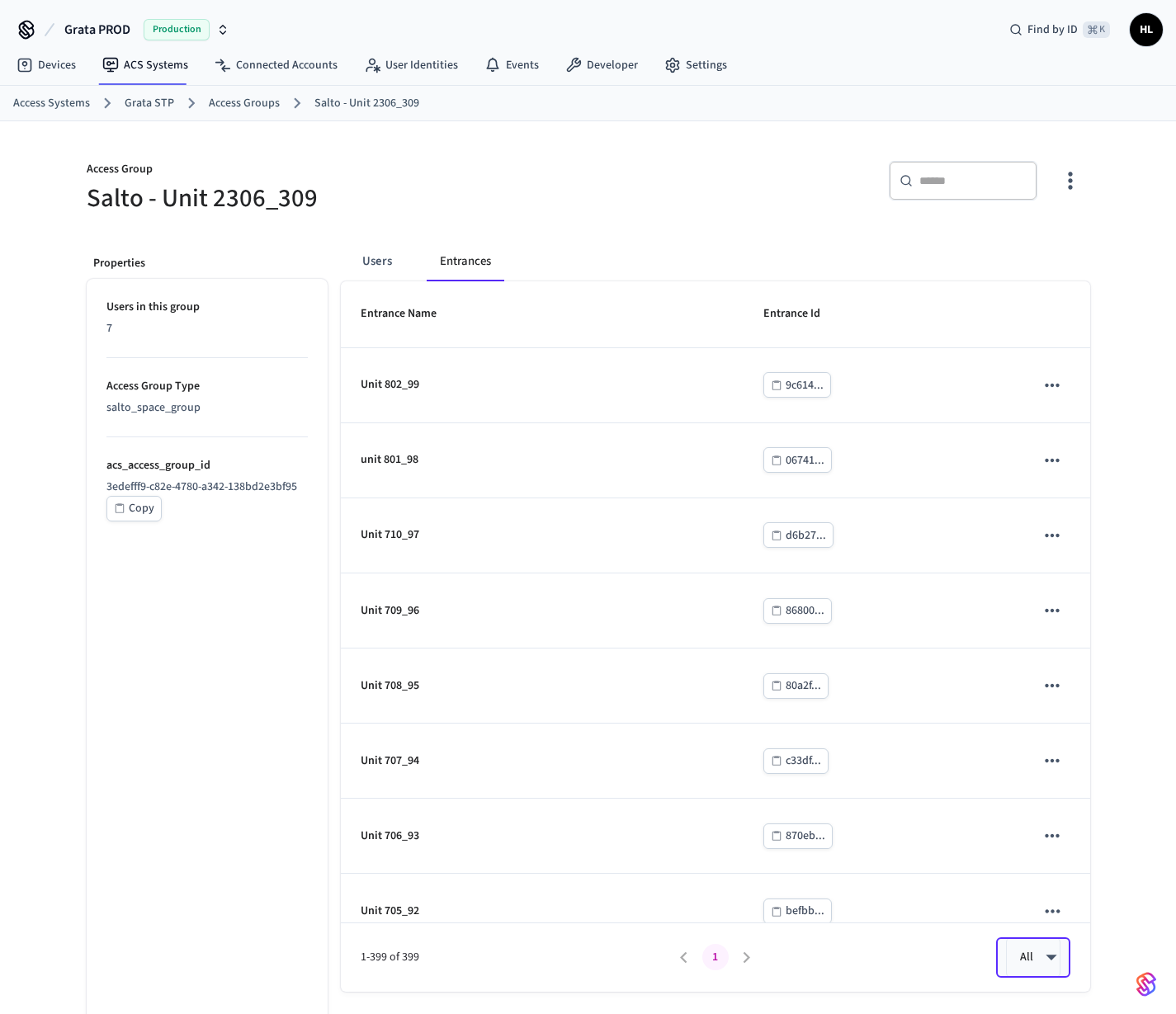
scroll to position [0, 0]
click at [711, 254] on div "Users Entrances" at bounding box center [719, 261] width 743 height 39
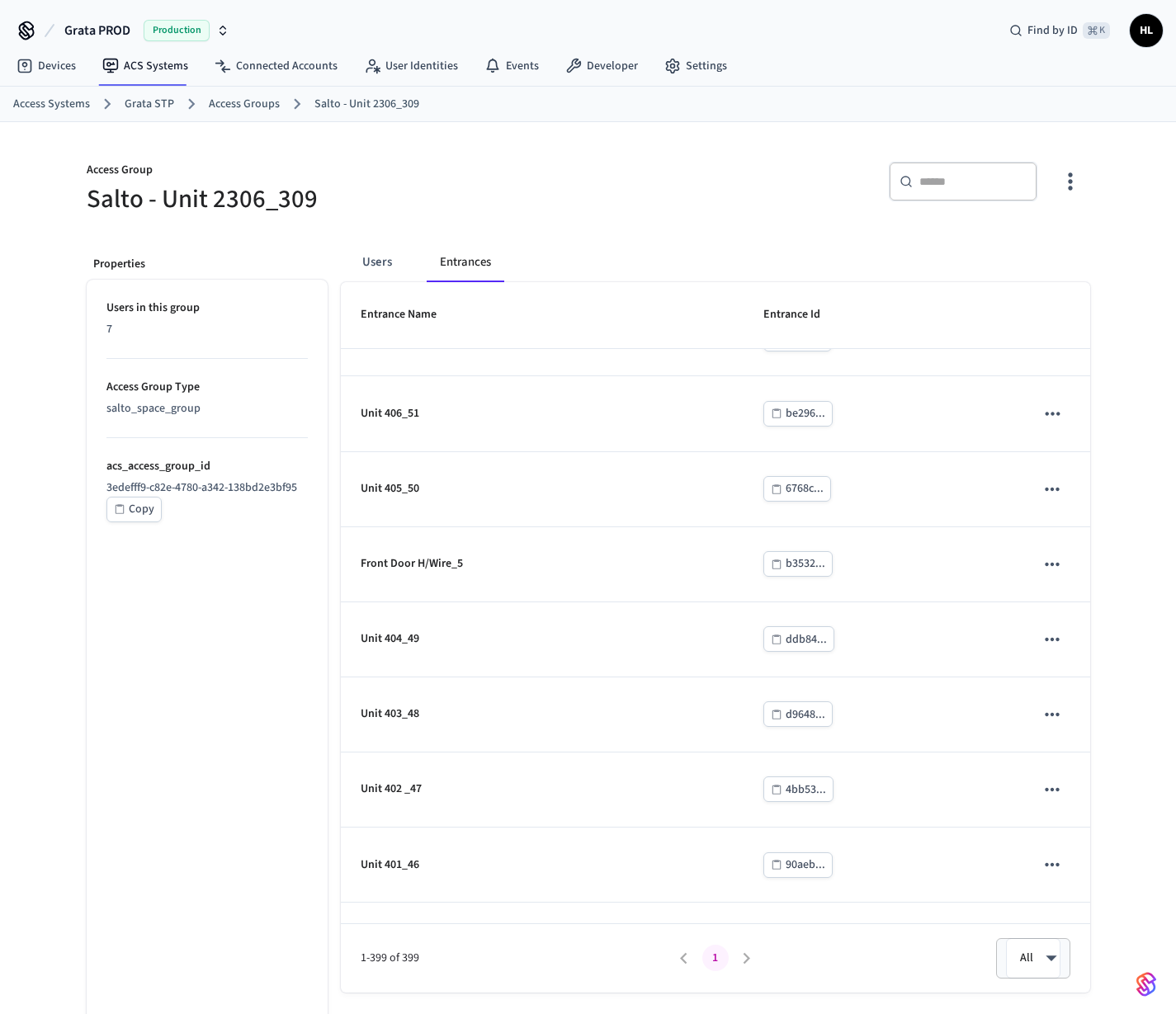
scroll to position [3879, 0]
click at [676, 236] on div "Users Entrances Entrance Name Entrance Id Unit 802_99 9c614... unit 801_98 0674…" at bounding box center [708, 610] width 763 height 762
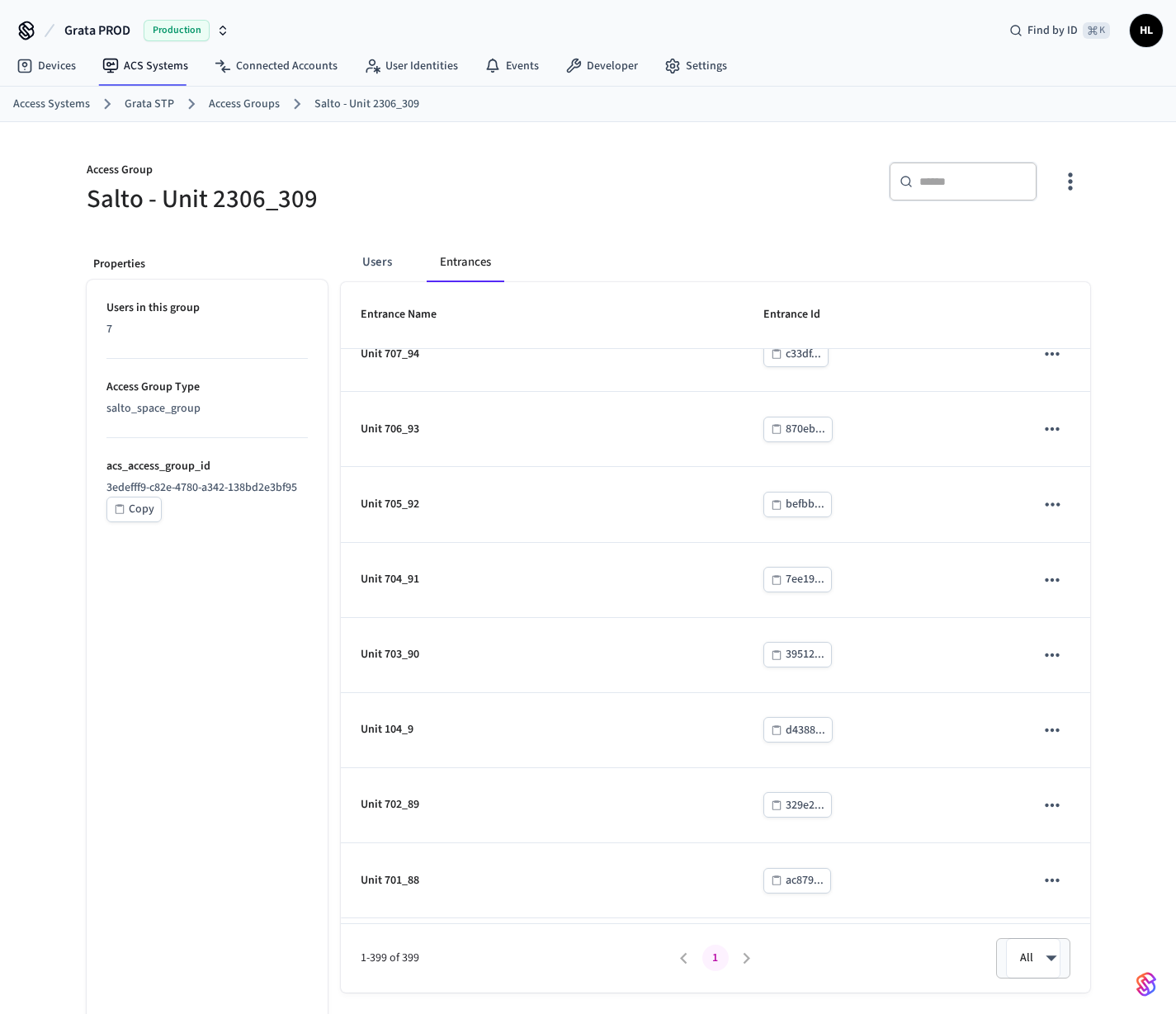
scroll to position [0, 0]
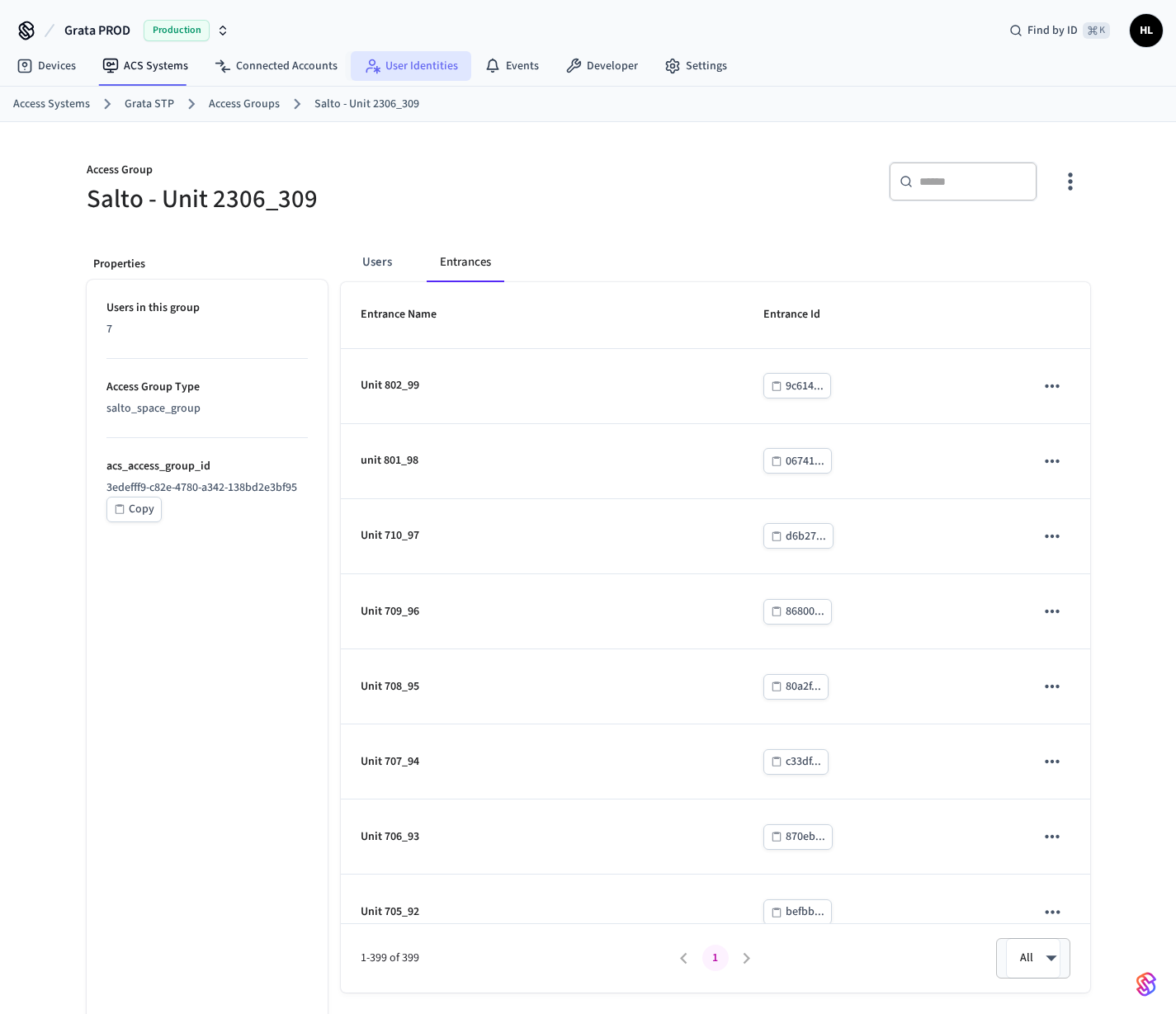
click at [398, 66] on link "User Identities" at bounding box center [410, 65] width 121 height 30
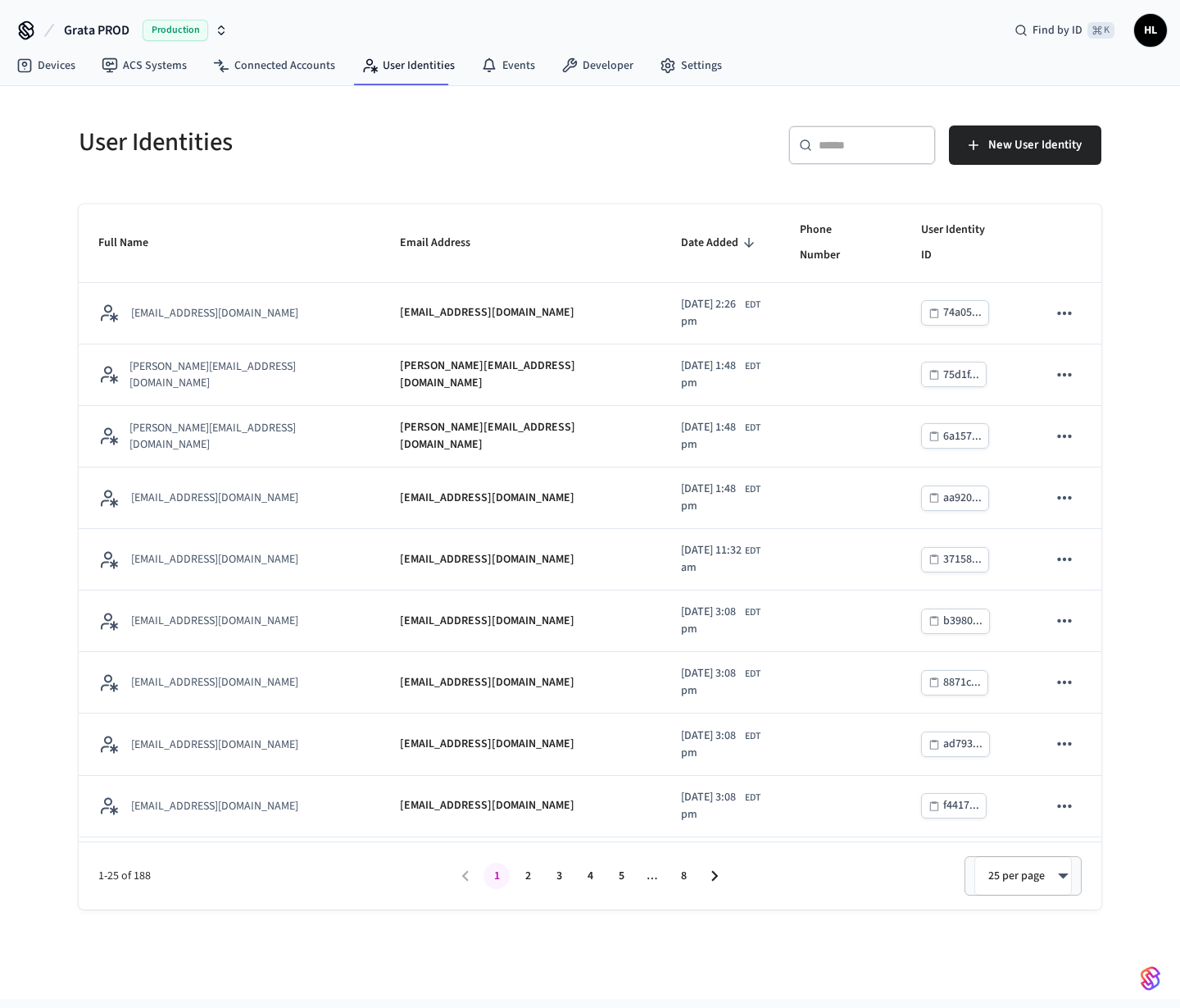
click at [883, 142] on input "text" at bounding box center [872, 145] width 106 height 16
paste input "**********"
type input "**********"
click at [876, 117] on div "​ ​ New User Identity" at bounding box center [841, 142] width 521 height 72
click at [897, 141] on input "text" at bounding box center [872, 145] width 106 height 16
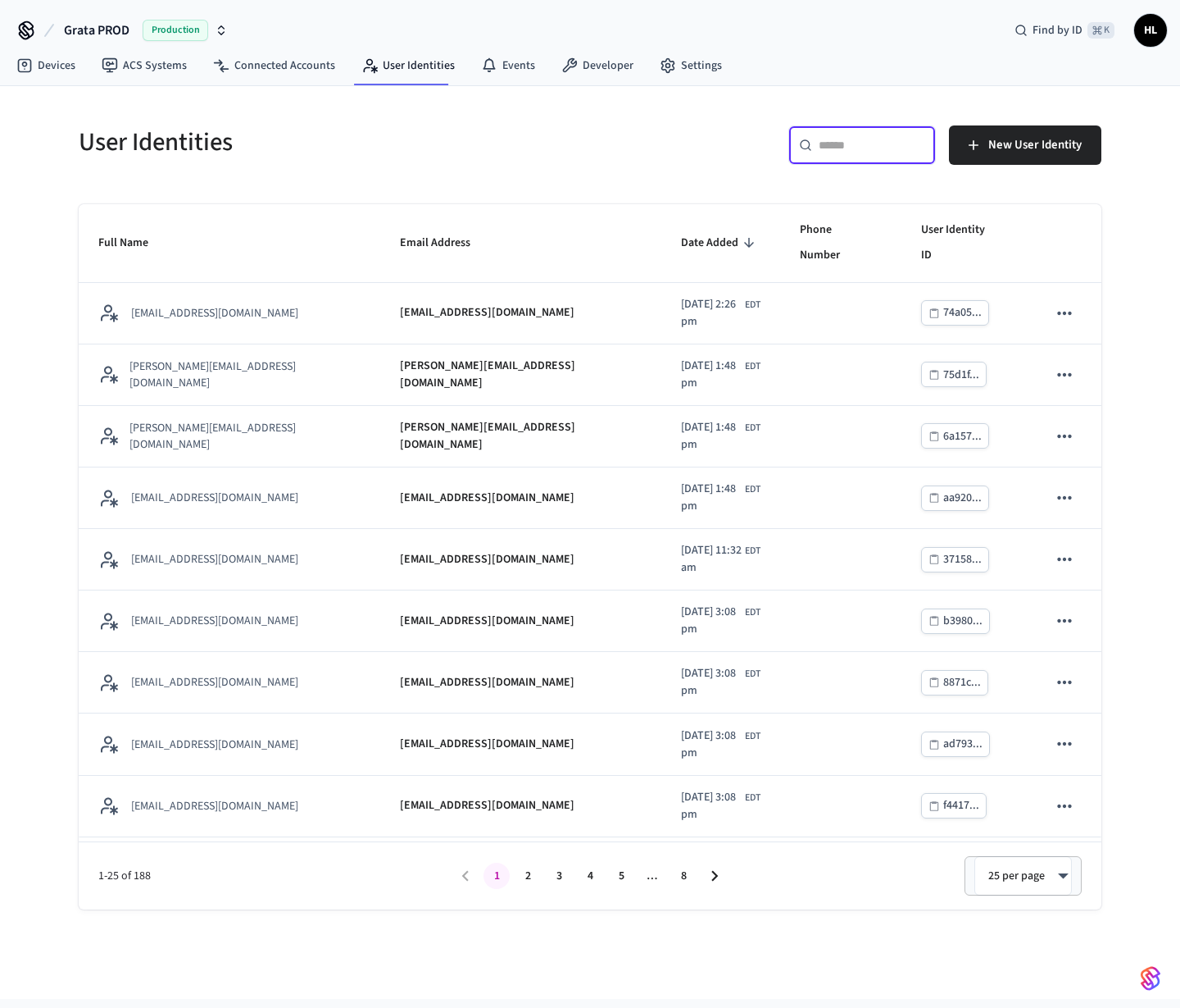
paste input "**********"
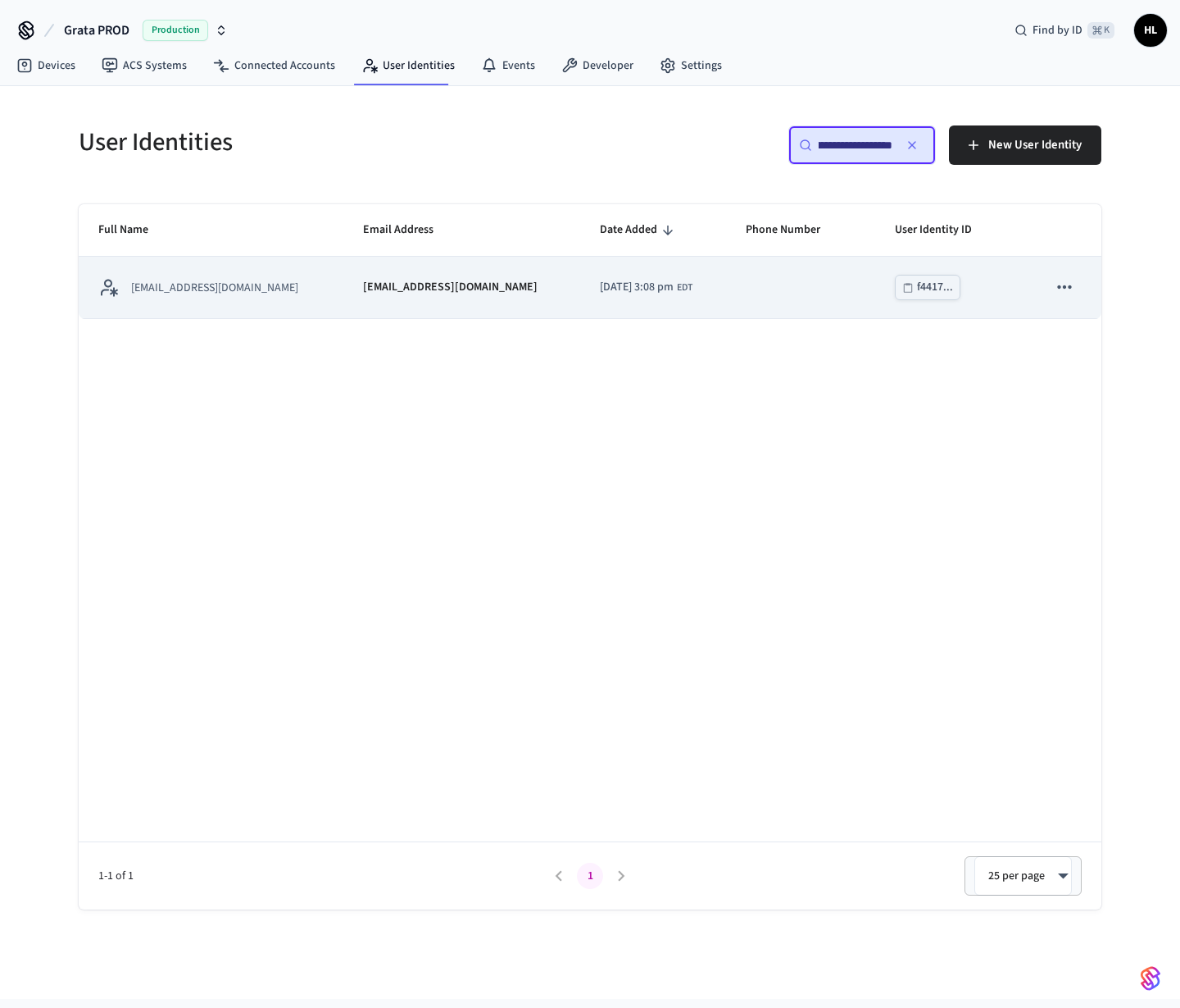
type input "**********"
click at [664, 295] on td "2025/10/06 at 3:08 pm EDT" at bounding box center [652, 287] width 145 height 62
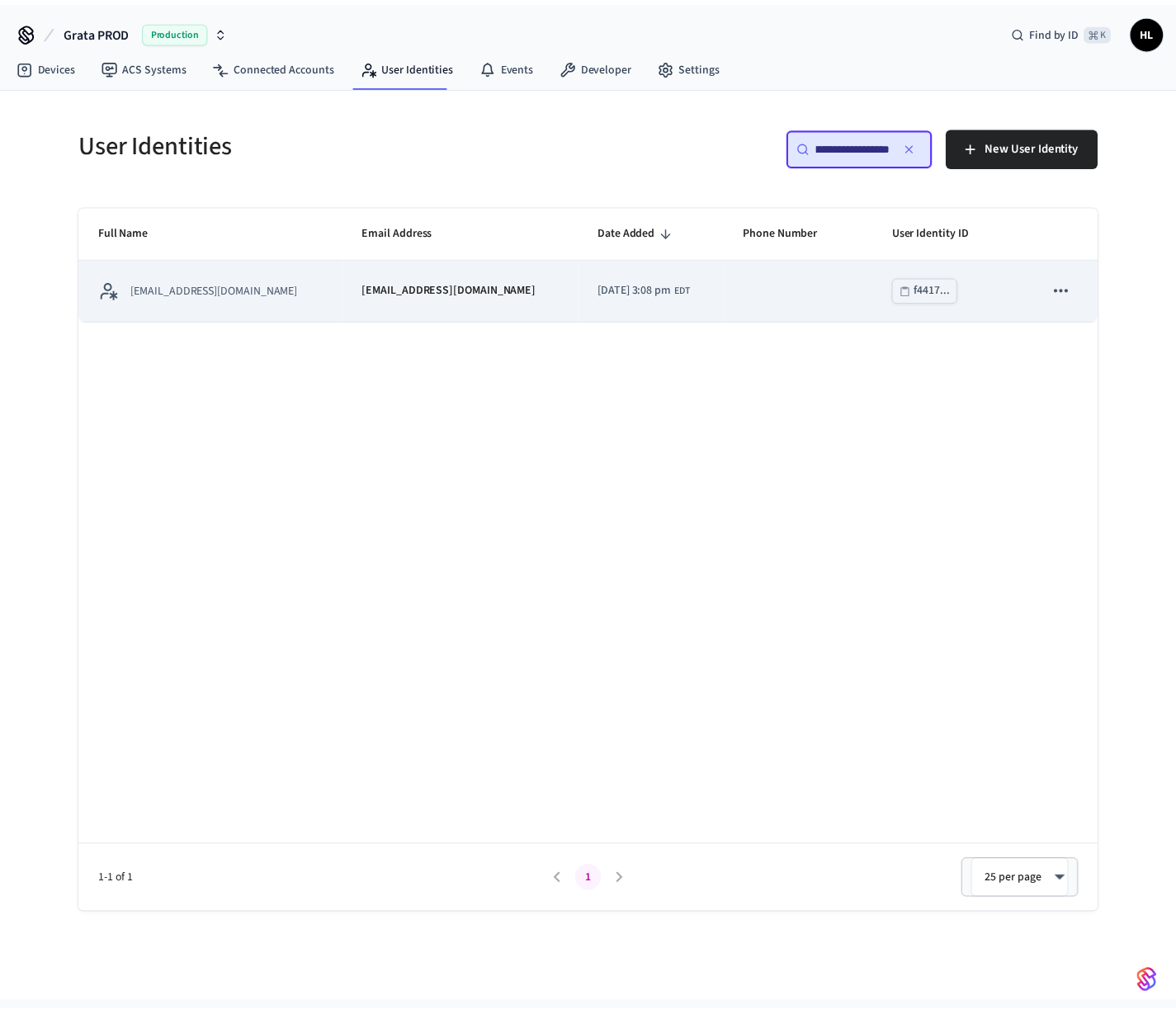
scroll to position [0, 0]
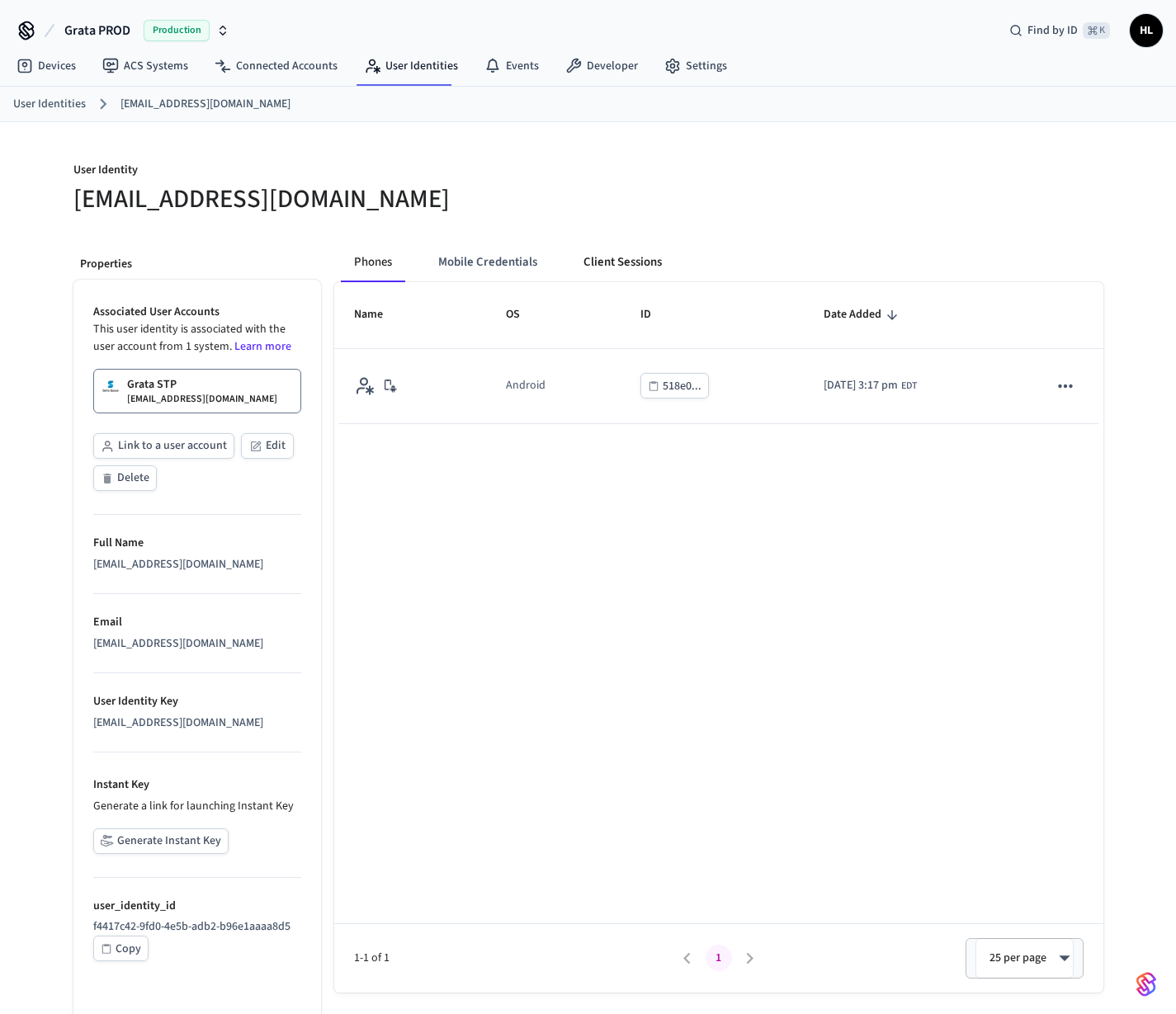
click at [632, 250] on button "Client Sessions" at bounding box center [622, 261] width 104 height 39
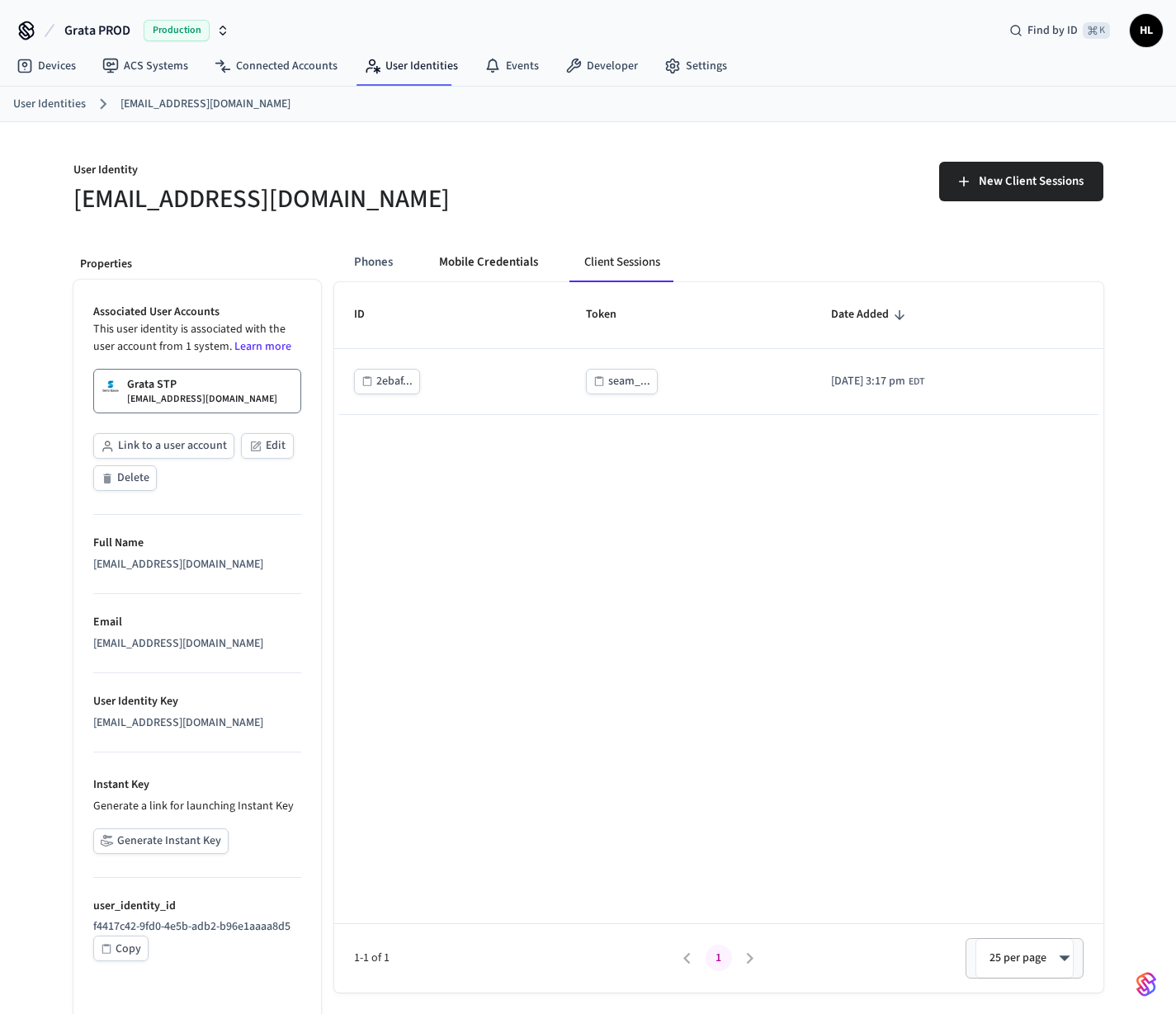
click at [511, 266] on button "Mobile Credentials" at bounding box center [488, 261] width 125 height 39
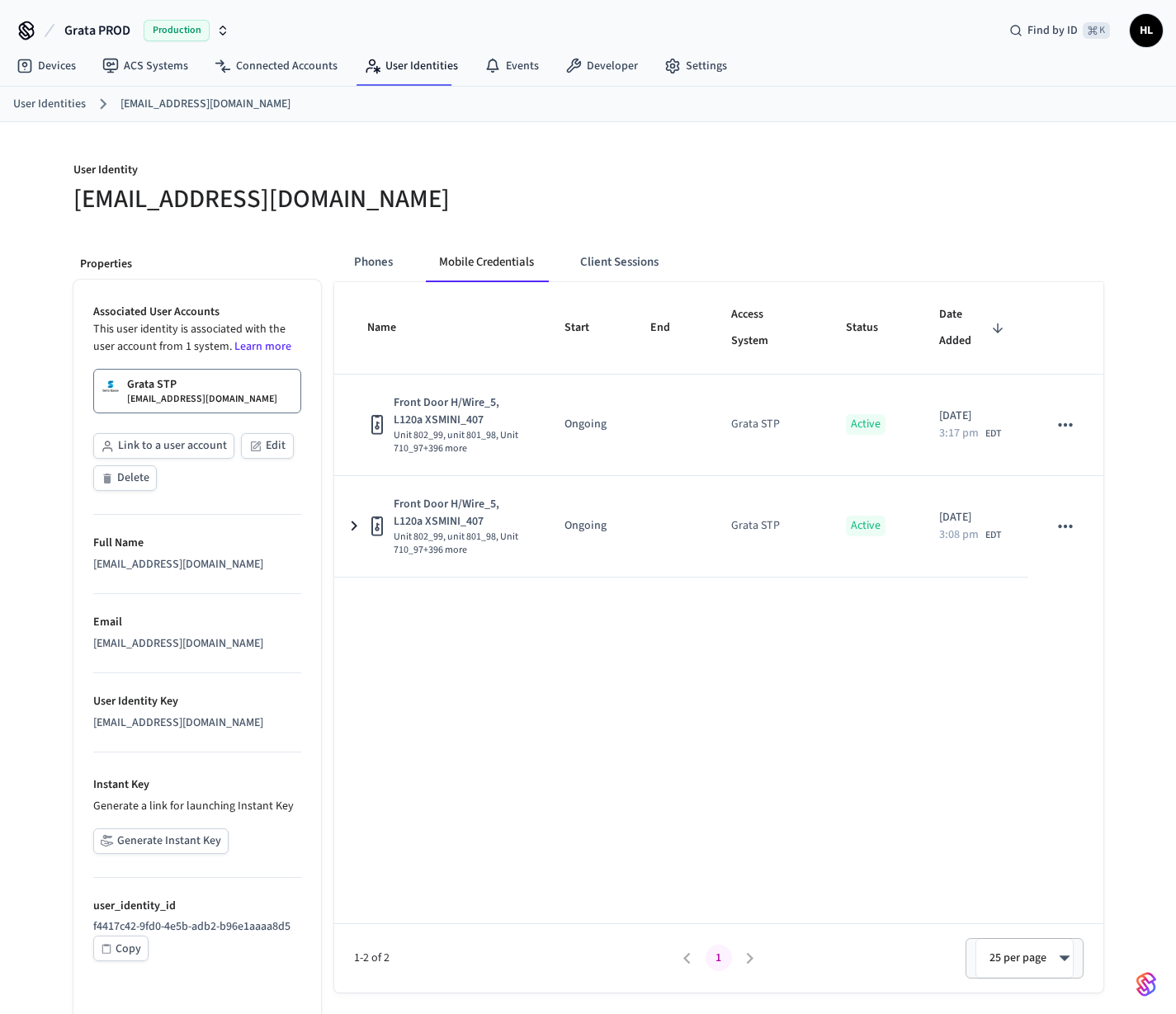
click at [824, 752] on div "Name Start End Access System Status Date Added Front Door H/Wire_5, L120a XSMIN…" at bounding box center [718, 636] width 768 height 709
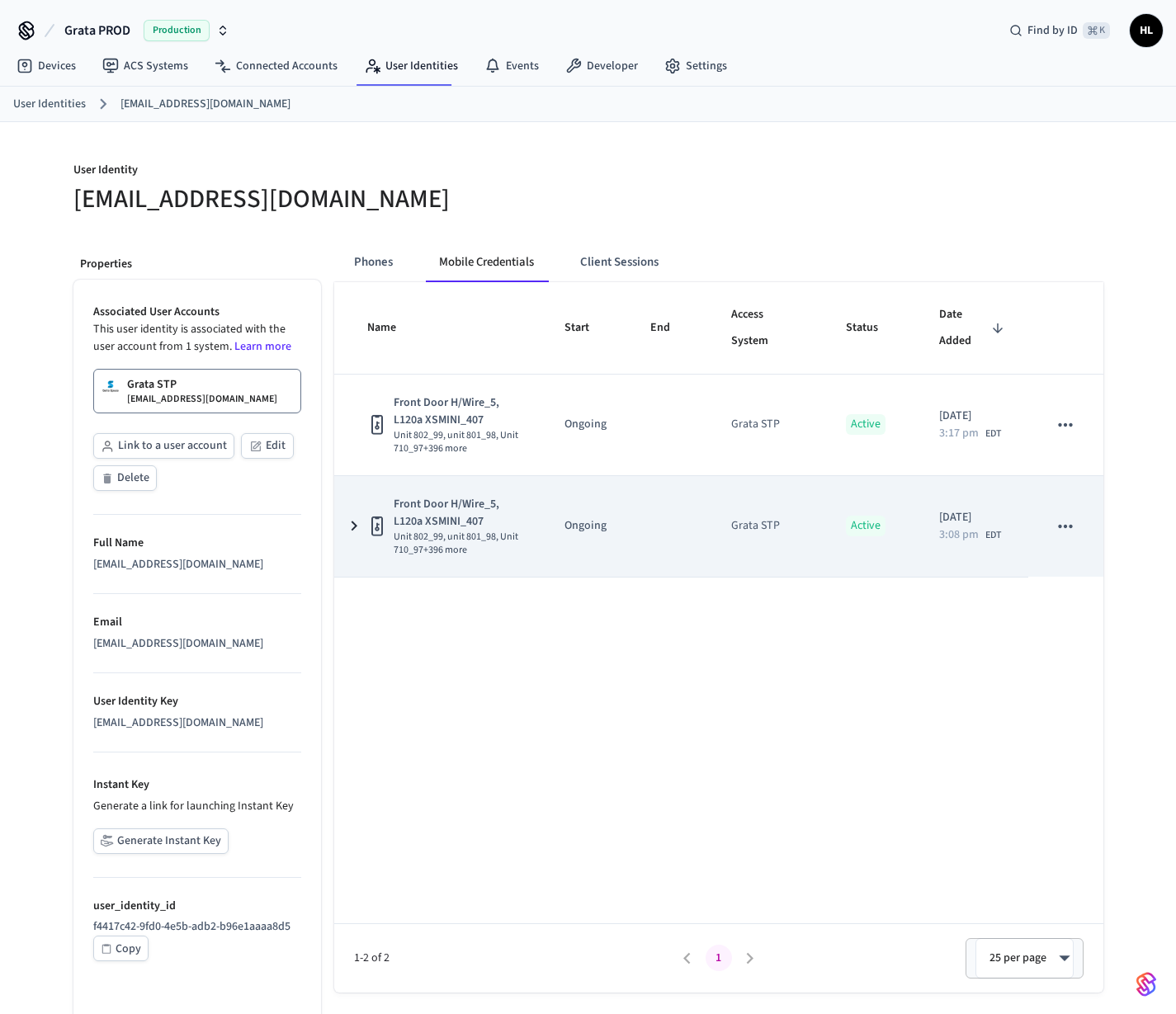
click at [352, 529] on icon "sticky table" at bounding box center [353, 526] width 6 height 10
